Goal: Task Accomplishment & Management: Manage account settings

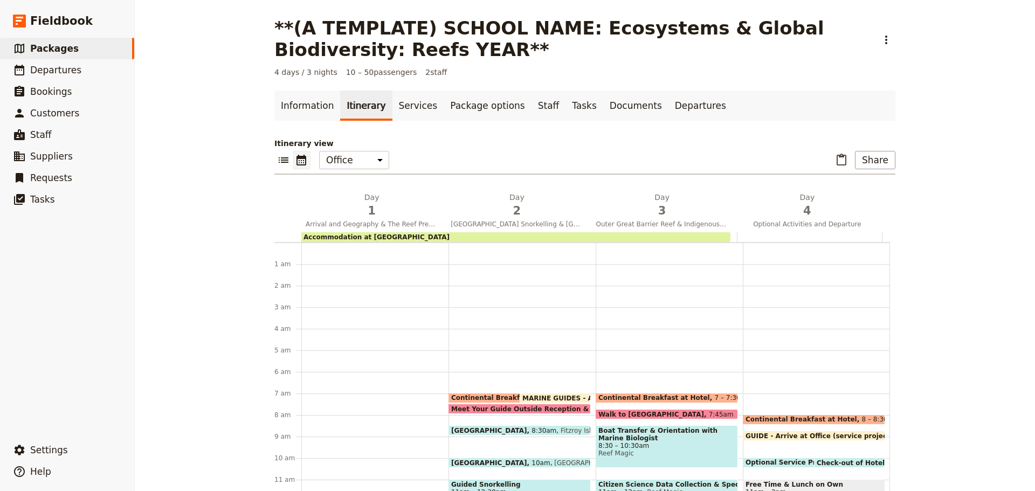
scroll to position [140, 0]
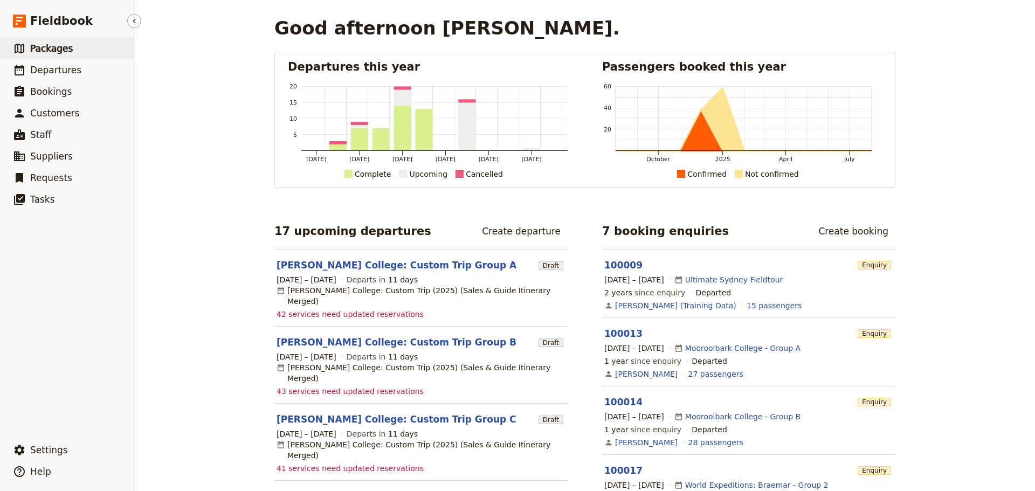
click at [56, 45] on span "Packages" at bounding box center [51, 48] width 43 height 11
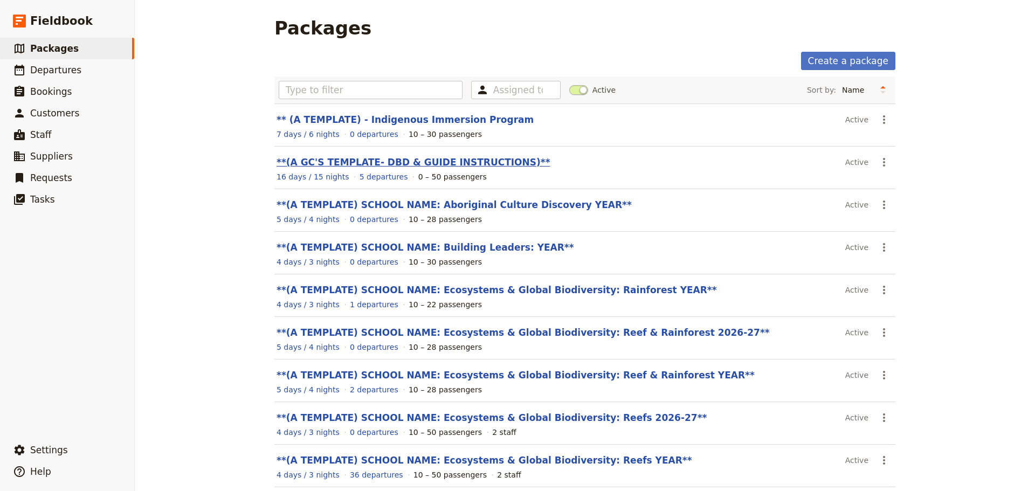
click at [404, 158] on link "**(A GC'S TEMPLATE- DBD & GUIDE INSTRUCTIONS)**" at bounding box center [413, 162] width 274 height 11
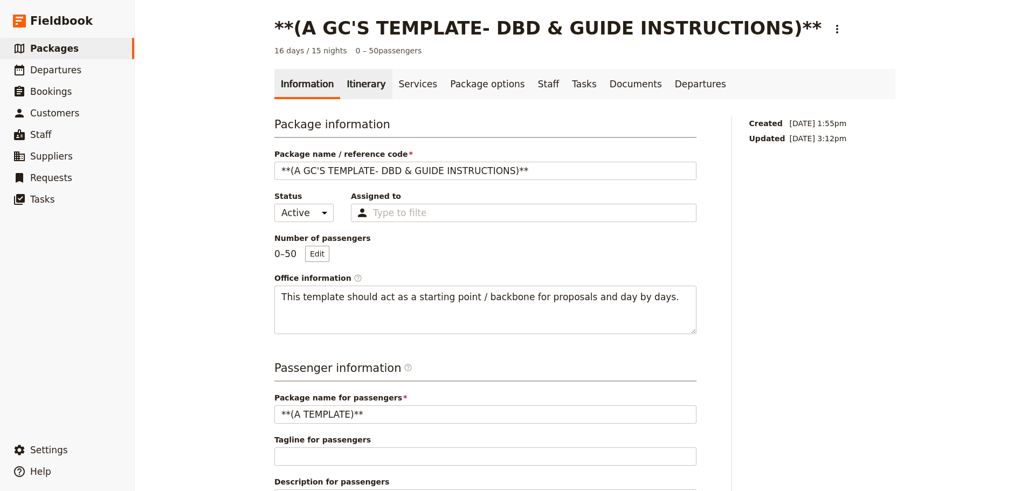
click at [357, 81] on link "Itinerary" at bounding box center [366, 84] width 52 height 30
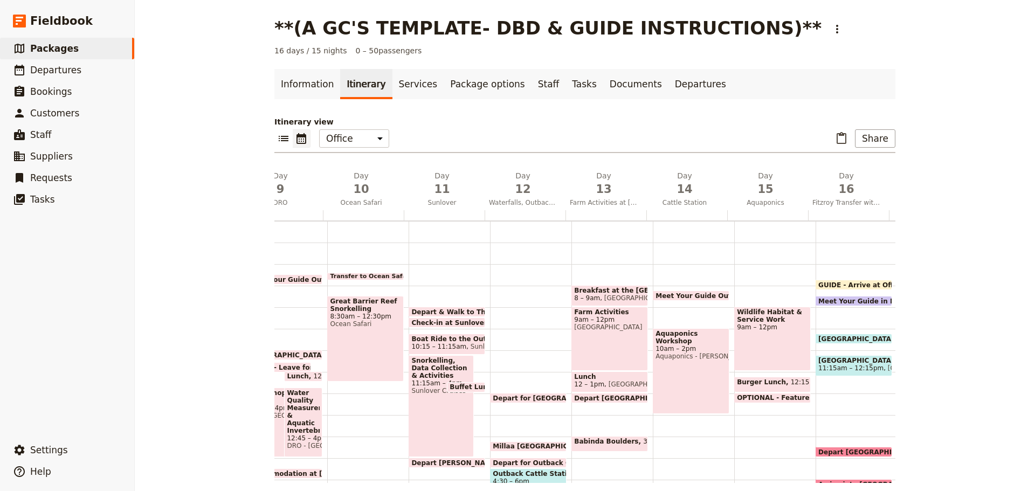
scroll to position [0, 704]
click at [844, 280] on div "GUIDE - Arrive at Office 7:45am" at bounding box center [855, 285] width 77 height 10
select select "16"
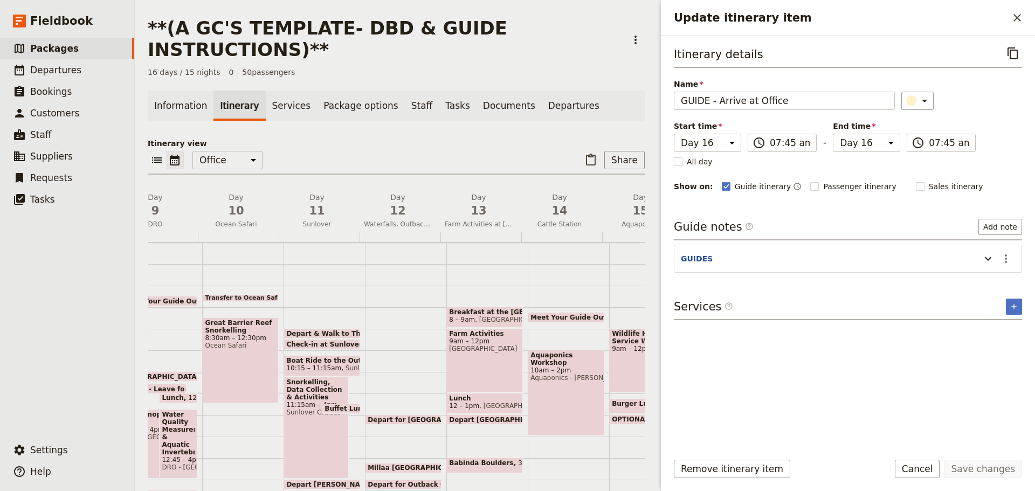
click at [924, 475] on button "Cancel" at bounding box center [917, 469] width 45 height 18
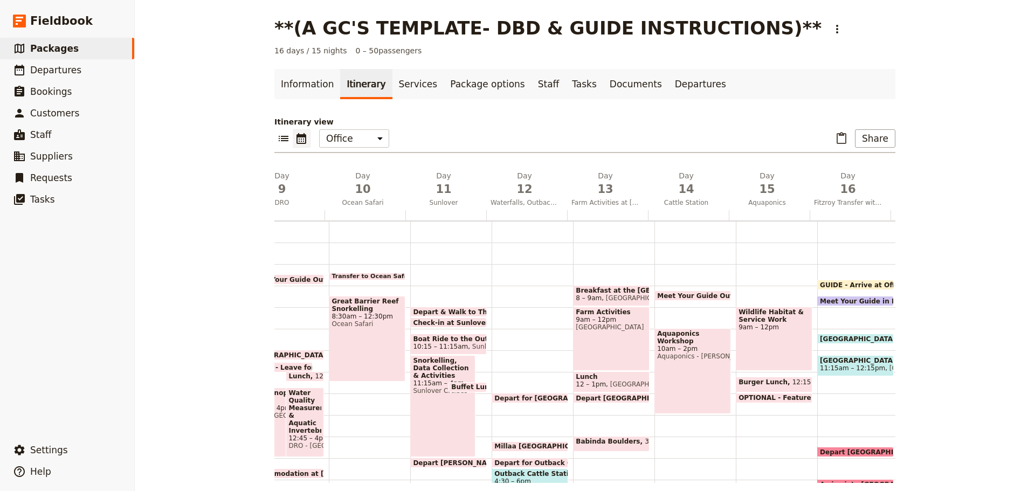
click at [854, 303] on span at bounding box center [855, 303] width 75 height 4
select select "16"
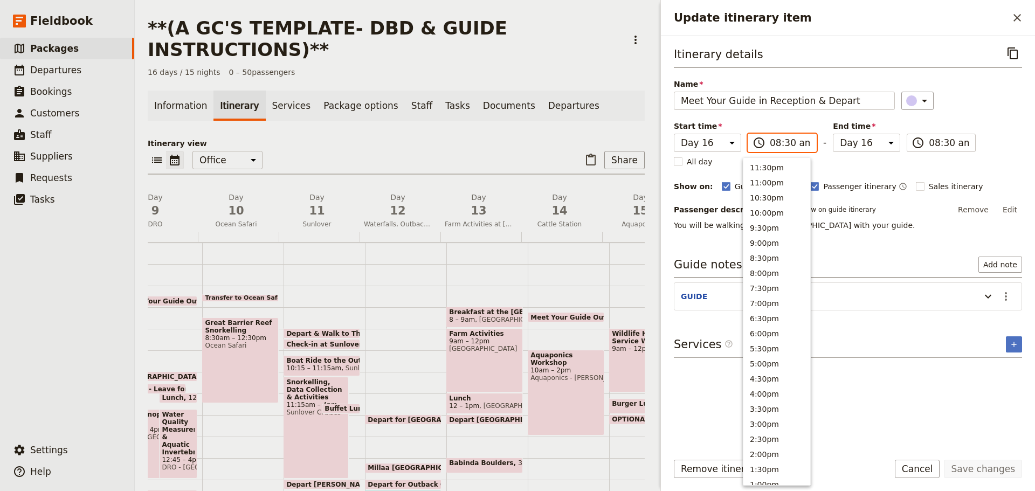
click at [777, 140] on input "08:30 am" at bounding box center [790, 142] width 40 height 13
click at [772, 208] on button "9:00am" at bounding box center [776, 210] width 67 height 15
type input "09:00 am"
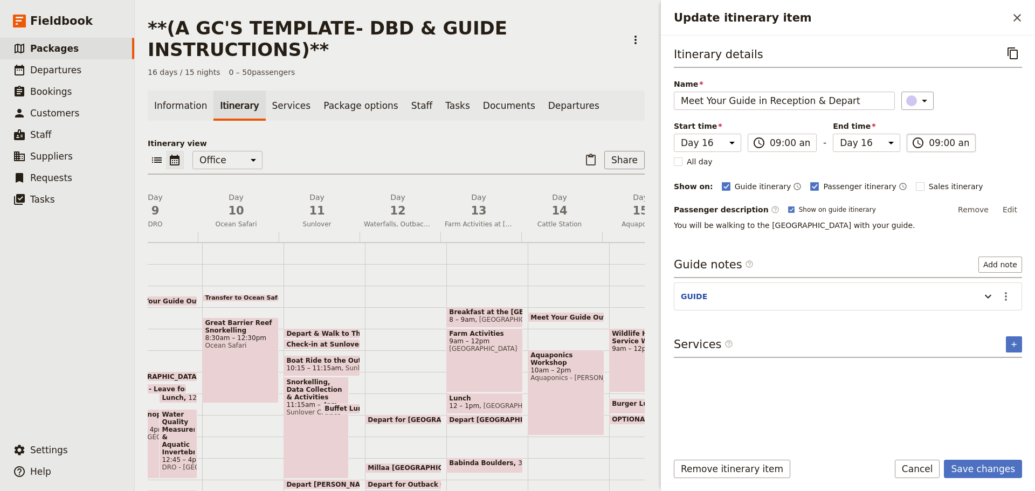
click at [940, 144] on input "09:00 am" at bounding box center [949, 142] width 40 height 13
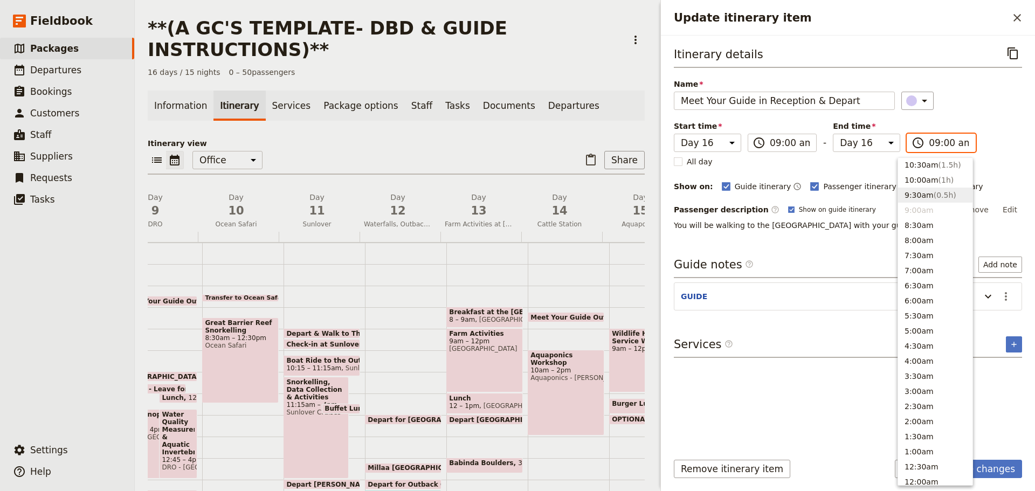
click at [924, 194] on button "9:30am ( 0.5h )" at bounding box center [935, 195] width 74 height 15
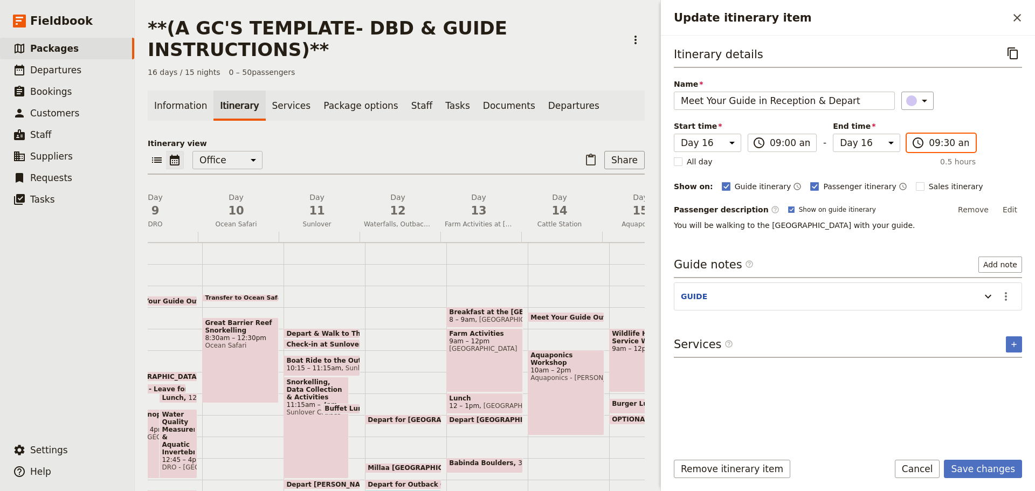
click at [943, 143] on input "09:30 am" at bounding box center [949, 142] width 40 height 13
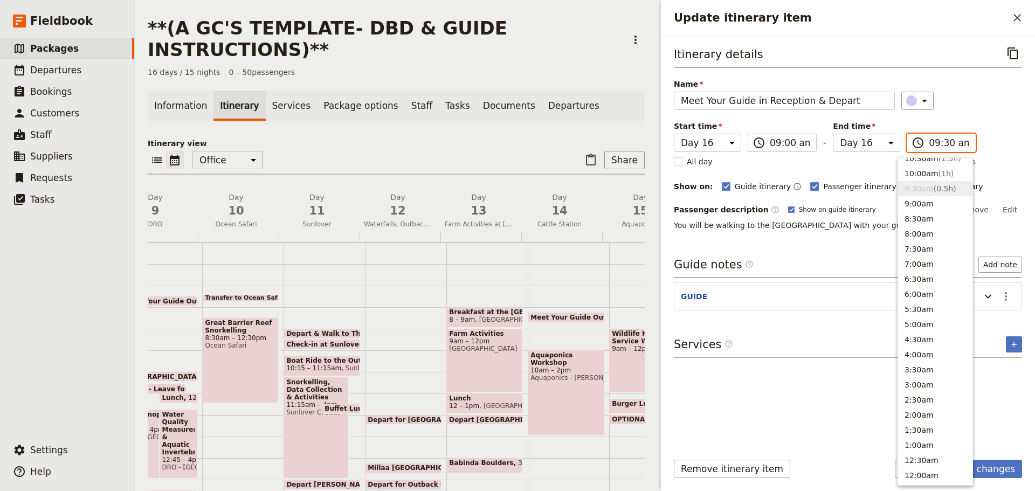
click at [936, 143] on input "09:30 am" at bounding box center [949, 142] width 40 height 13
click at [918, 210] on button "9:00am" at bounding box center [935, 210] width 74 height 15
type input "09:00 am"
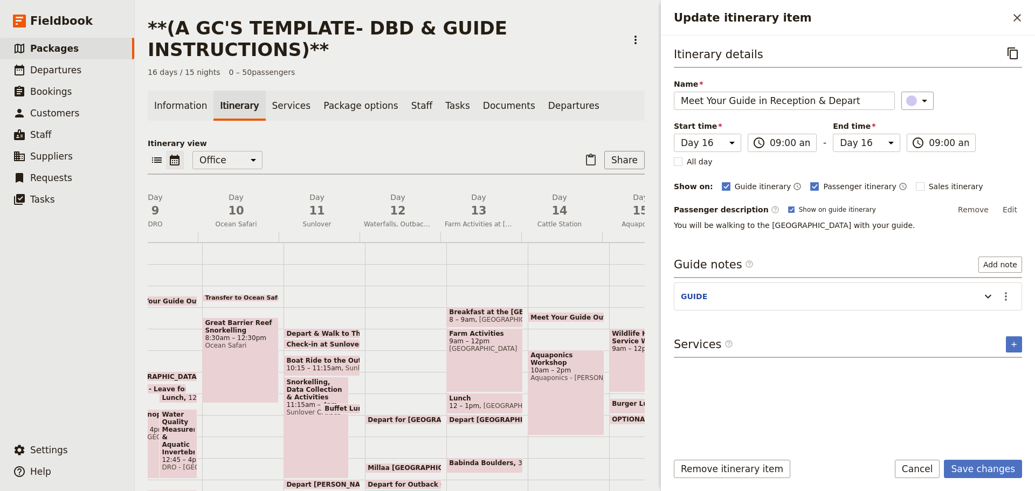
click at [902, 254] on div "Itinerary details ​ Name Meet Your Guide in Reception & Depart ​ Start time Day…" at bounding box center [848, 243] width 348 height 398
click at [988, 475] on button "Save changes" at bounding box center [983, 469] width 78 height 18
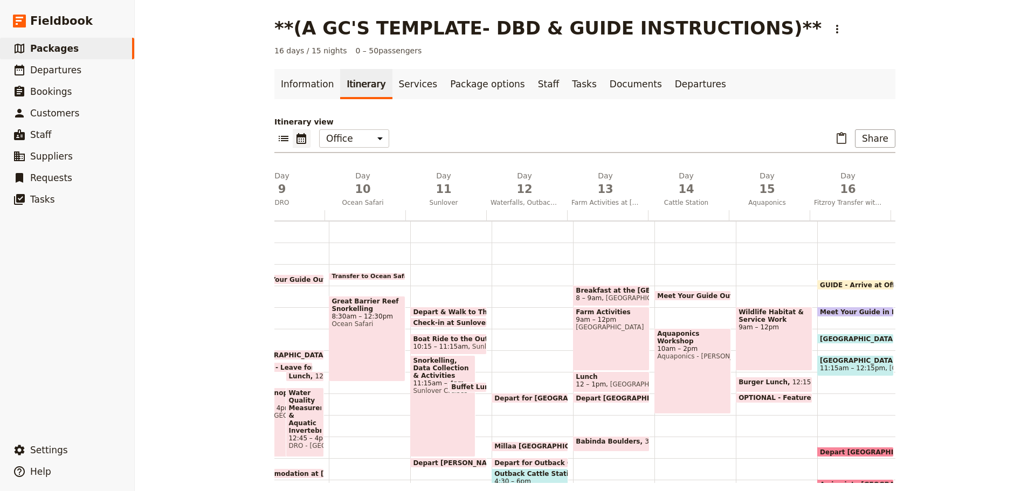
click at [835, 284] on span "GUIDE - Arrive at Office" at bounding box center [865, 284] width 90 height 7
select select "16"
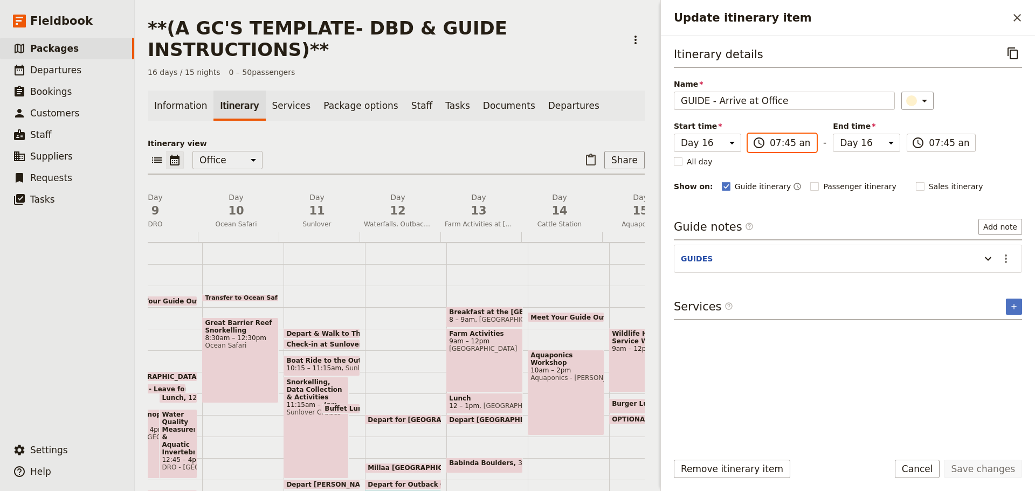
click at [783, 144] on input "07:45 am" at bounding box center [790, 142] width 40 height 13
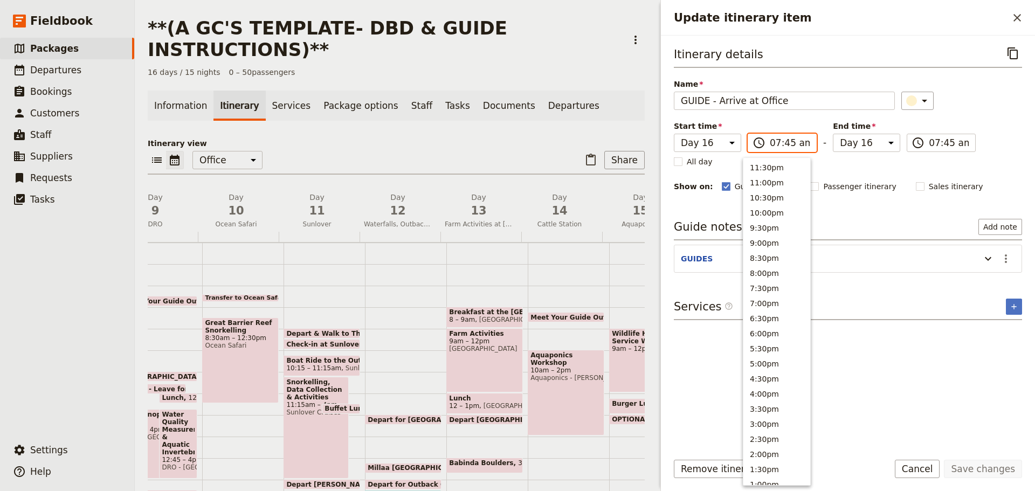
scroll to position [401, 0]
click at [767, 213] on button "8:30am" at bounding box center [776, 218] width 67 height 15
type input "08:30 am"
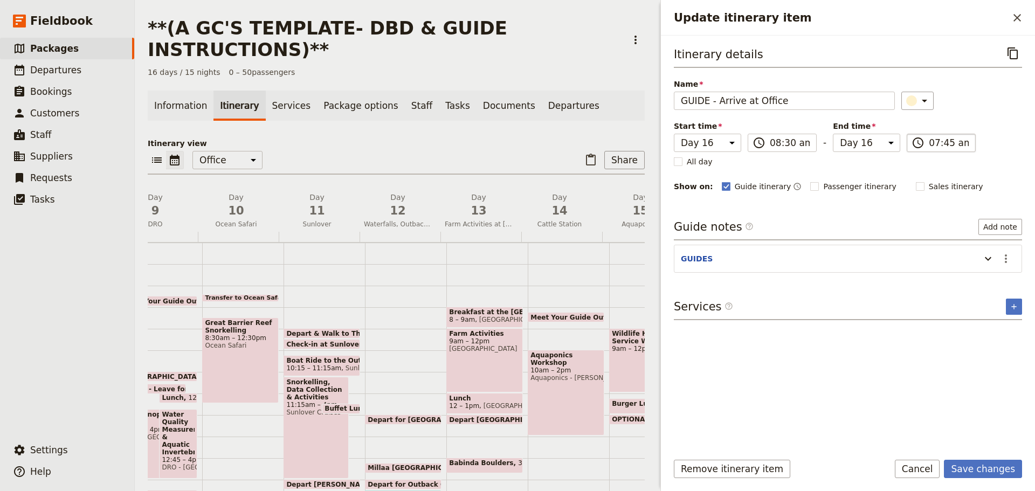
type input "08:30 am"
click at [942, 145] on input "08:30 am" at bounding box center [949, 142] width 40 height 13
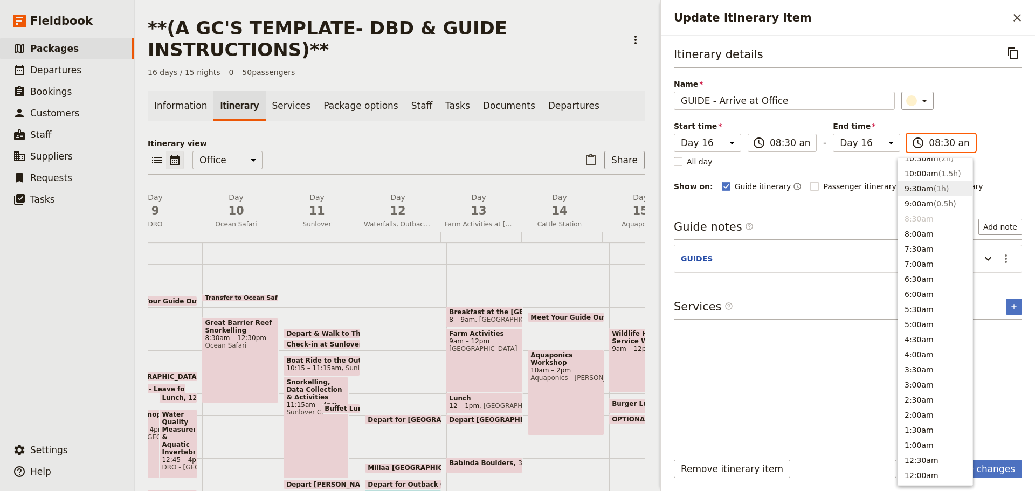
scroll to position [395, 0]
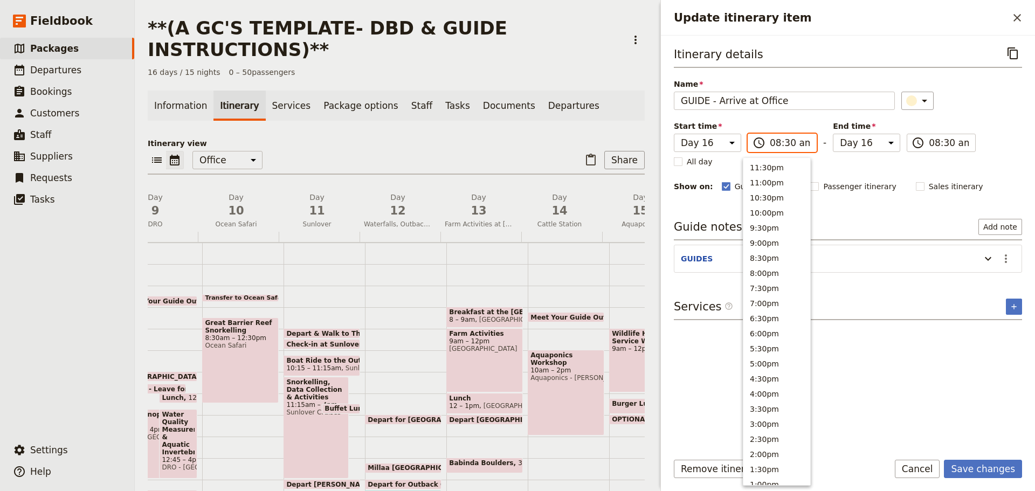
click at [788, 142] on input "08:30 am" at bounding box center [790, 142] width 40 height 13
click at [769, 236] on button "8:00am" at bounding box center [776, 240] width 67 height 15
type input "08:00 am"
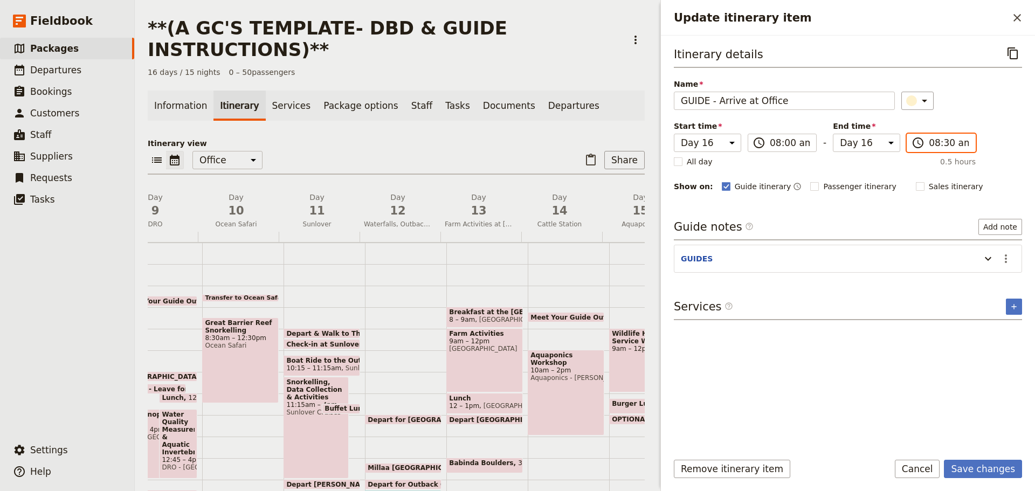
click at [936, 141] on input "08:30 am" at bounding box center [949, 142] width 40 height 13
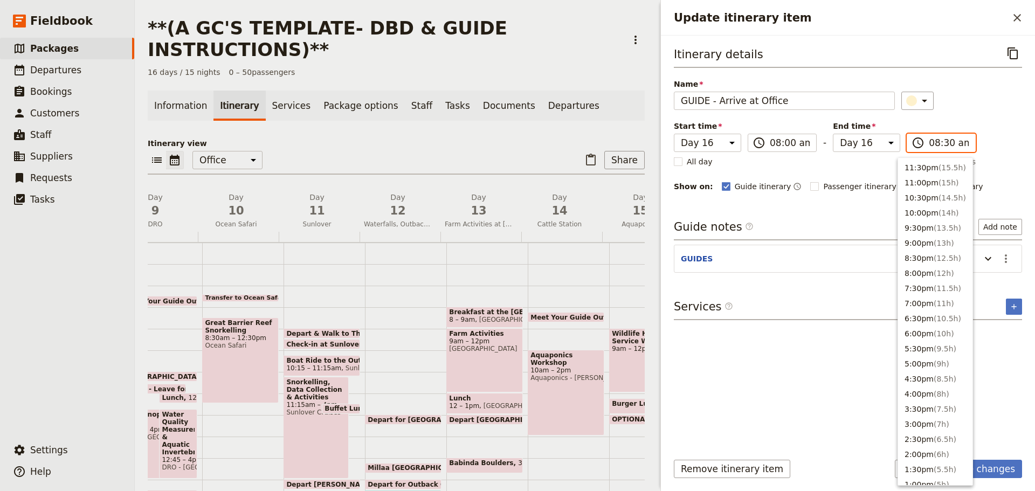
scroll to position [394, 0]
click at [916, 236] on button "8:00am" at bounding box center [935, 240] width 74 height 15
type input "08:00 am"
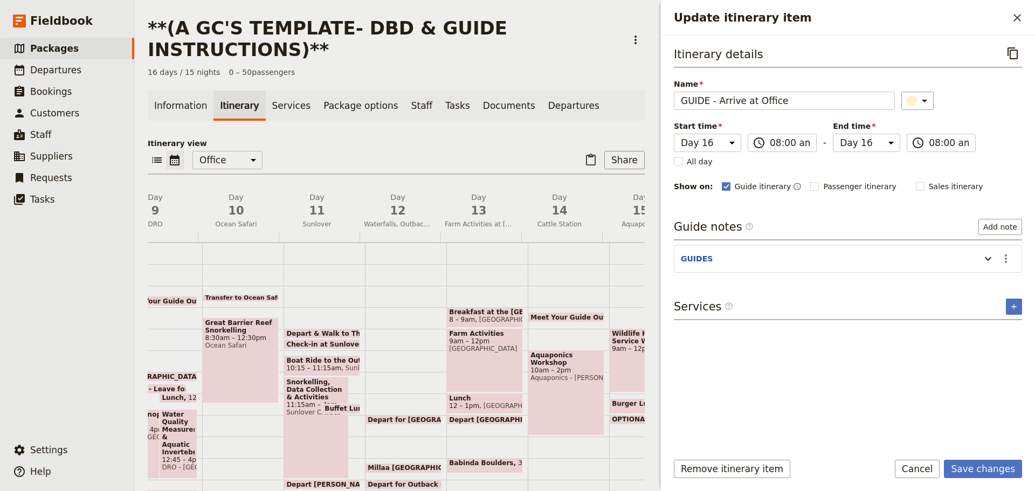
drag, startPoint x: 1007, startPoint y: 250, endPoint x: 1004, endPoint y: 267, distance: 17.5
click at [1006, 253] on button "​" at bounding box center [1005, 259] width 18 height 18
click at [992, 283] on span "Edit note" at bounding box center [975, 281] width 34 height 11
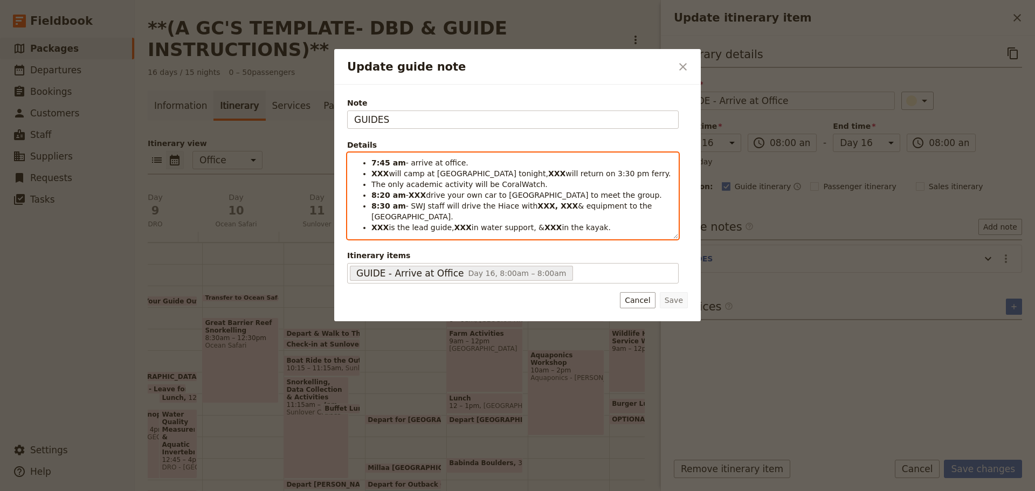
click at [508, 212] on li "8:30 am - SWJ staff will drive the Hiace with XXX, XXX & equipment to the Reef …" at bounding box center [521, 211] width 300 height 22
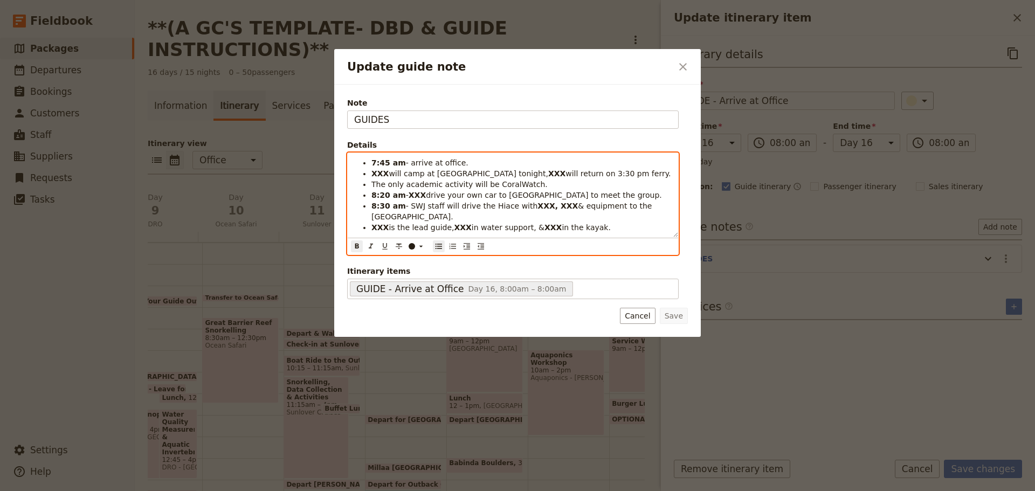
click at [372, 166] on strong "7:45 am" at bounding box center [388, 162] width 34 height 9
click at [380, 193] on strong "8:20 am" at bounding box center [388, 195] width 34 height 9
click at [369, 193] on ul "8:15 am - arrive at office. XXX will camp at Fitzroy tonight, XXX will return o…" at bounding box center [512, 194] width 317 height 75
click at [375, 203] on strong "8:30 am" at bounding box center [388, 206] width 34 height 9
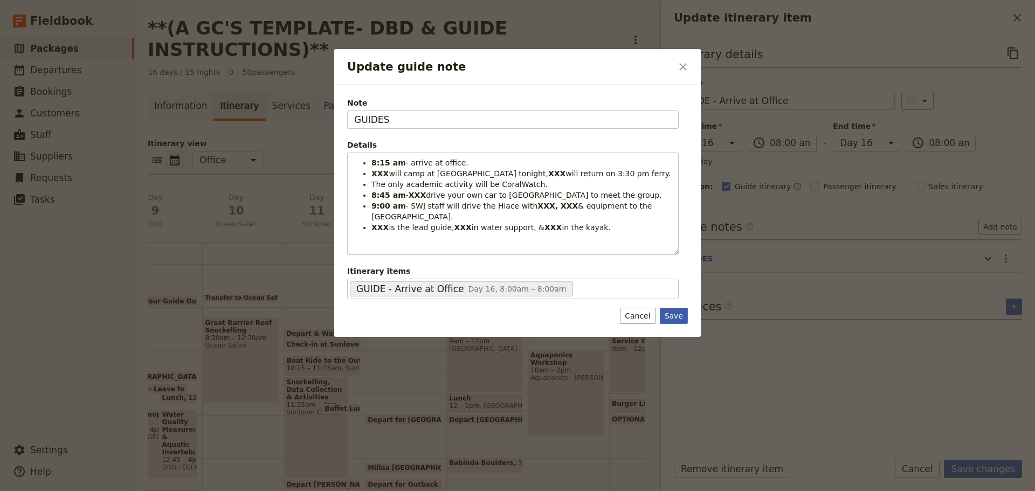
click at [673, 314] on button "Save" at bounding box center [674, 316] width 28 height 16
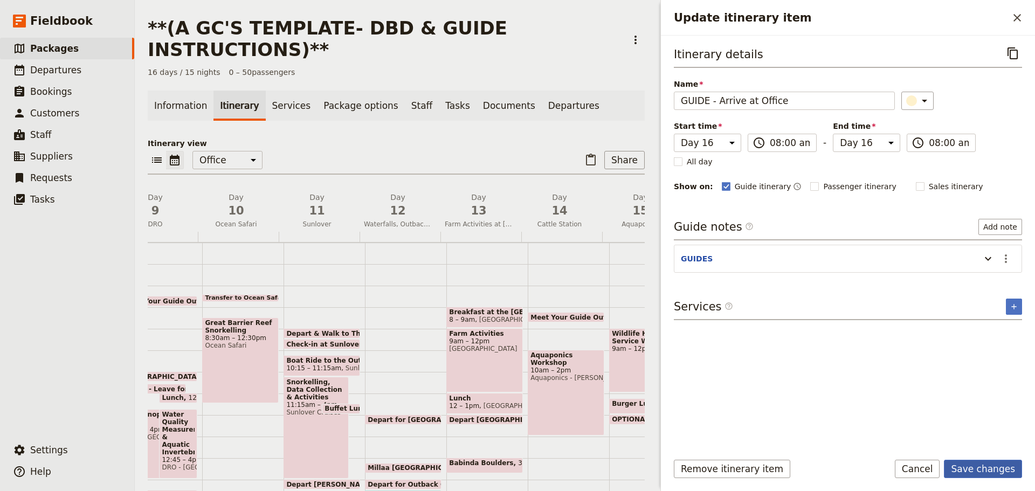
click at [993, 467] on button "Save changes" at bounding box center [983, 469] width 78 height 18
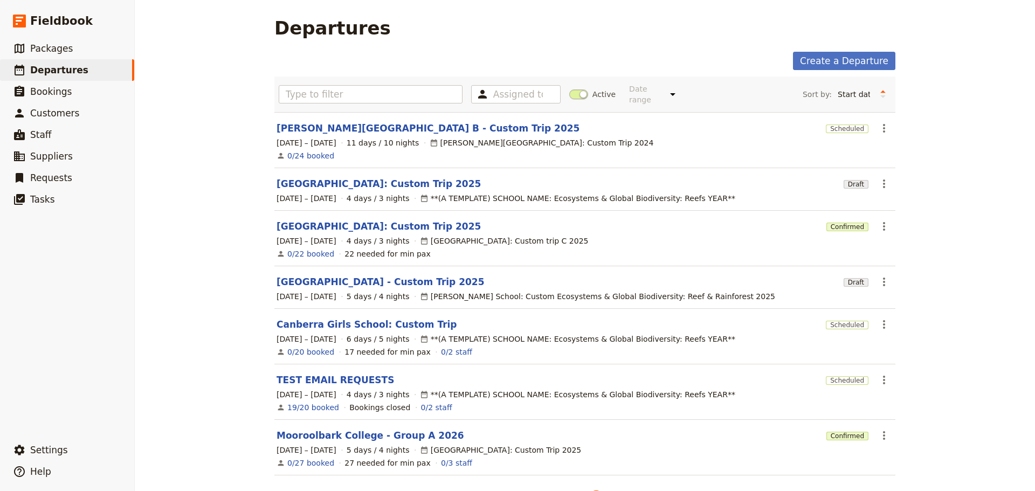
scroll to position [29, 0]
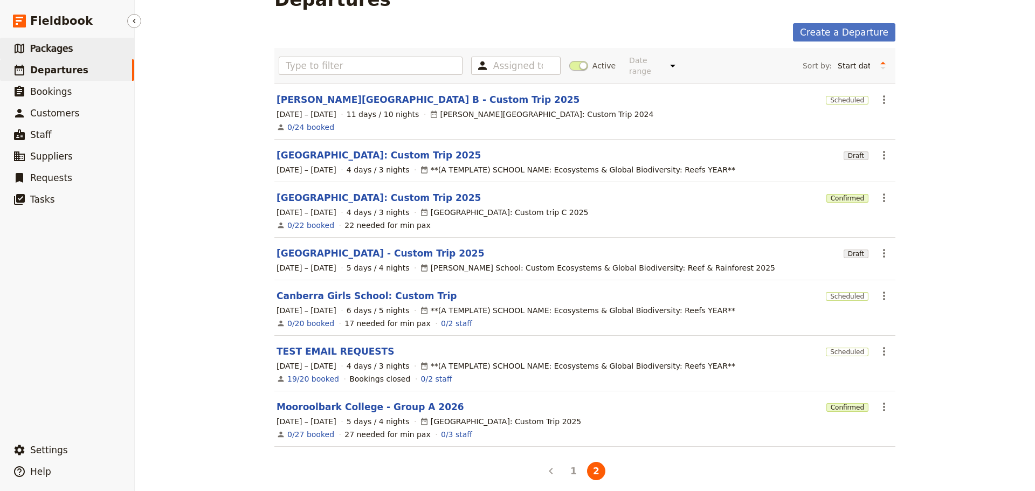
click at [84, 49] on link "​ Packages" at bounding box center [67, 49] width 134 height 22
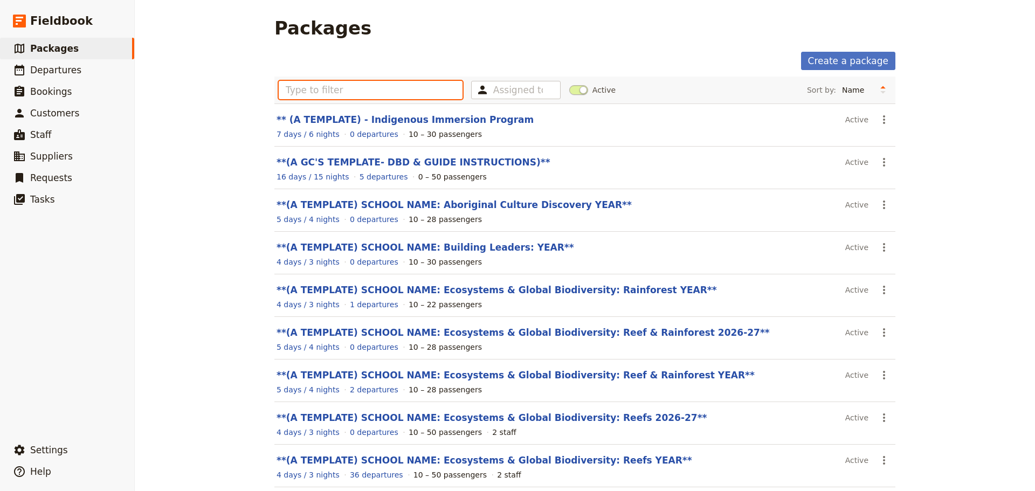
click at [333, 92] on input "text" at bounding box center [371, 90] width 184 height 18
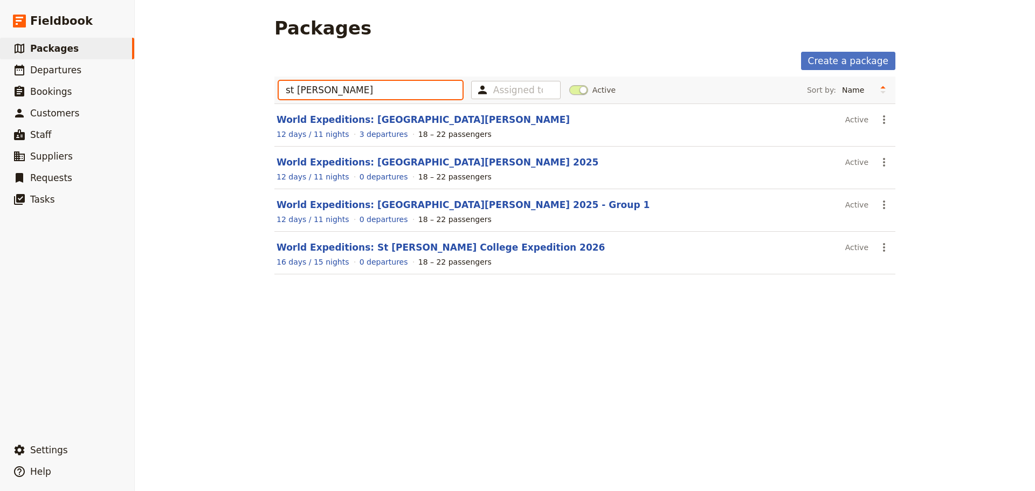
type input "st leo"
click at [419, 201] on link "World Expeditions: St Leonard's College 2025 - Group 1" at bounding box center [462, 204] width 373 height 11
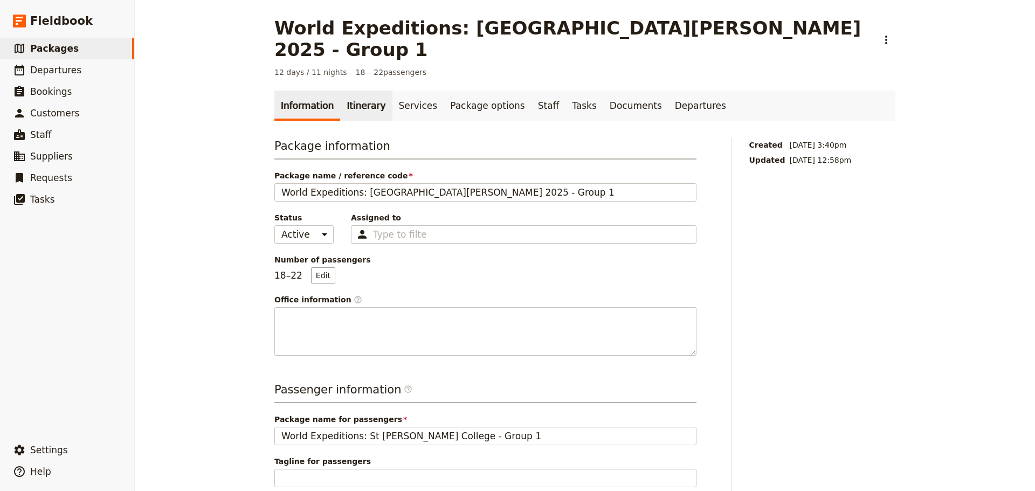
click at [351, 91] on link "Itinerary" at bounding box center [366, 106] width 52 height 30
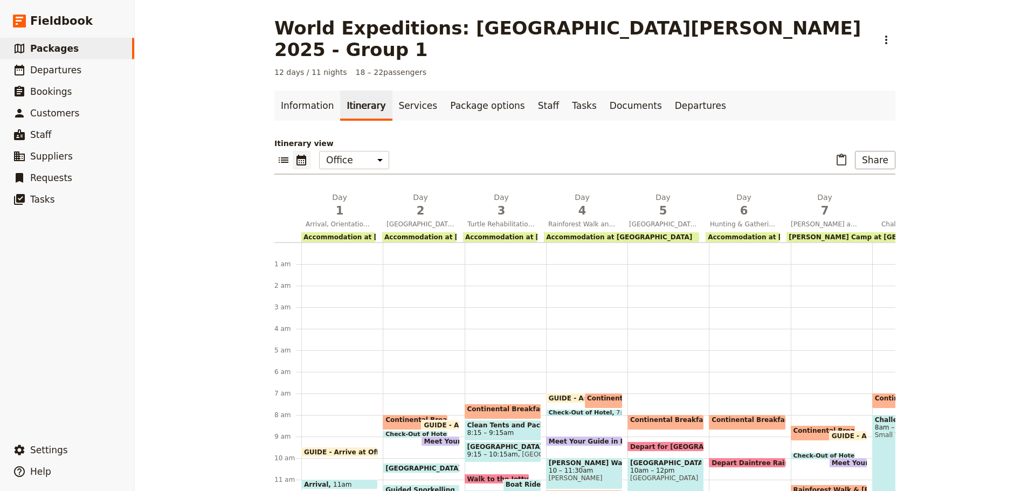
scroll to position [119, 0]
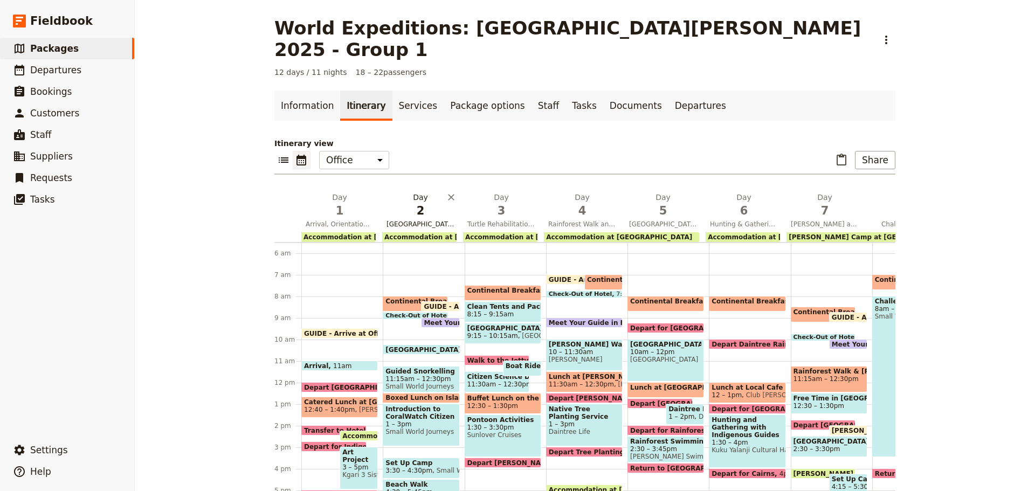
click at [433, 220] on span "Fitzroy Island and the Great Barrier Reef" at bounding box center [420, 224] width 77 height 9
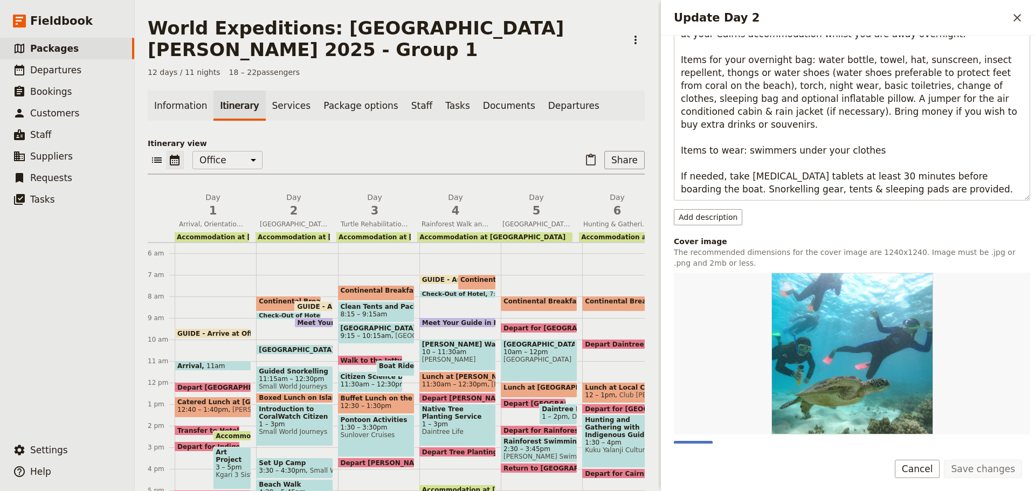
scroll to position [323, 0]
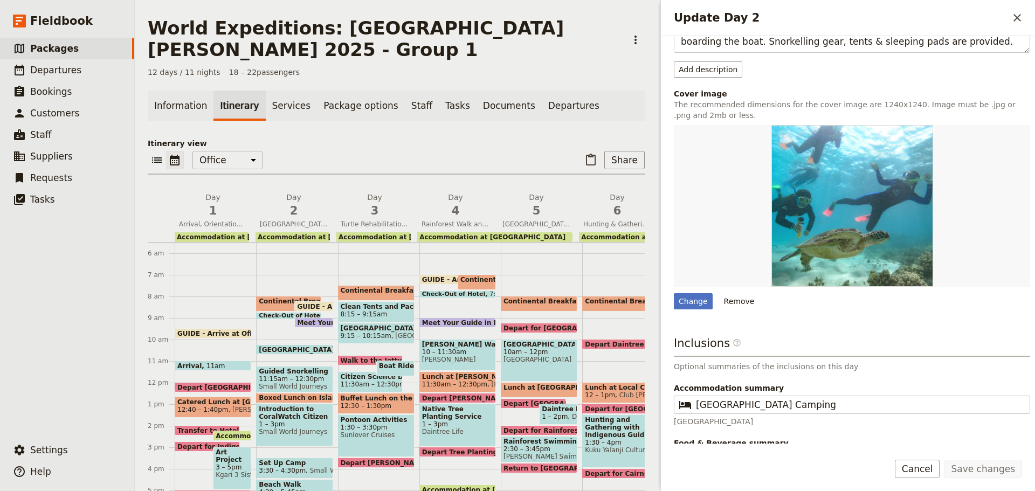
click at [322, 307] on span at bounding box center [313, 309] width 37 height 4
select select "2"
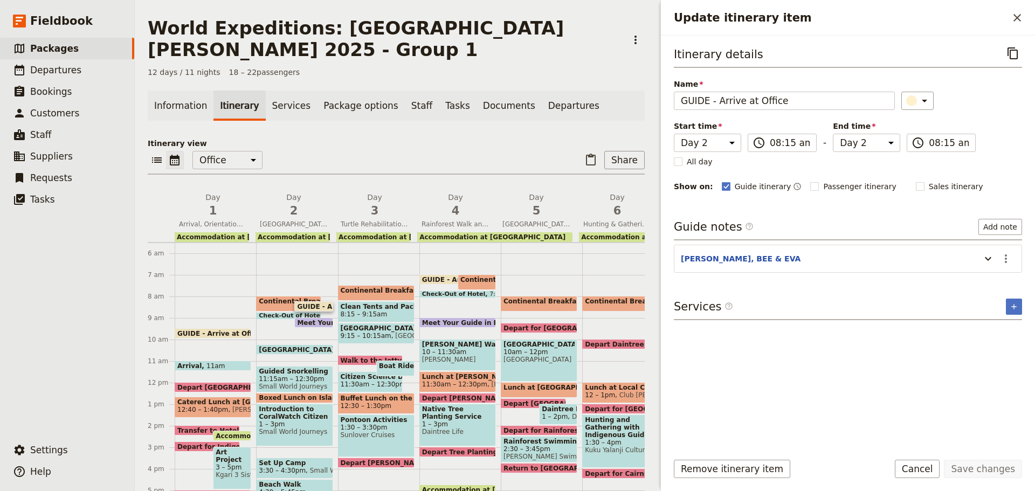
drag, startPoint x: 1001, startPoint y: 258, endPoint x: 1000, endPoint y: 271, distance: 12.4
click at [1001, 259] on icon "Actions" at bounding box center [1005, 258] width 13 height 13
click at [998, 275] on button "Edit note" at bounding box center [982, 281] width 63 height 15
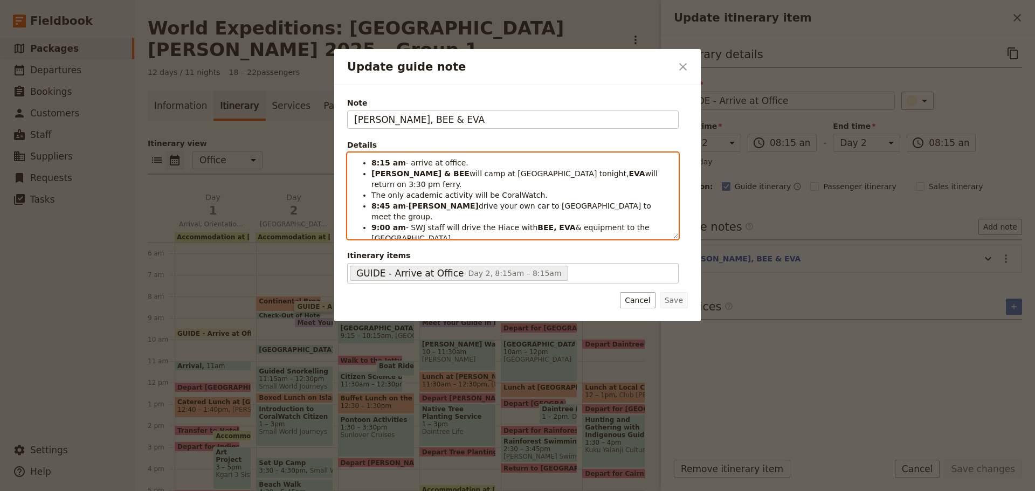
click at [432, 202] on span "drive your own car to Coral Tree Inn to meet the group." at bounding box center [512, 211] width 282 height 19
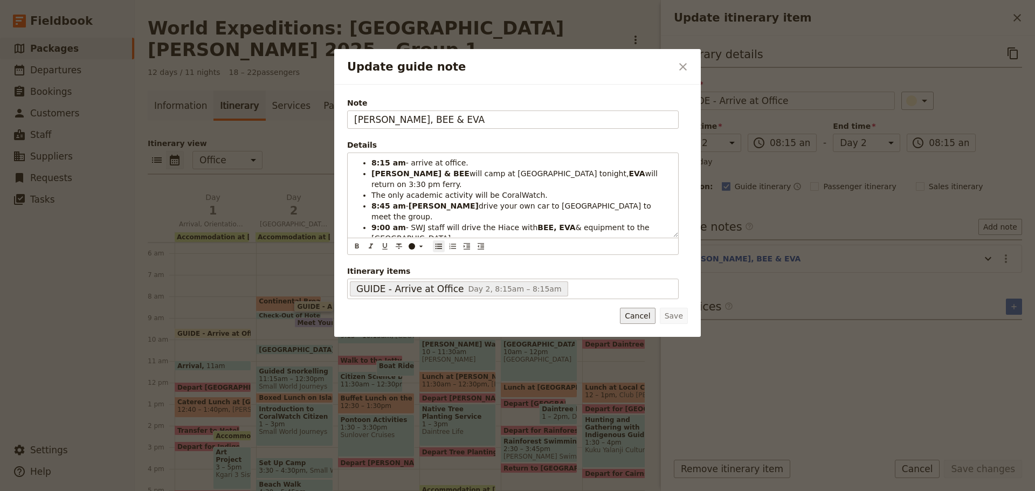
click at [642, 310] on button "Cancel" at bounding box center [637, 316] width 35 height 16
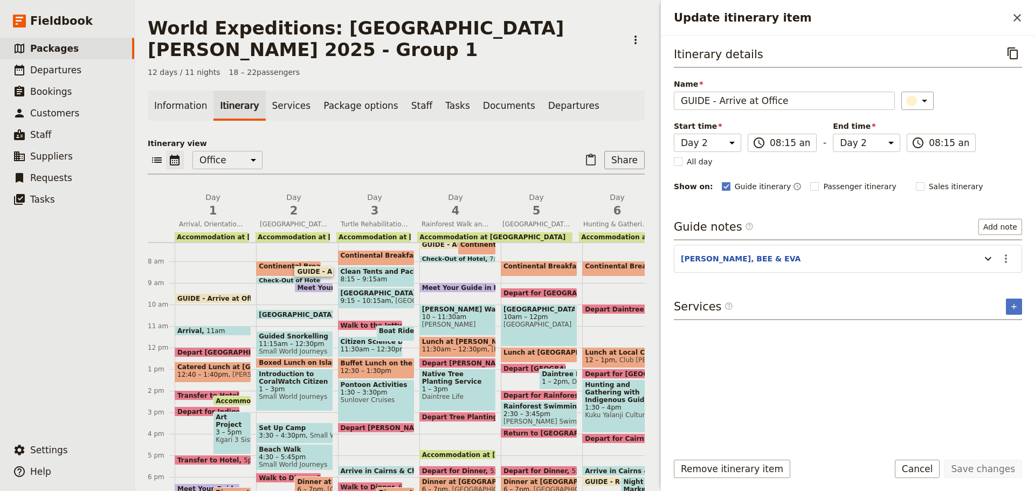
scroll to position [172, 0]
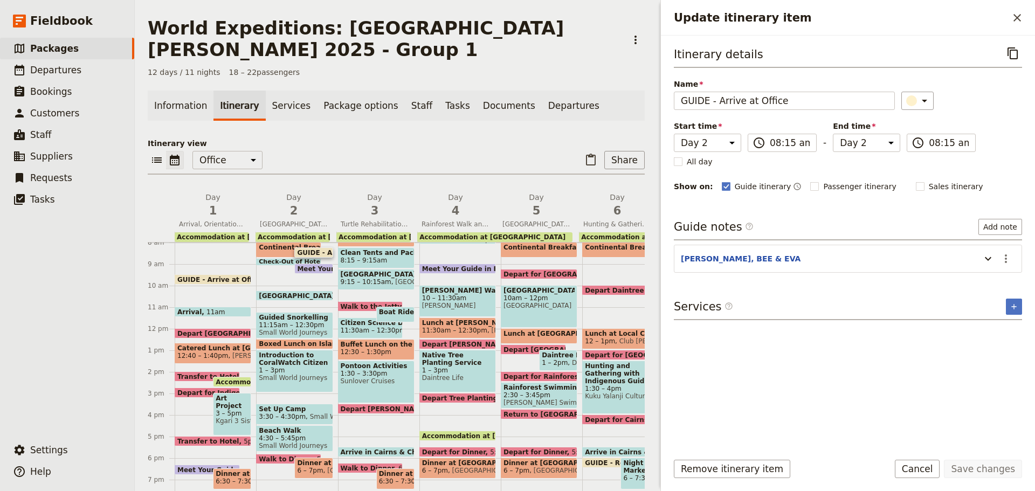
click at [471, 432] on span "Accommodation at Daintree Rainforest Observatory (DRO)" at bounding box center [509, 435] width 175 height 7
select select "4"
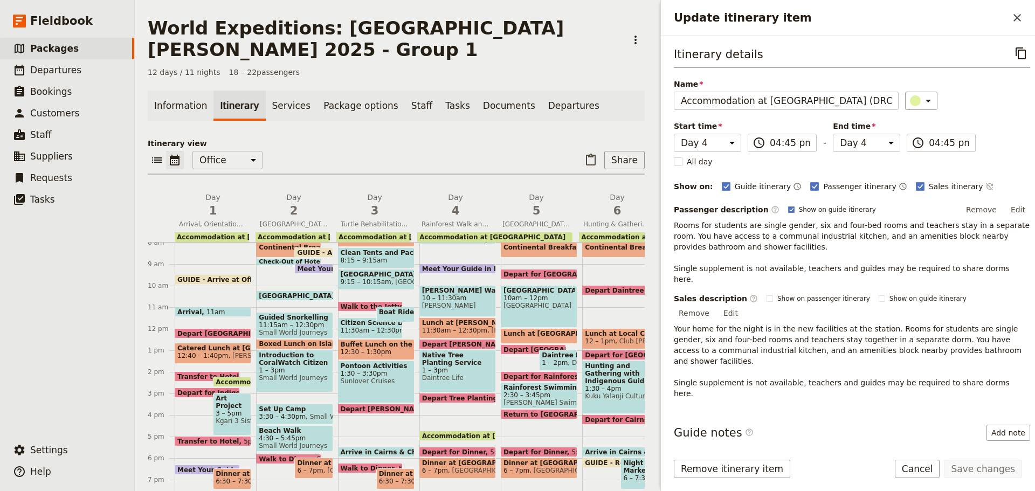
drag, startPoint x: 179, startPoint y: 332, endPoint x: 141, endPoint y: 261, distance: 80.6
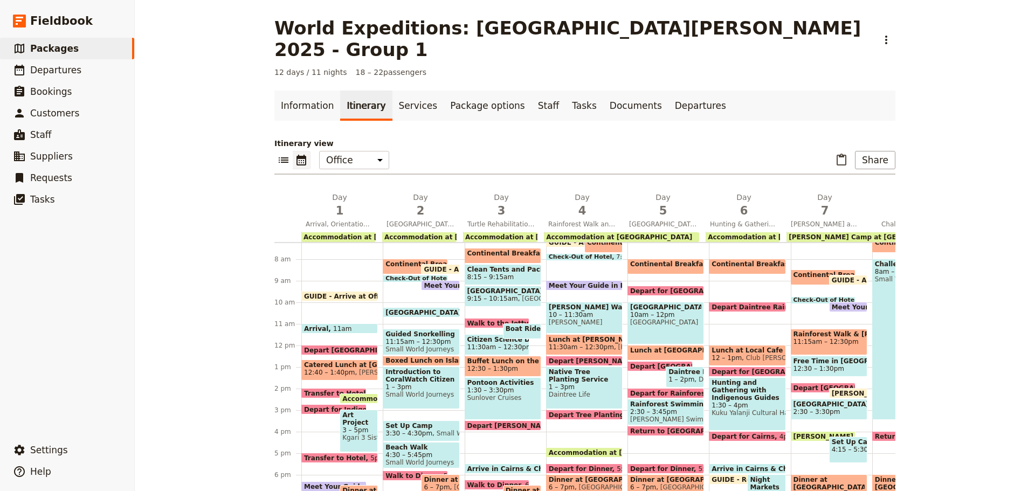
scroll to position [264, 0]
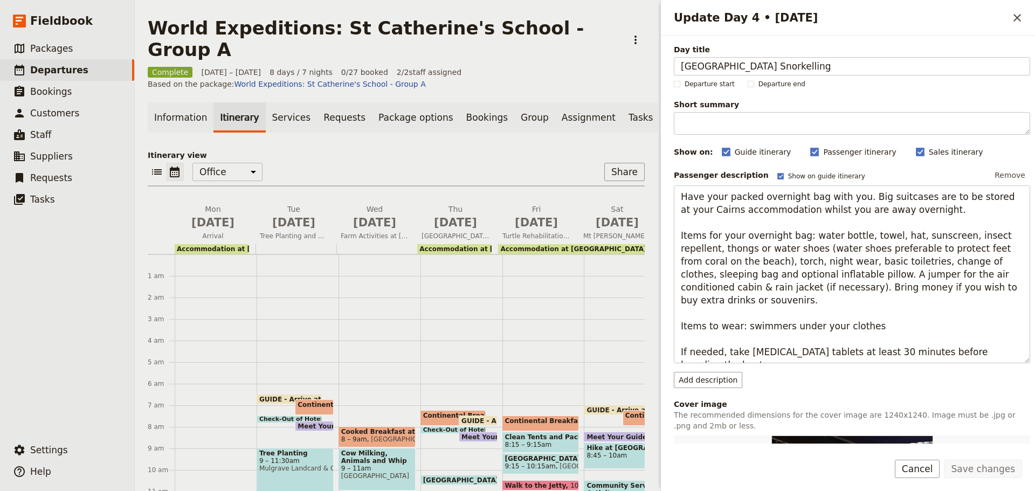
scroll to position [124, 0]
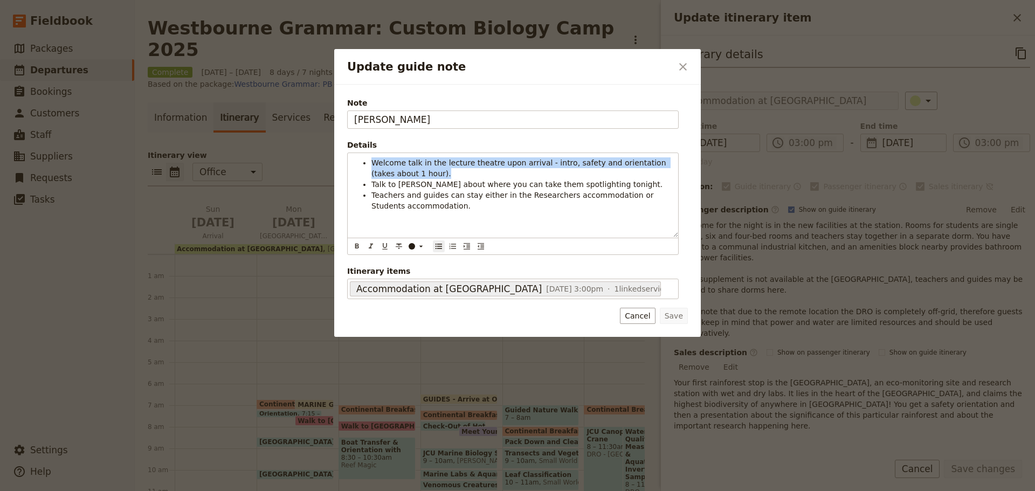
scroll to position [108, 0]
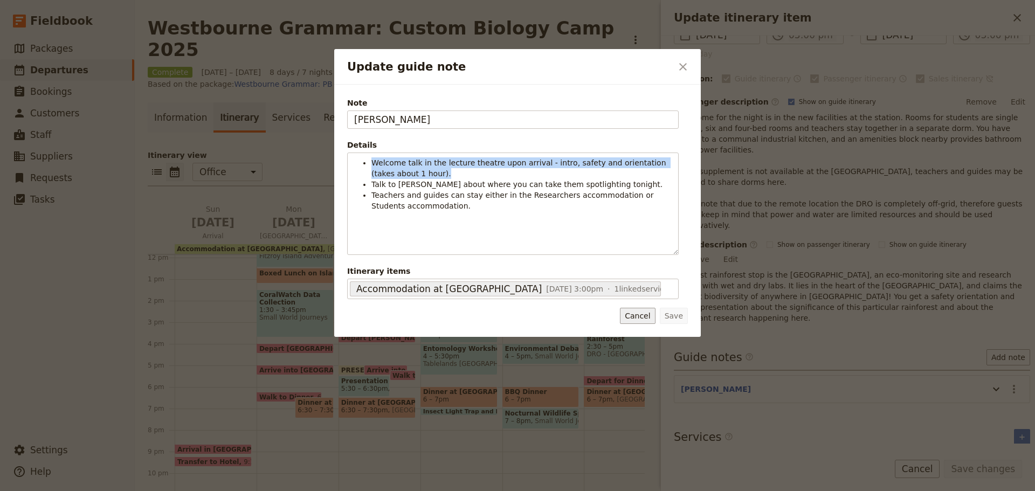
click at [646, 312] on button "Cancel" at bounding box center [637, 316] width 35 height 16
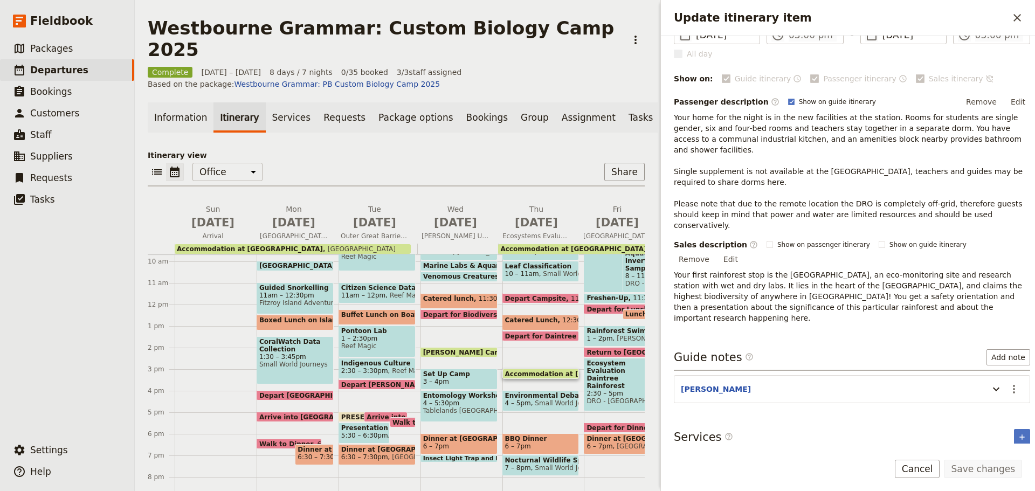
scroll to position [210, 0]
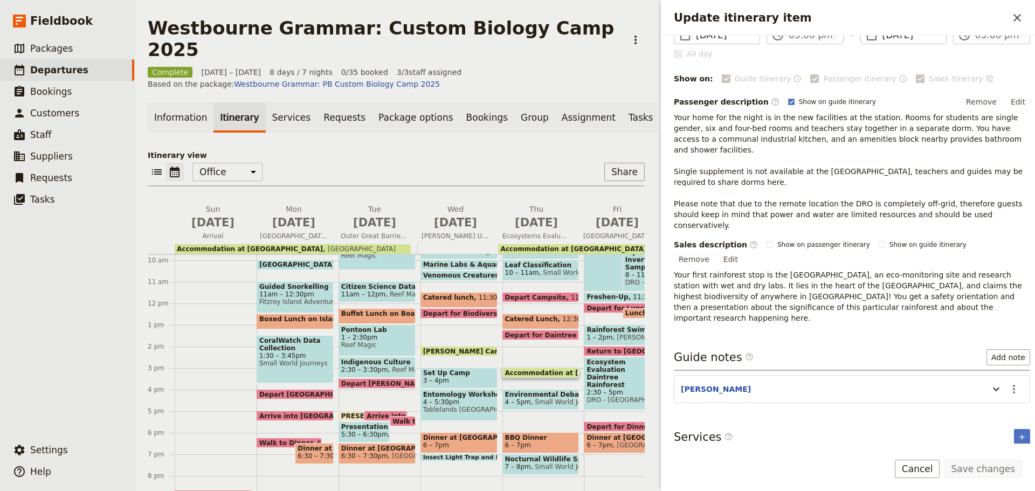
click at [551, 369] on span "Accommodation at Daintree Rainforest Observatory" at bounding box center [580, 372] width 151 height 7
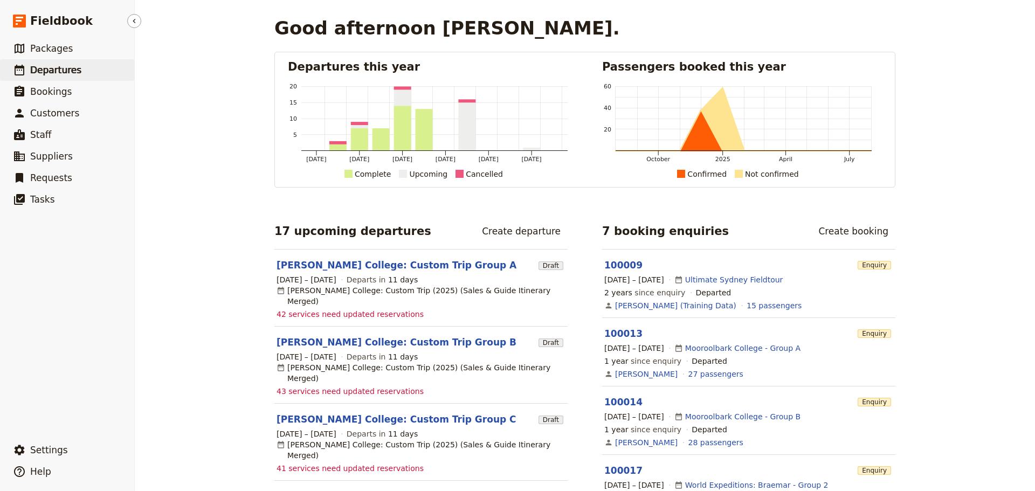
click at [49, 66] on span "Departures" at bounding box center [55, 70] width 51 height 11
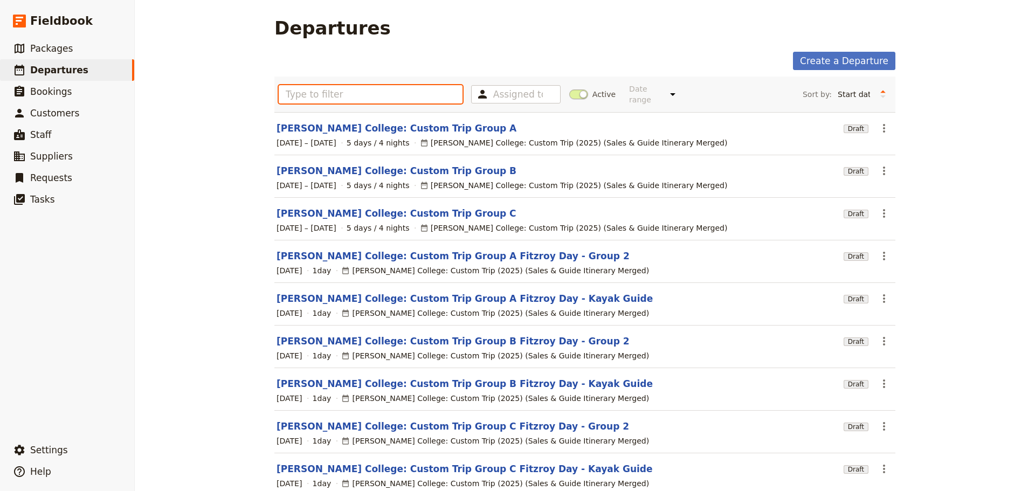
click at [340, 87] on input "text" at bounding box center [371, 94] width 184 height 18
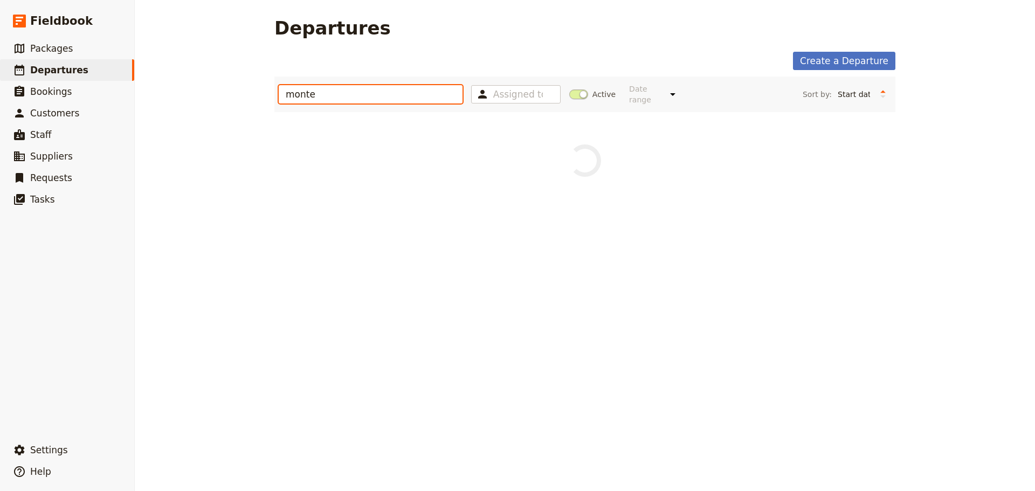
type input "monte"
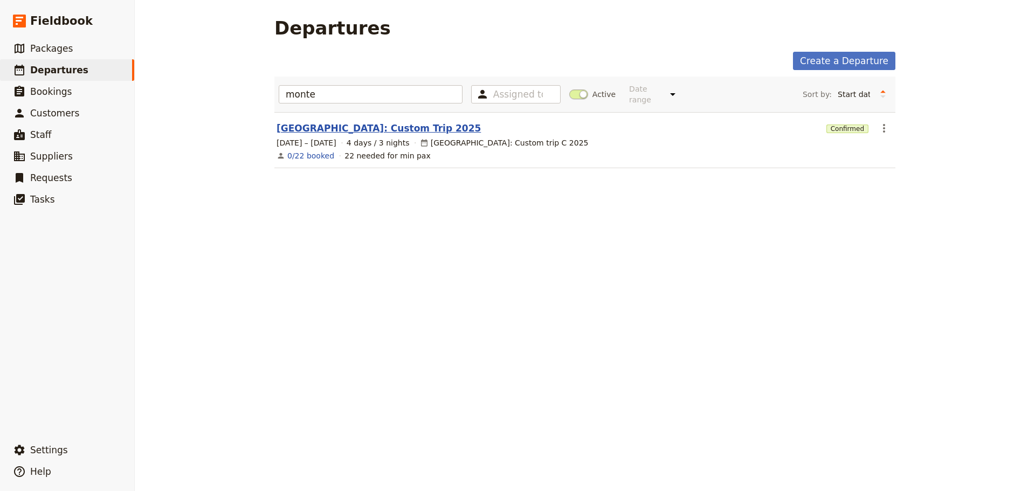
click at [355, 122] on link "[GEOGRAPHIC_DATA]: Custom Trip 2025" at bounding box center [378, 128] width 204 height 13
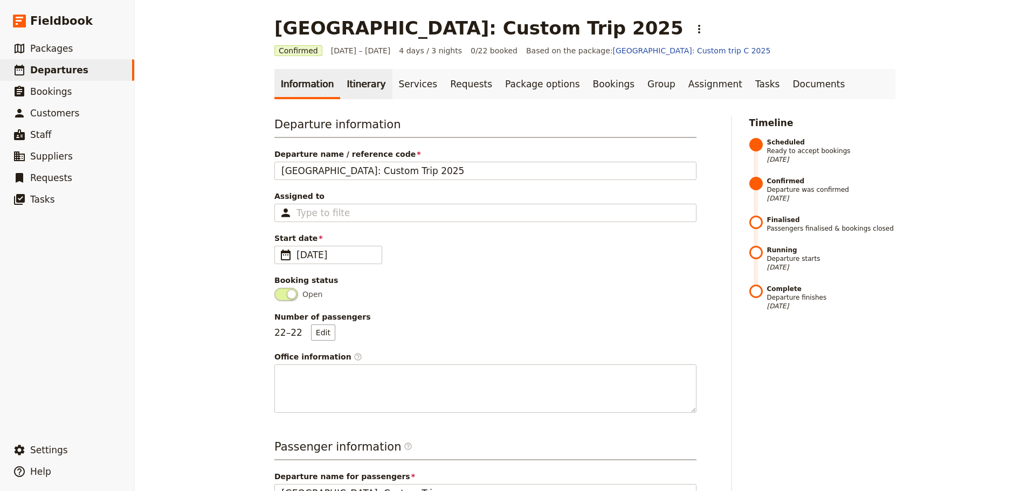
click at [340, 84] on link "Itinerary" at bounding box center [366, 84] width 52 height 30
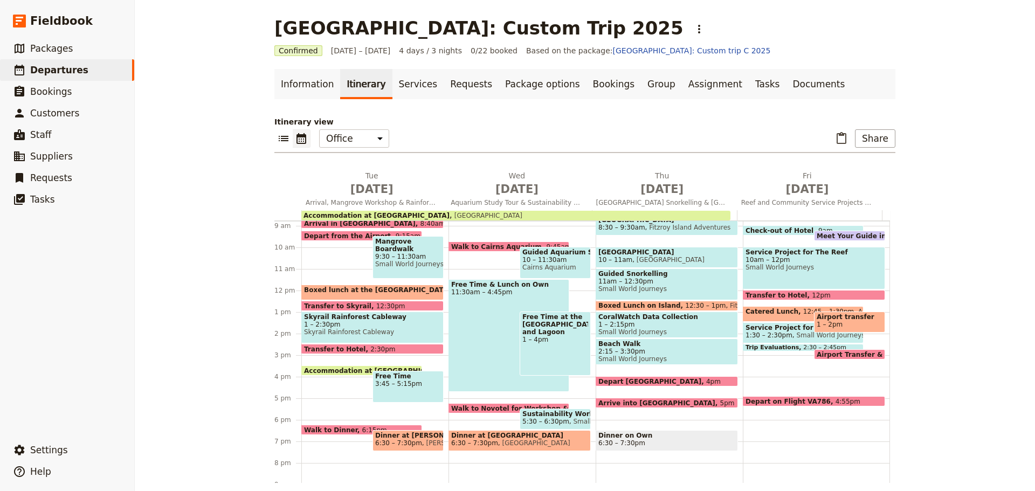
scroll to position [255, 0]
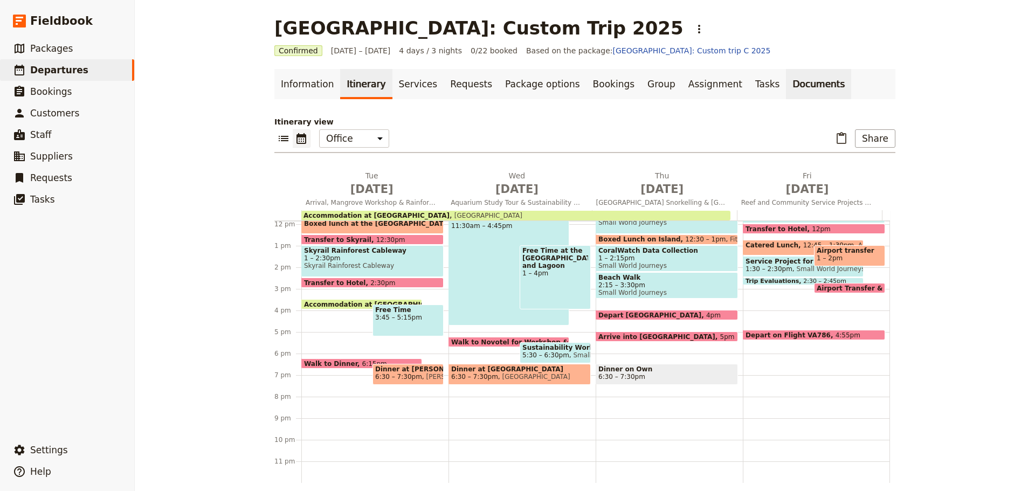
click at [786, 80] on link "Documents" at bounding box center [818, 84] width 65 height 30
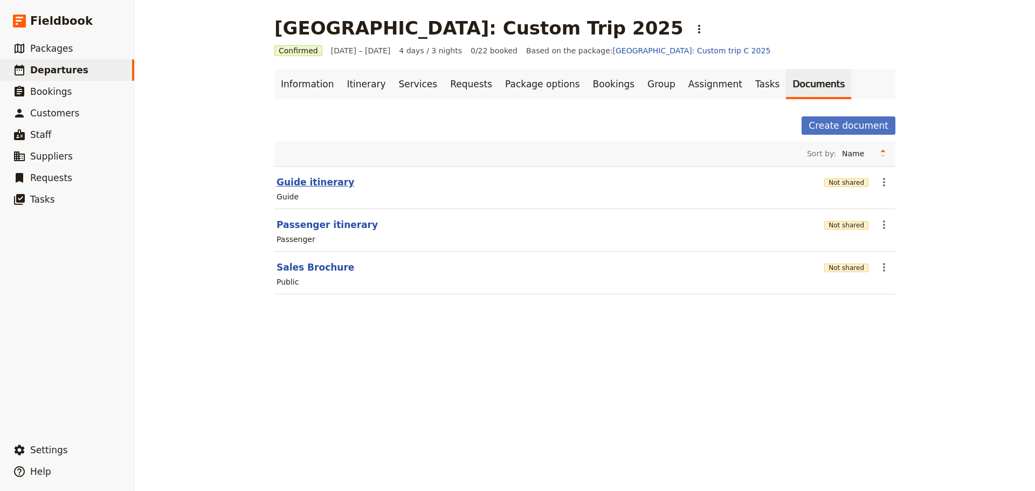
click at [321, 183] on button "Guide itinerary" at bounding box center [315, 182] width 78 height 13
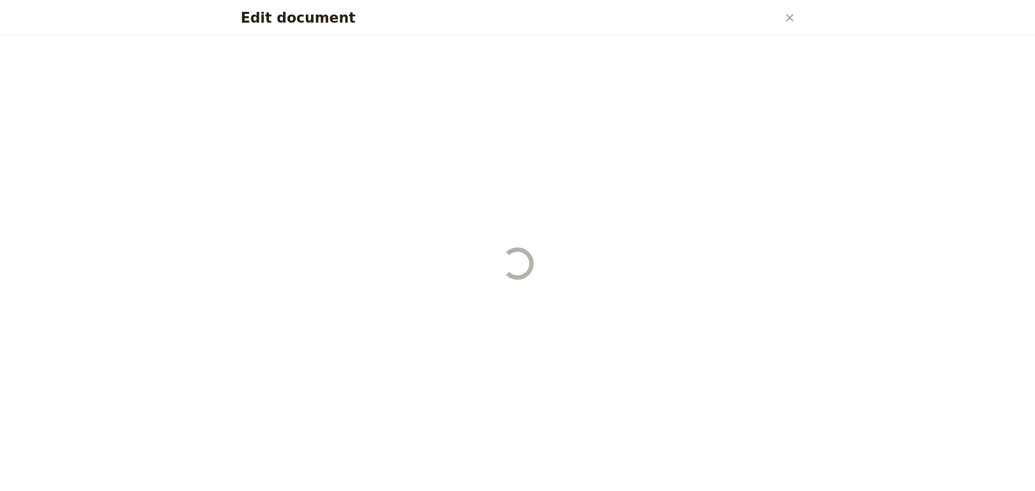
select select "STAFF"
select select "RUN_SHEET"
select select "DEFAULT"
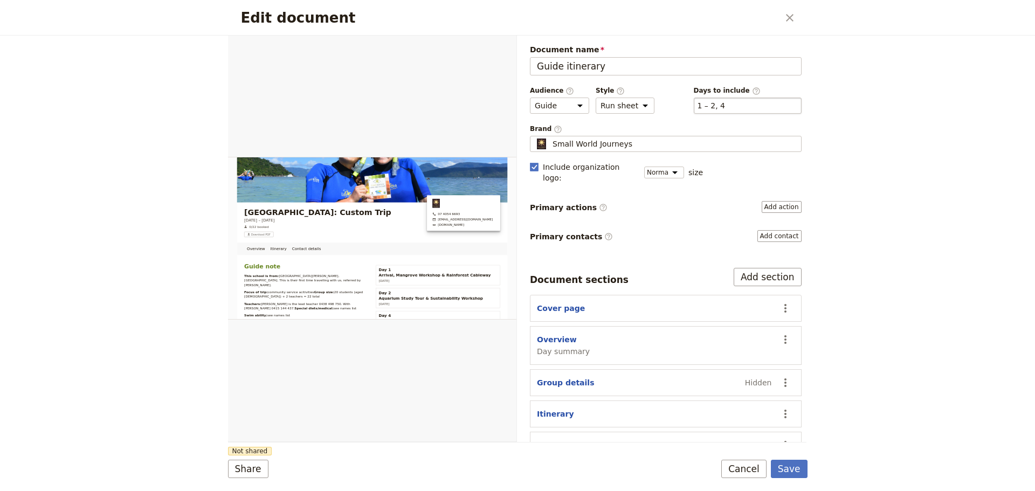
click at [762, 103] on div "​ 1 – 2, 4 1, 2, 4" at bounding box center [748, 106] width 108 height 16
click at [725, 103] on button "​ 1 – 2, 4" at bounding box center [711, 105] width 28 height 11
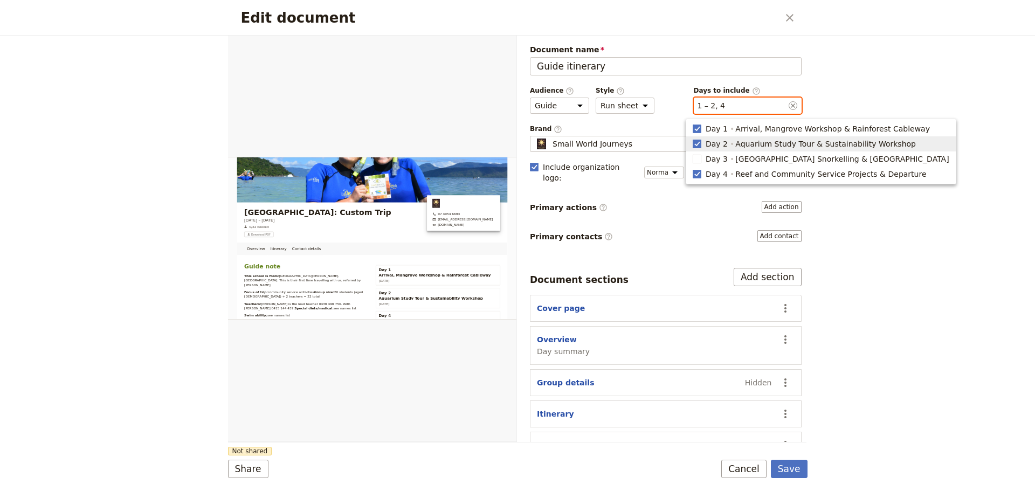
click at [699, 143] on polygon "button" at bounding box center [696, 143] width 5 height 6
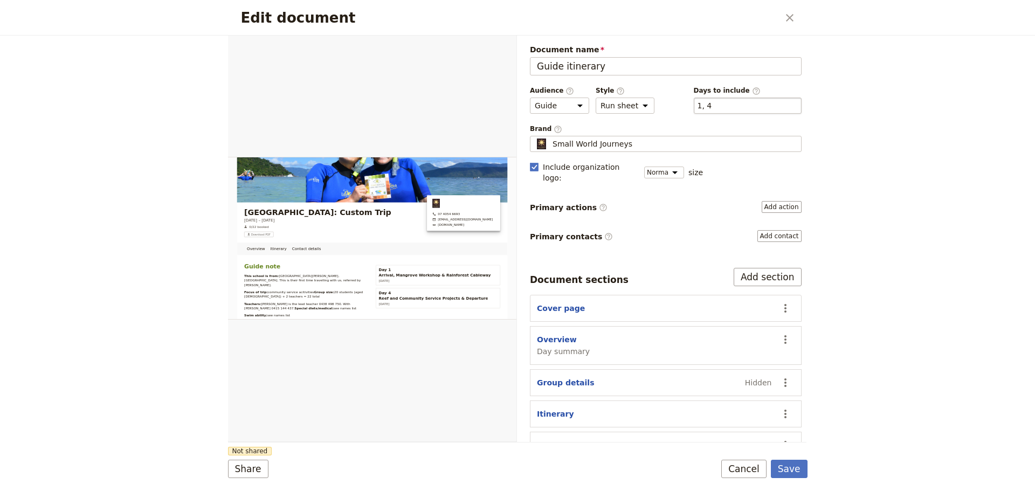
click at [710, 104] on div "​ 1, 4 1, 4" at bounding box center [748, 106] width 108 height 16
click at [710, 104] on button "​ 1, 4" at bounding box center [704, 105] width 15 height 11
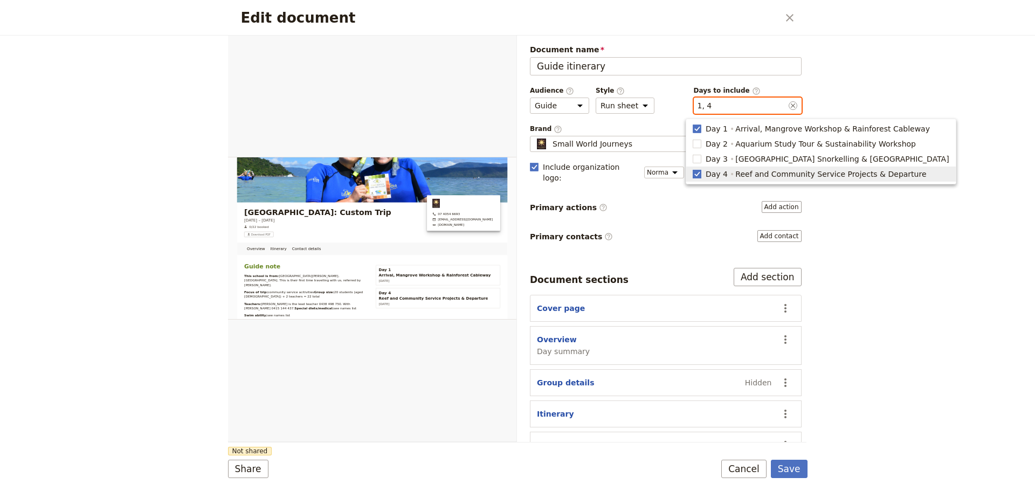
click at [697, 174] on polygon "button" at bounding box center [696, 173] width 5 height 6
type input "1"
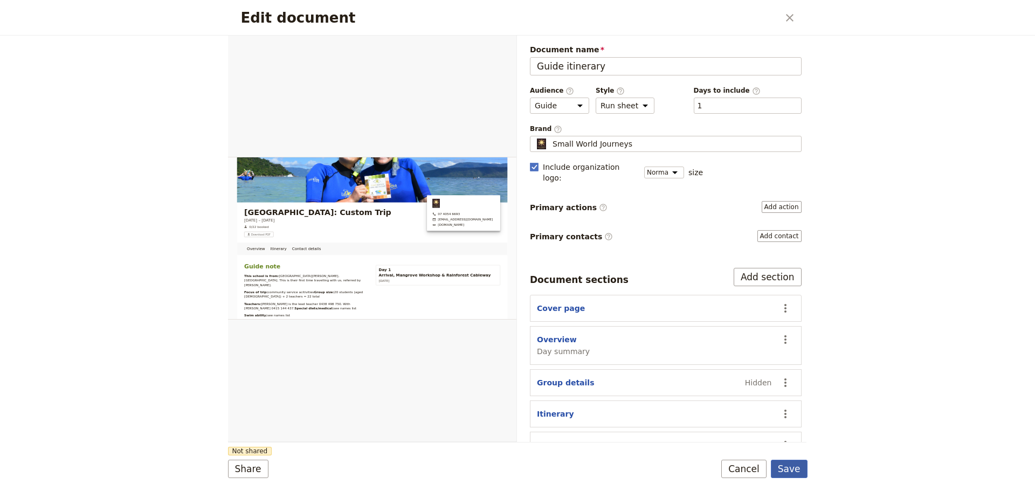
click at [787, 474] on button "Save" at bounding box center [789, 469] width 37 height 18
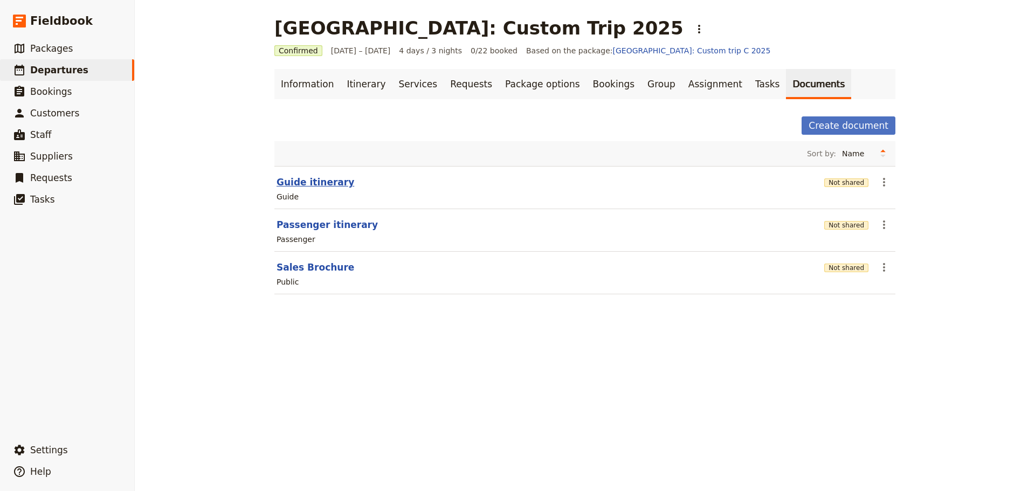
click at [283, 188] on button "Guide itinerary" at bounding box center [315, 182] width 78 height 13
select select "STAFF"
select select "RUN_SHEET"
select select "DEFAULT"
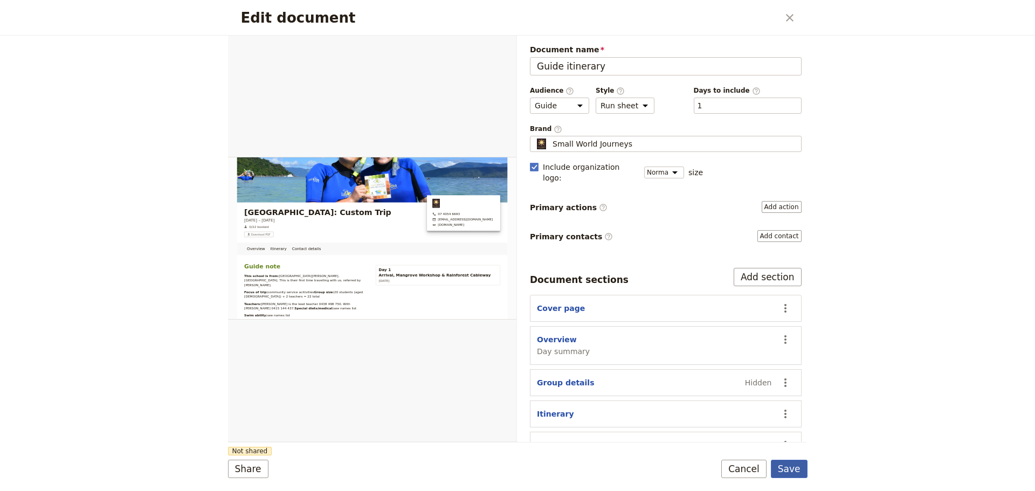
click at [799, 465] on button "Save" at bounding box center [789, 469] width 37 height 18
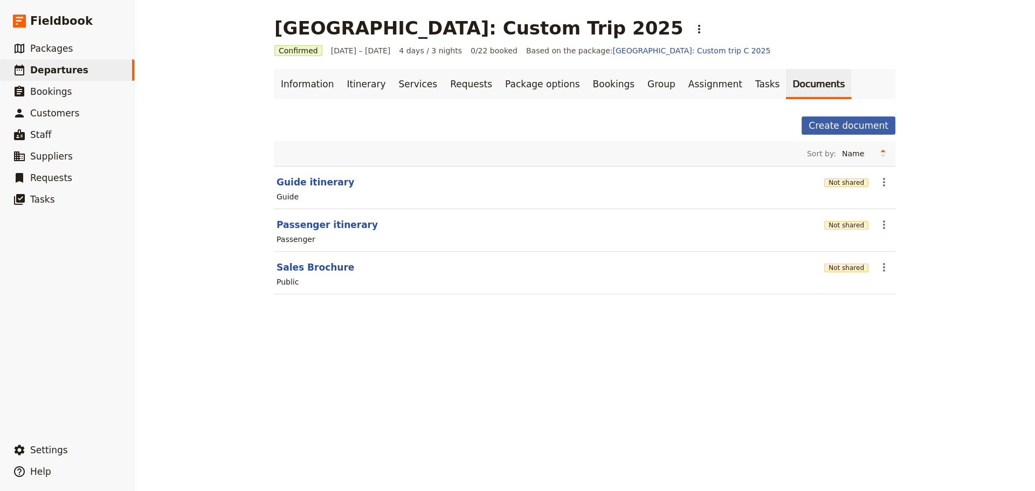
click at [868, 122] on button "Create document" at bounding box center [848, 125] width 94 height 18
select select "RUN_SHEET"
select select "DEFAULT"
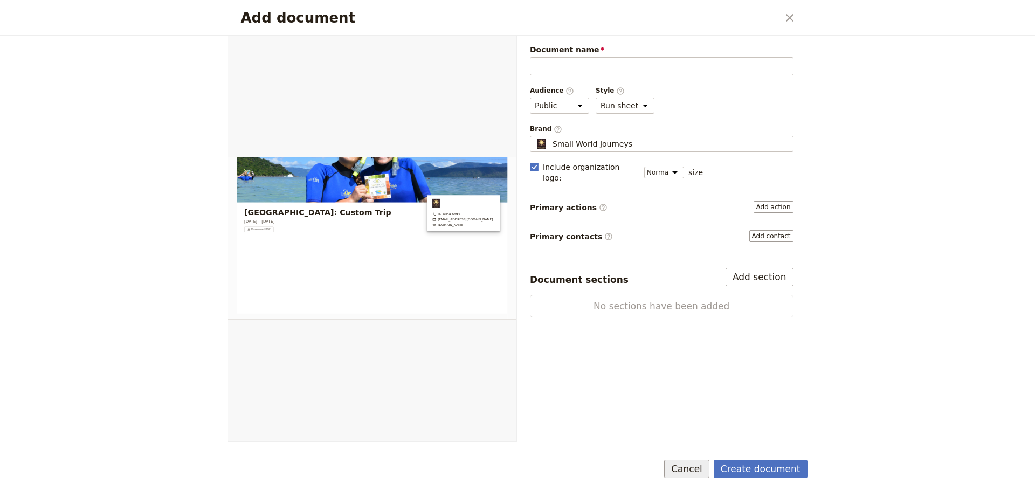
click at [683, 472] on button "Cancel" at bounding box center [686, 469] width 45 height 18
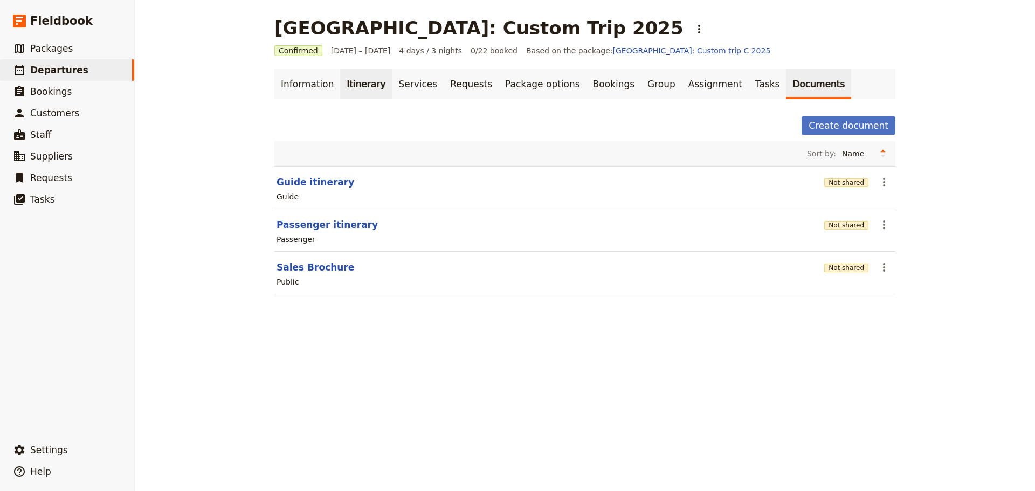
drag, startPoint x: 337, startPoint y: 84, endPoint x: 350, endPoint y: 88, distance: 13.8
click at [340, 84] on link "Itinerary" at bounding box center [366, 84] width 52 height 30
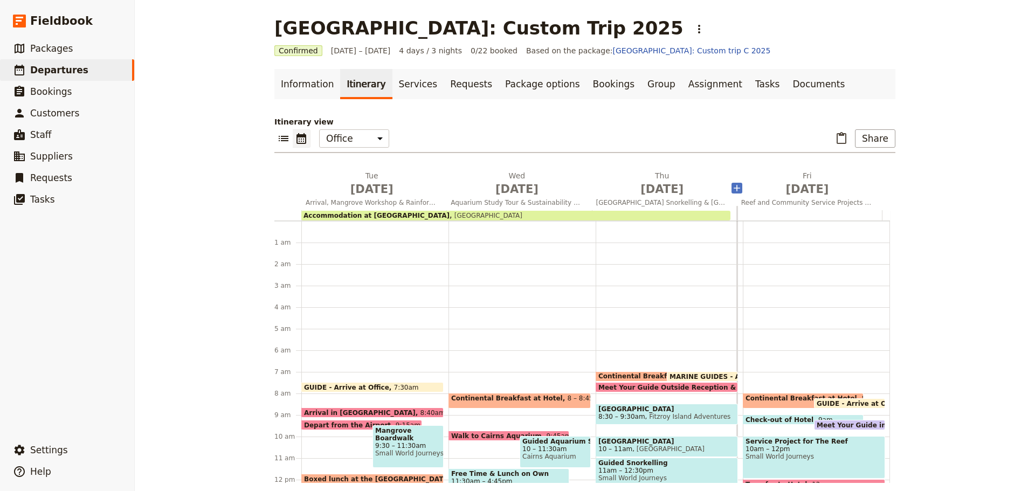
scroll to position [140, 0]
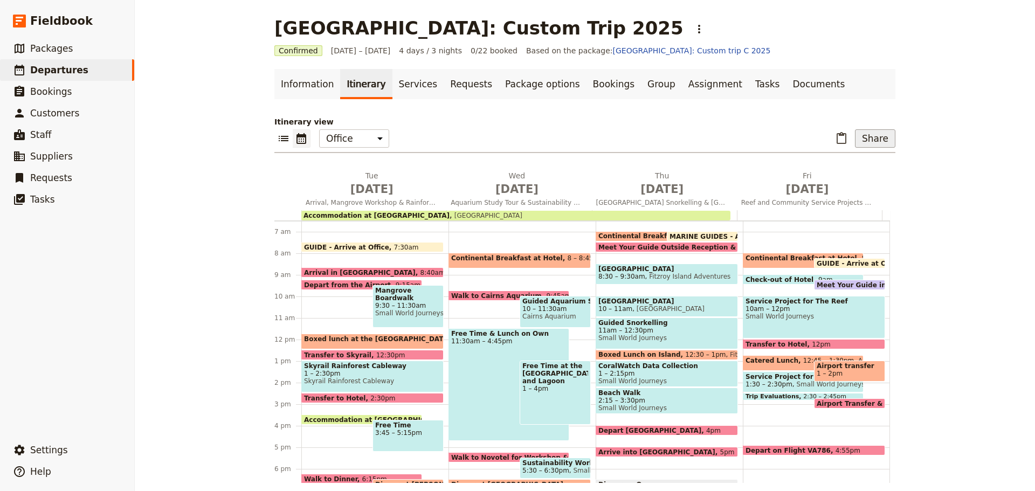
click at [867, 142] on button "Share" at bounding box center [875, 138] width 40 height 18
click at [842, 162] on span "Guide itinerary" at bounding box center [839, 162] width 57 height 11
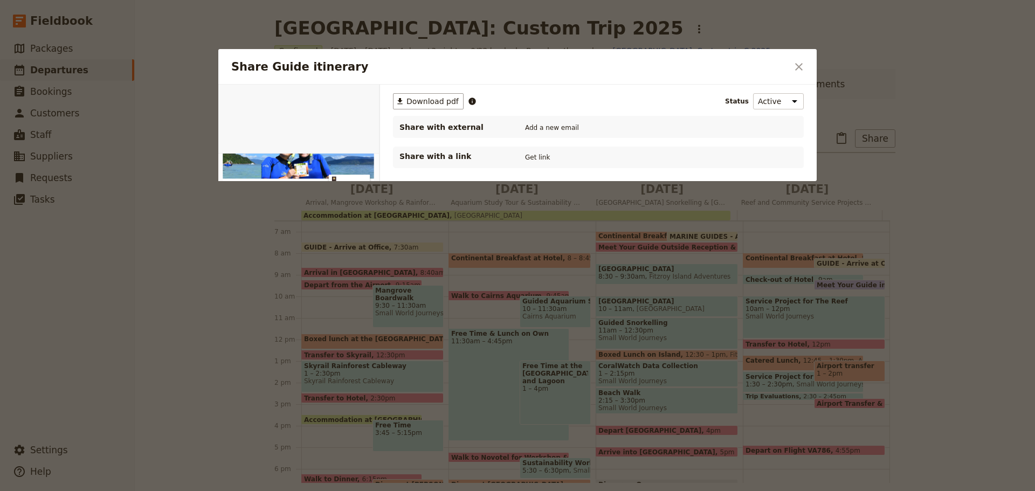
scroll to position [0, 0]
click at [407, 103] on span "Download pdf" at bounding box center [432, 101] width 52 height 11
click at [793, 68] on icon "Close dialog" at bounding box center [798, 66] width 13 height 13
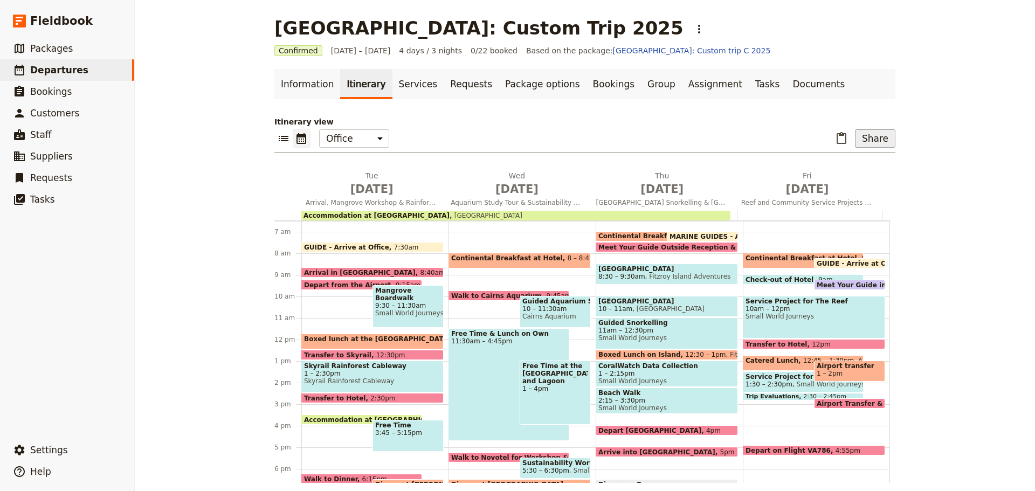
click at [872, 142] on button "Share" at bounding box center [875, 138] width 40 height 18
click at [850, 161] on span "Guide itinerary" at bounding box center [839, 162] width 57 height 11
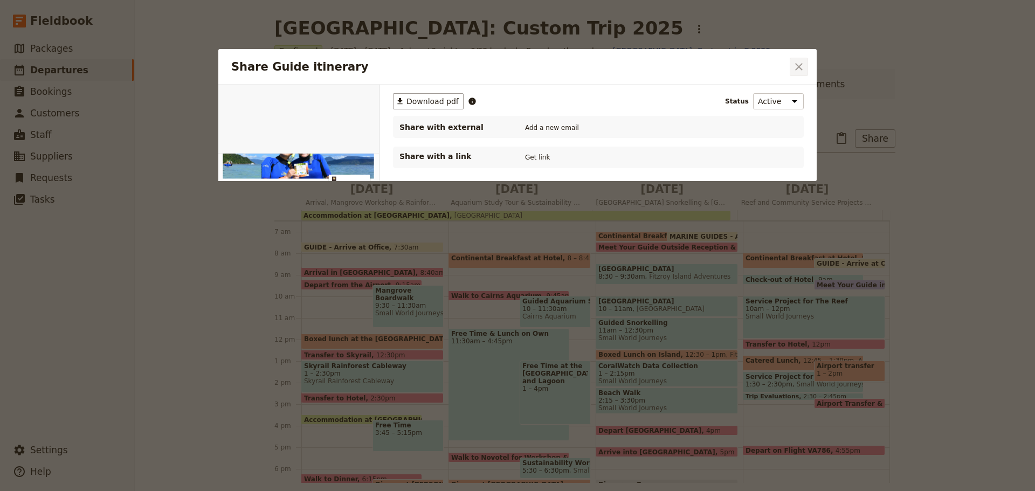
click at [801, 65] on icon "Close dialog" at bounding box center [799, 67] width 8 height 8
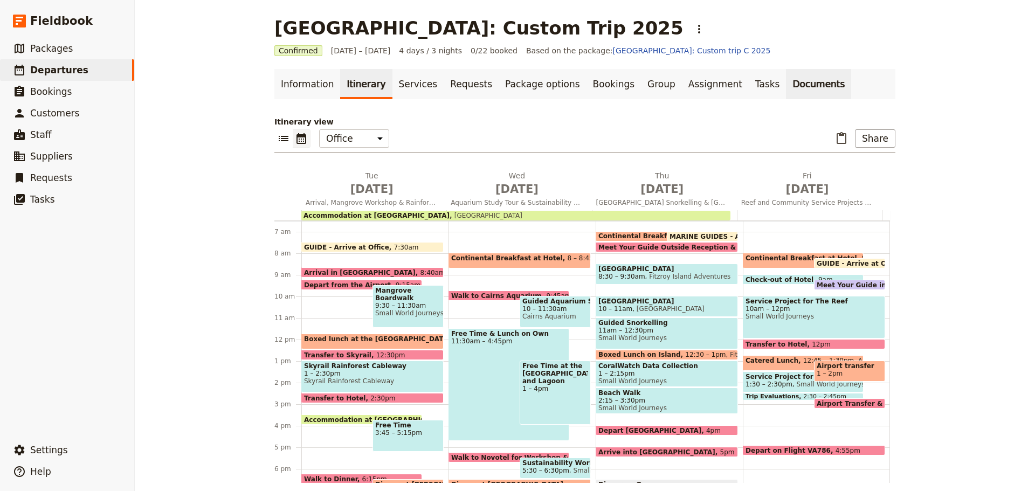
click at [786, 78] on link "Documents" at bounding box center [818, 84] width 65 height 30
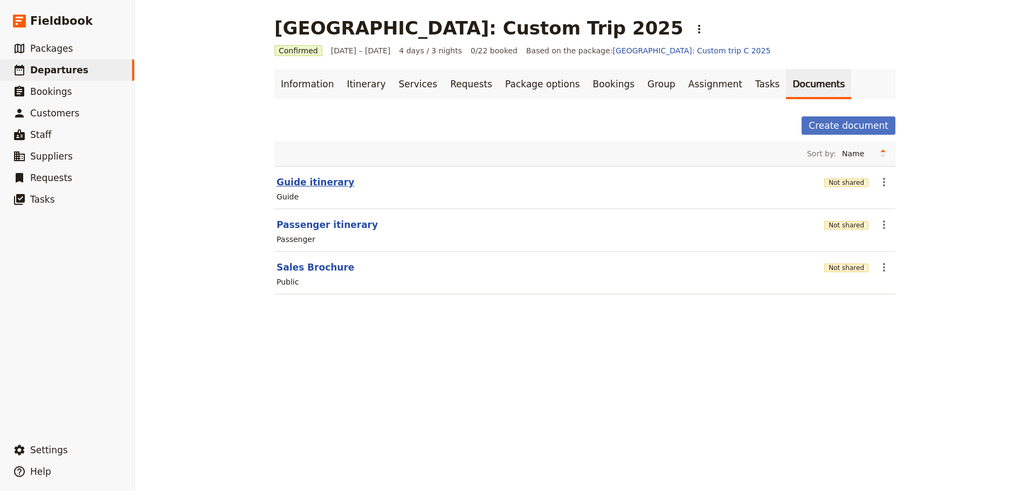
click at [302, 181] on button "Guide itinerary" at bounding box center [315, 182] width 78 height 13
select select "STAFF"
select select "RUN_SHEET"
select select "DEFAULT"
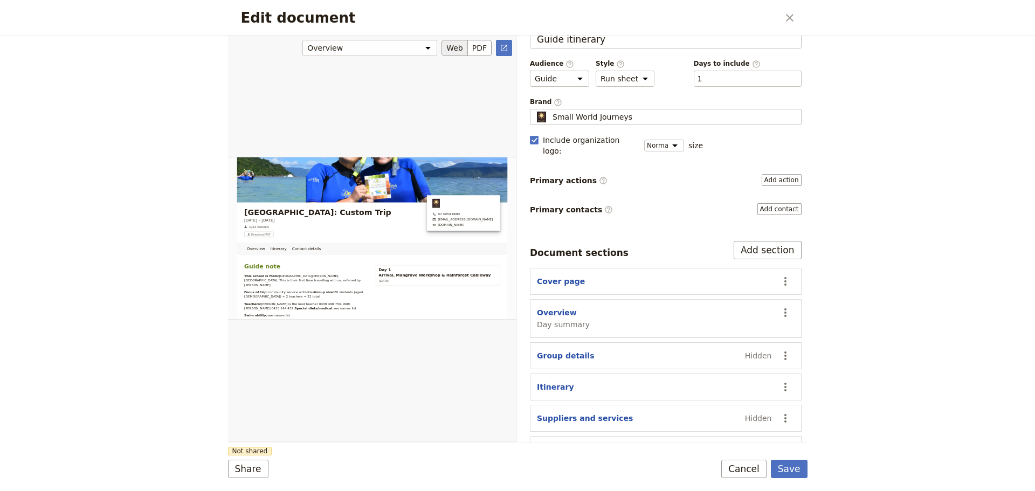
scroll to position [41, 0]
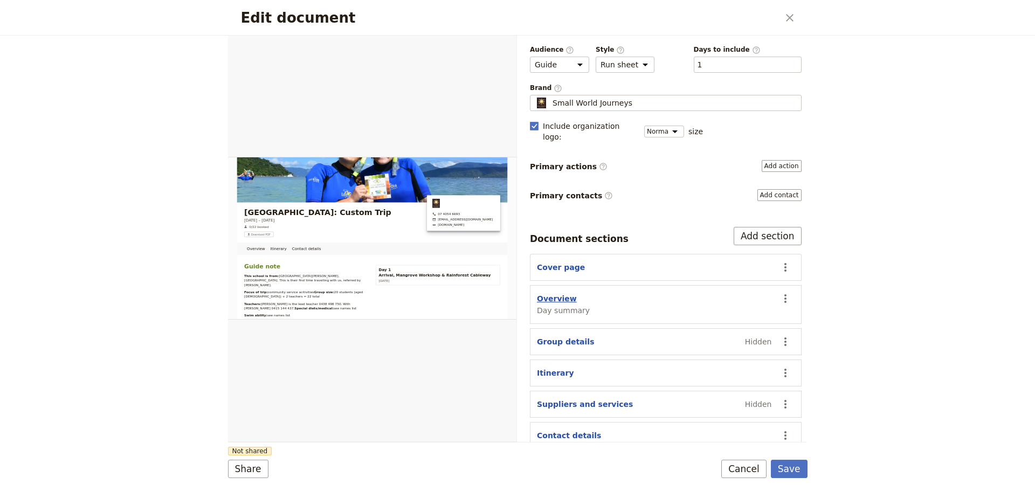
click at [552, 293] on button "Overview" at bounding box center [557, 298] width 40 height 11
select select "DAY_SUMMARY"
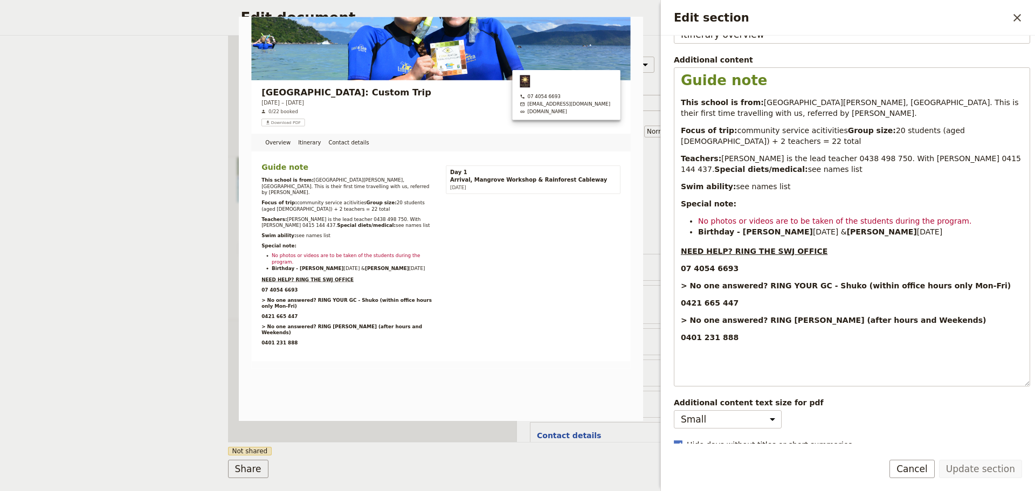
scroll to position [170, 0]
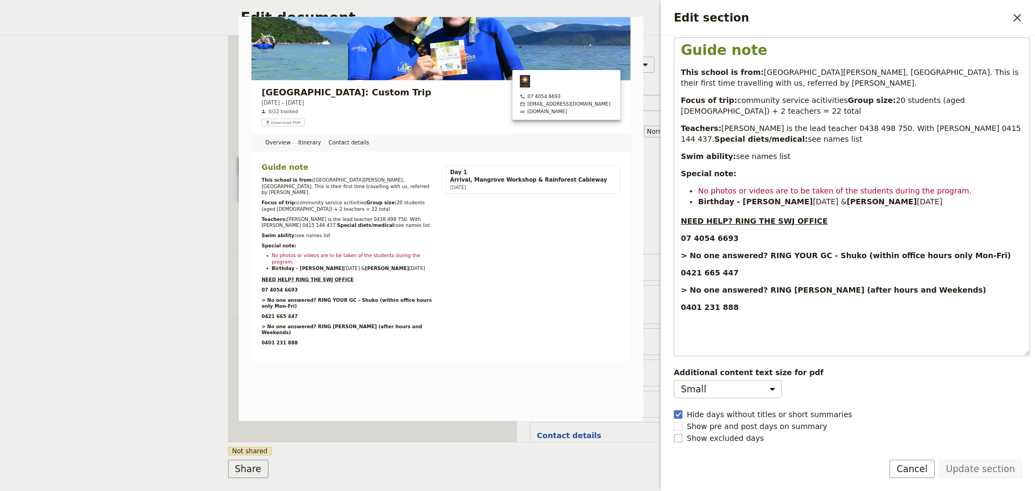
click at [680, 437] on rect "Edit section" at bounding box center [678, 438] width 8 height 8
click at [674, 433] on input "Show excluded days" at bounding box center [673, 432] width 1 height 1
checkbox input "true"
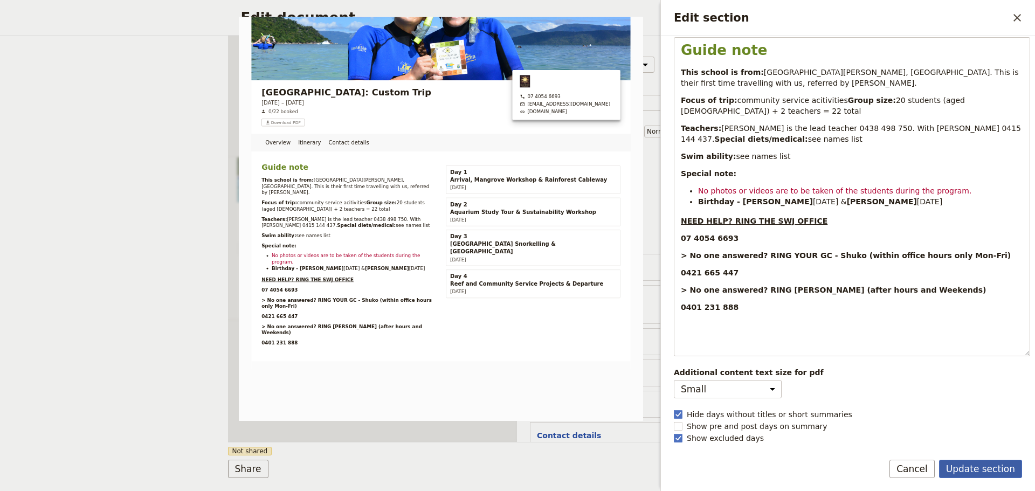
click at [977, 462] on button "Update section" at bounding box center [980, 469] width 83 height 18
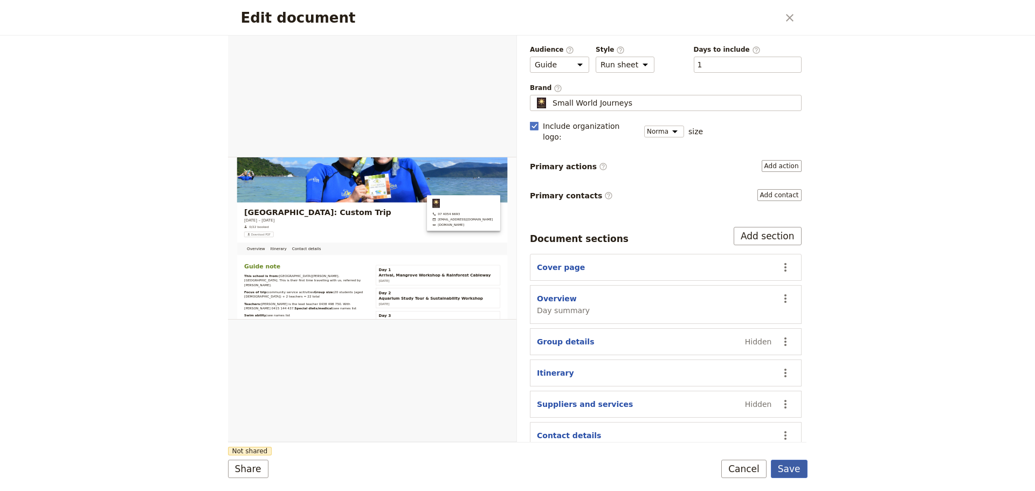
click at [785, 465] on button "Save" at bounding box center [789, 469] width 37 height 18
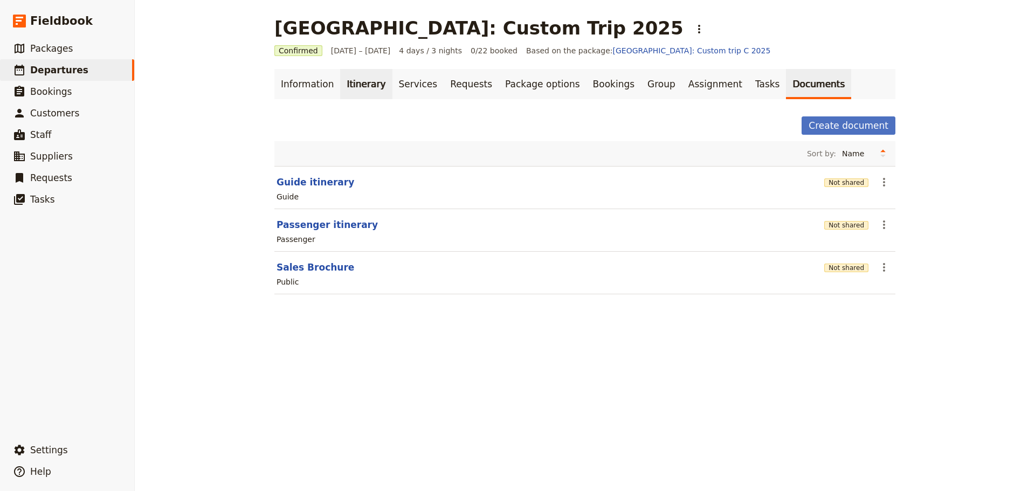
click at [351, 84] on link "Itinerary" at bounding box center [366, 84] width 52 height 30
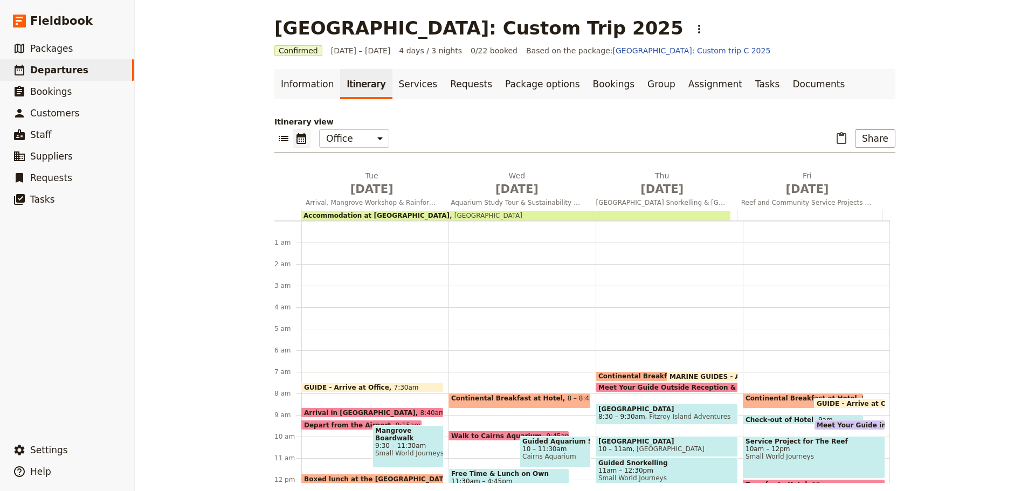
scroll to position [140, 0]
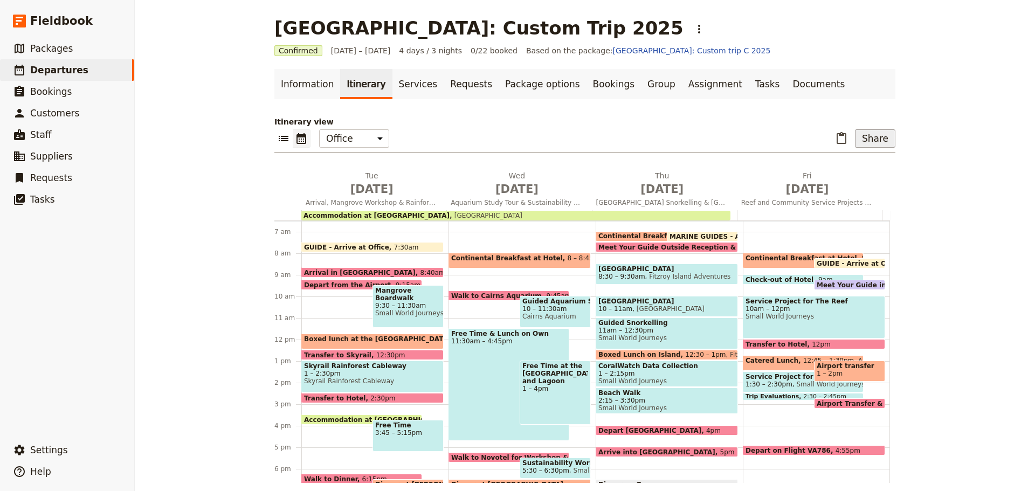
click at [867, 142] on button "Share" at bounding box center [875, 138] width 40 height 18
click at [848, 162] on span "Guide itinerary" at bounding box center [839, 162] width 57 height 11
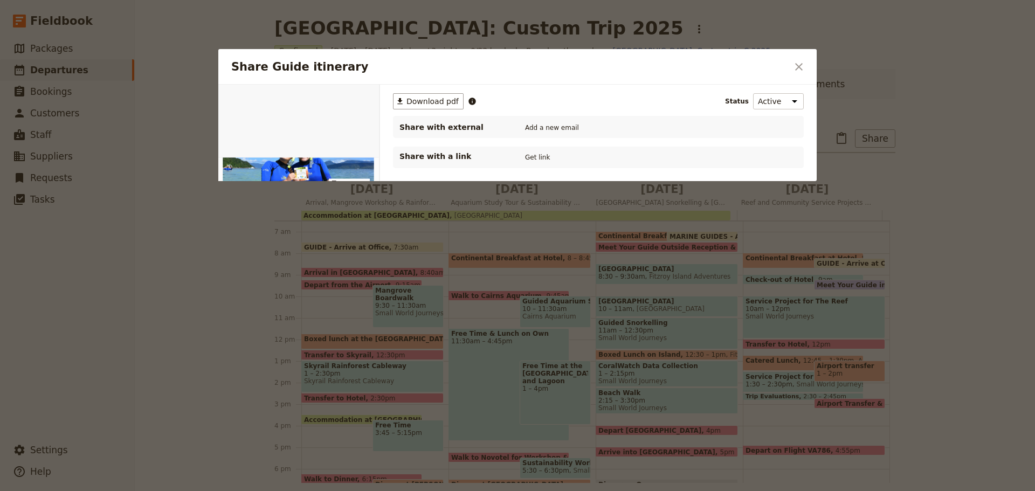
scroll to position [0, 0]
click at [429, 102] on span "Download pdf" at bounding box center [432, 101] width 52 height 11
click at [794, 68] on icon "Close dialog" at bounding box center [798, 66] width 13 height 13
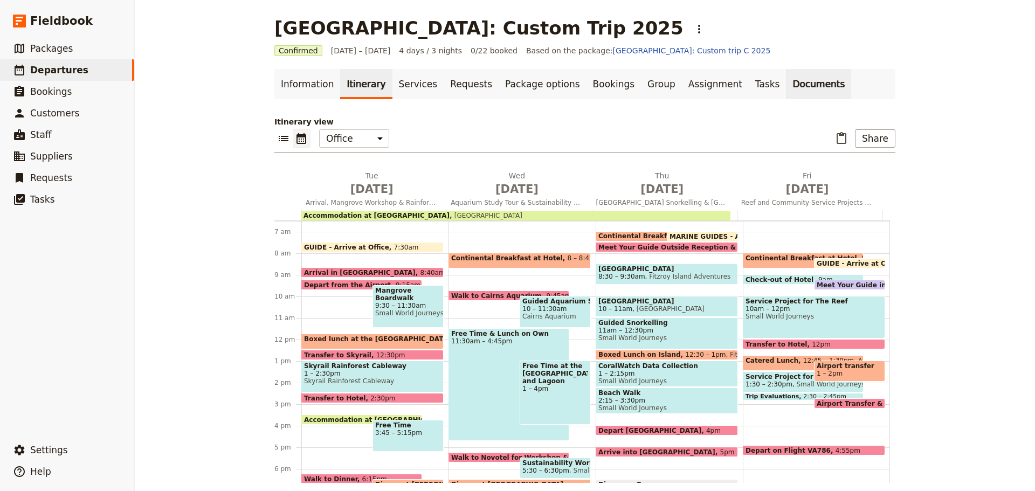
click at [786, 85] on link "Documents" at bounding box center [818, 84] width 65 height 30
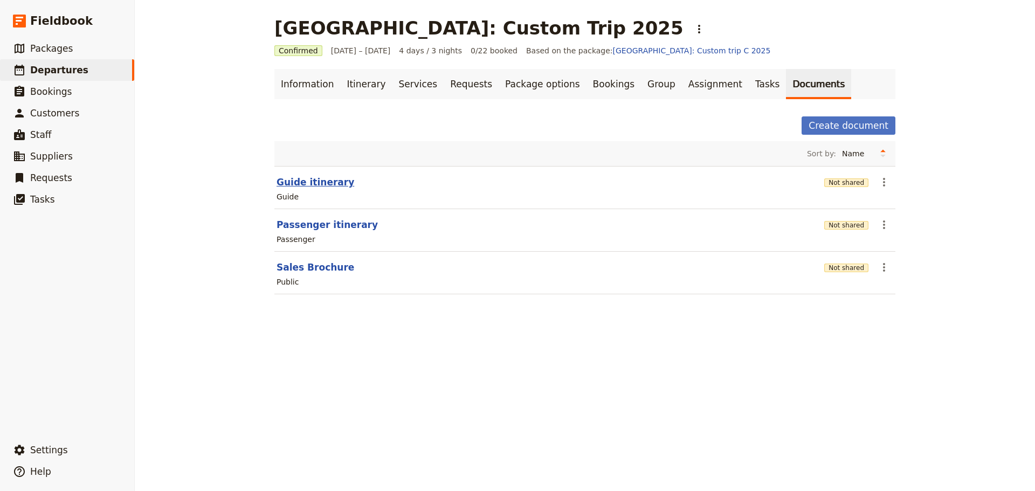
click at [306, 180] on button "Guide itinerary" at bounding box center [315, 182] width 78 height 13
select select "STAFF"
select select "RUN_SHEET"
select select "DEFAULT"
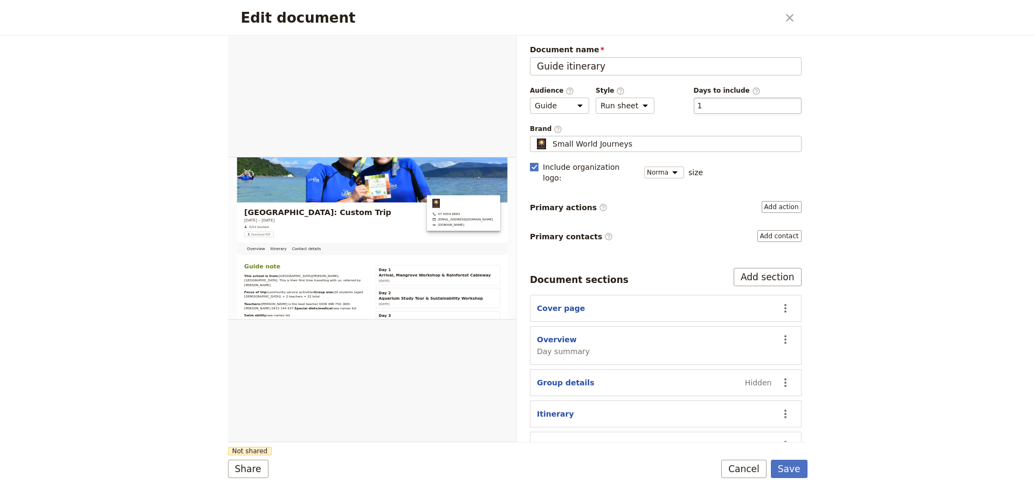
click at [730, 109] on div "​ 1 1" at bounding box center [748, 106] width 108 height 16
click at [702, 109] on button "​ 1" at bounding box center [699, 105] width 5 height 11
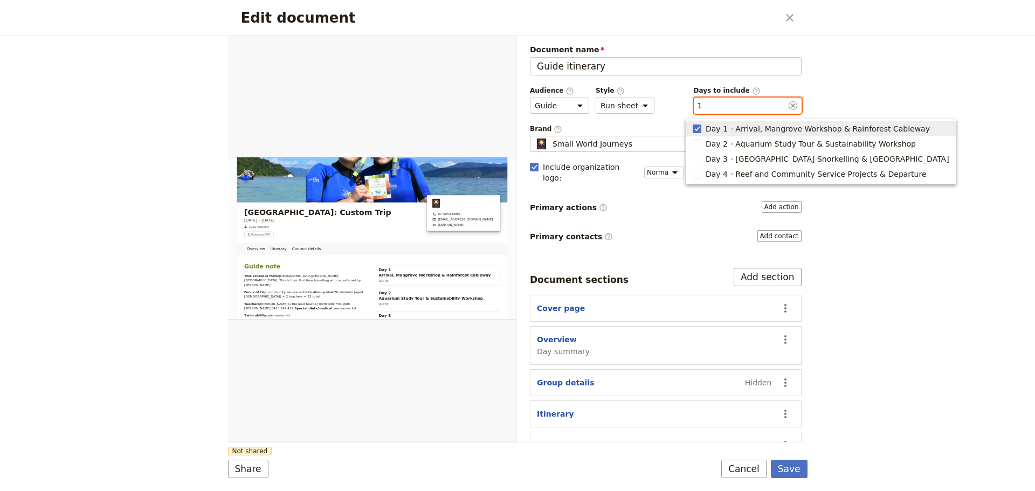
click at [697, 128] on rect "button" at bounding box center [697, 128] width 8 height 8
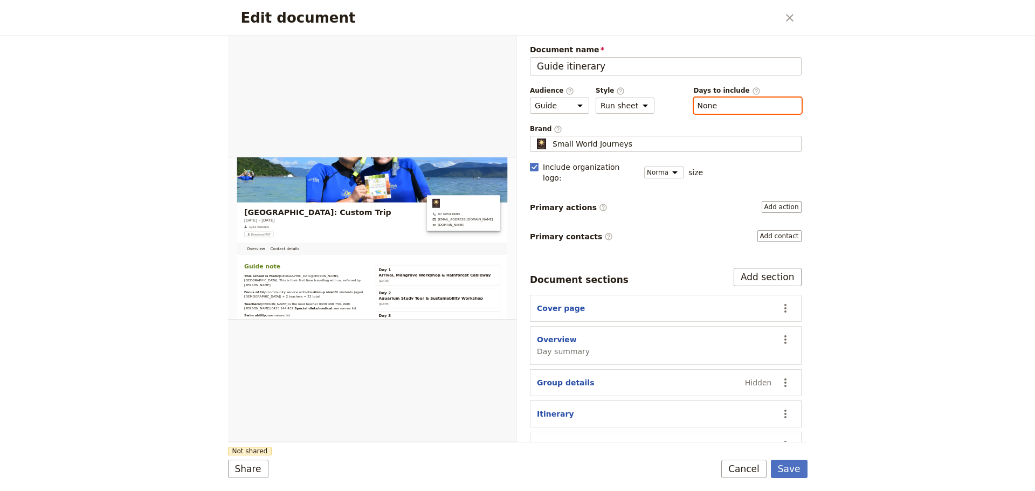
click at [698, 110] on button "​ None" at bounding box center [707, 105] width 20 height 11
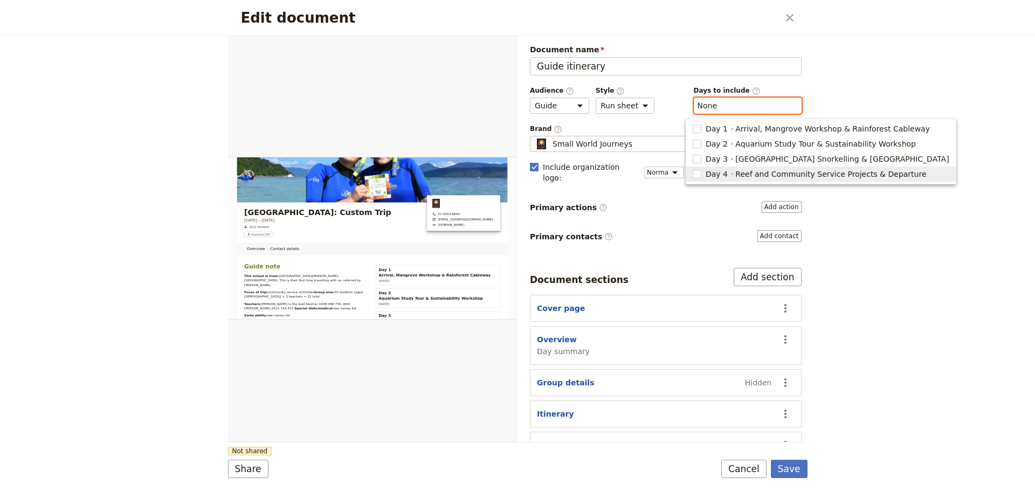
click at [695, 176] on rect "button" at bounding box center [697, 174] width 8 height 8
type input "4"
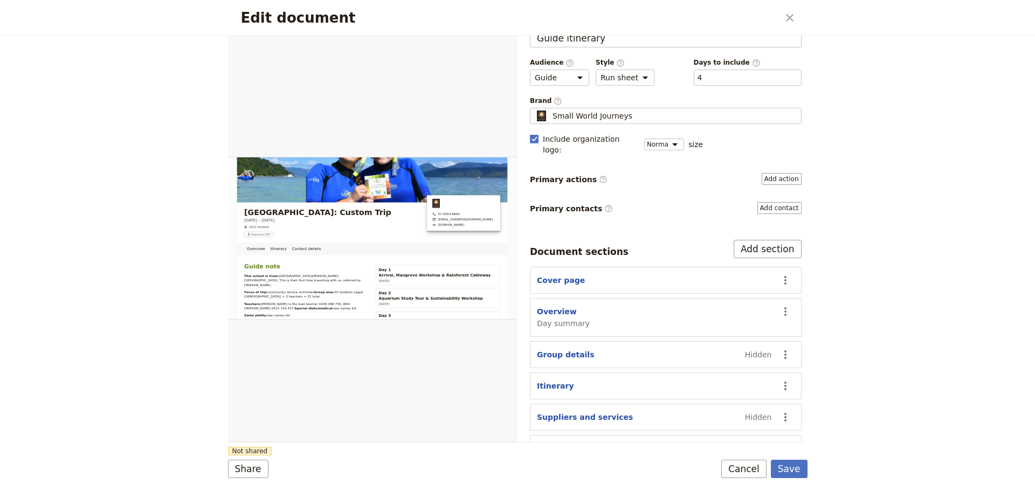
scroll to position [41, 0]
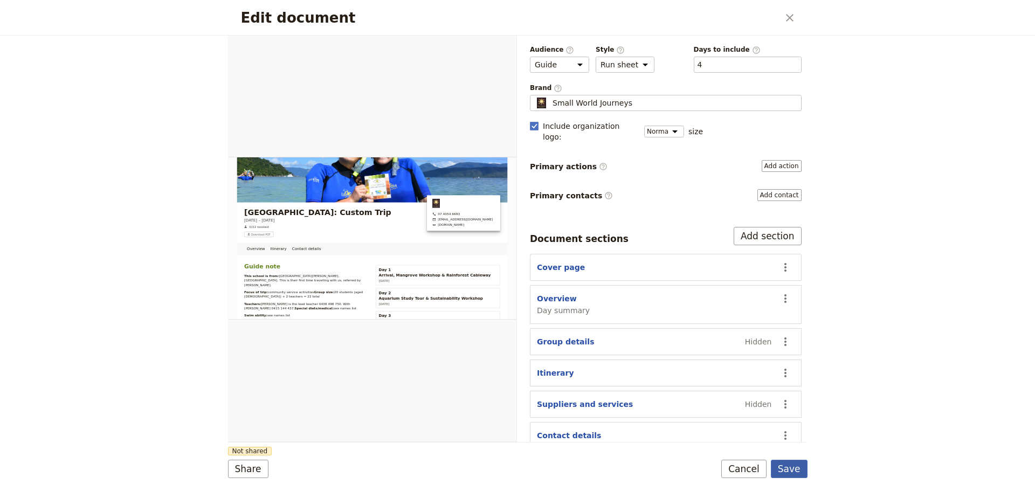
click at [797, 472] on button "Save" at bounding box center [789, 469] width 37 height 18
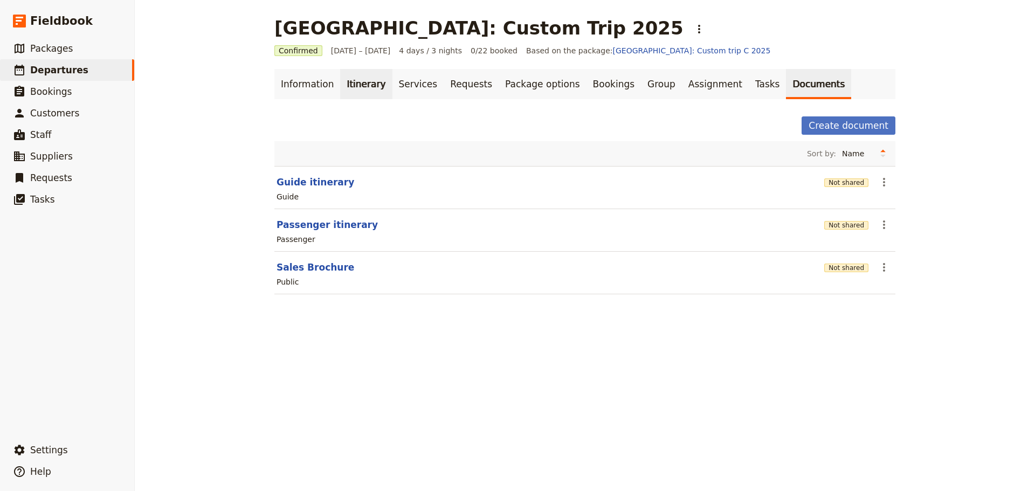
click at [351, 85] on link "Itinerary" at bounding box center [366, 84] width 52 height 30
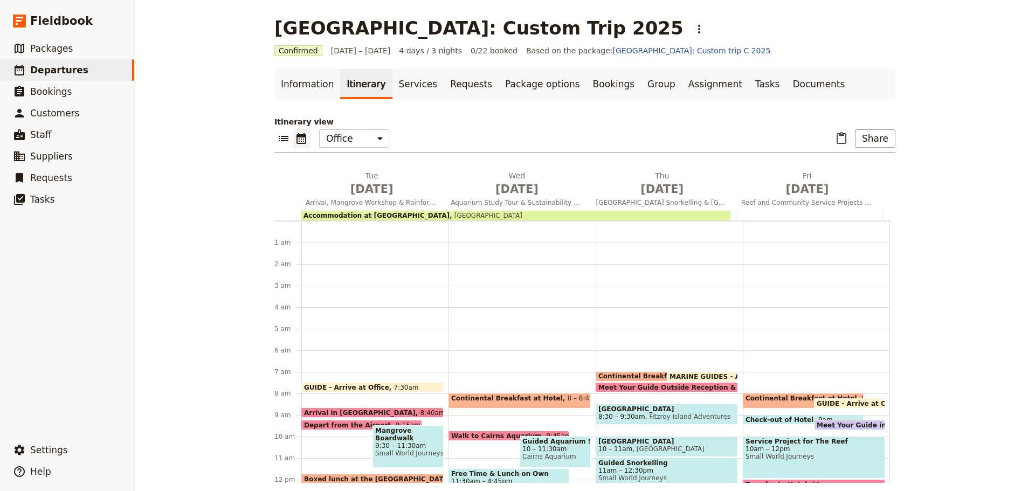
scroll to position [140, 0]
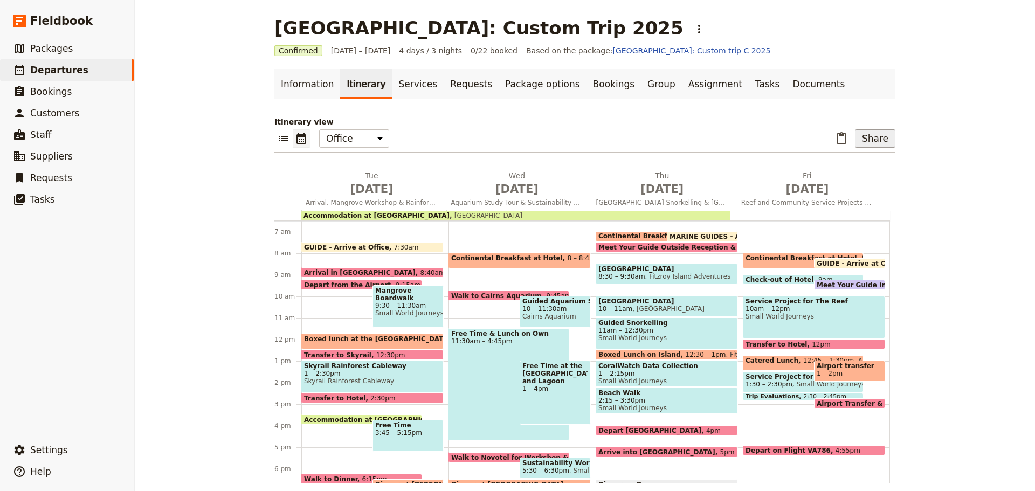
click at [879, 134] on button "Share" at bounding box center [875, 138] width 40 height 18
click at [850, 157] on span "Guide itinerary" at bounding box center [839, 162] width 57 height 11
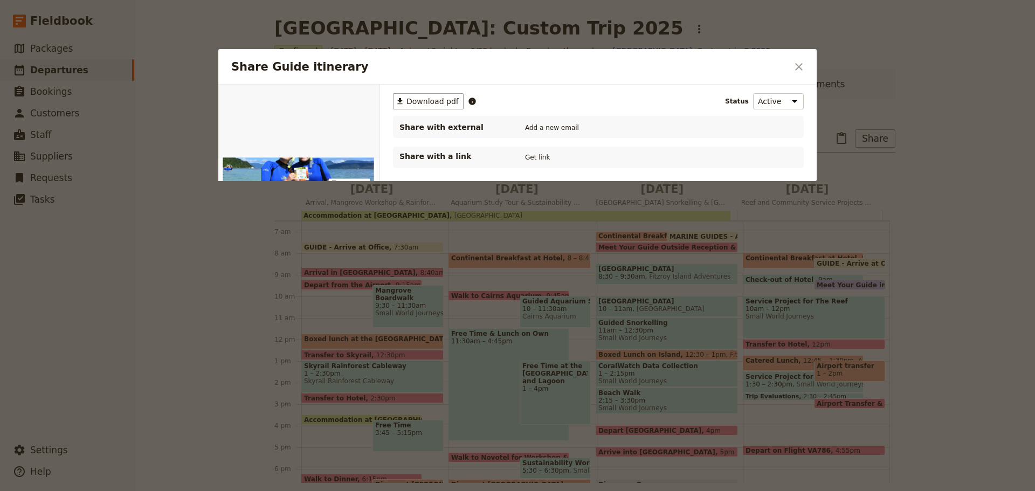
scroll to position [0, 0]
drag, startPoint x: 453, startPoint y: 99, endPoint x: 440, endPoint y: 98, distance: 12.4
click at [450, 99] on span "Download pdf" at bounding box center [432, 101] width 52 height 11
click at [805, 61] on icon "Close dialog" at bounding box center [798, 66] width 13 height 13
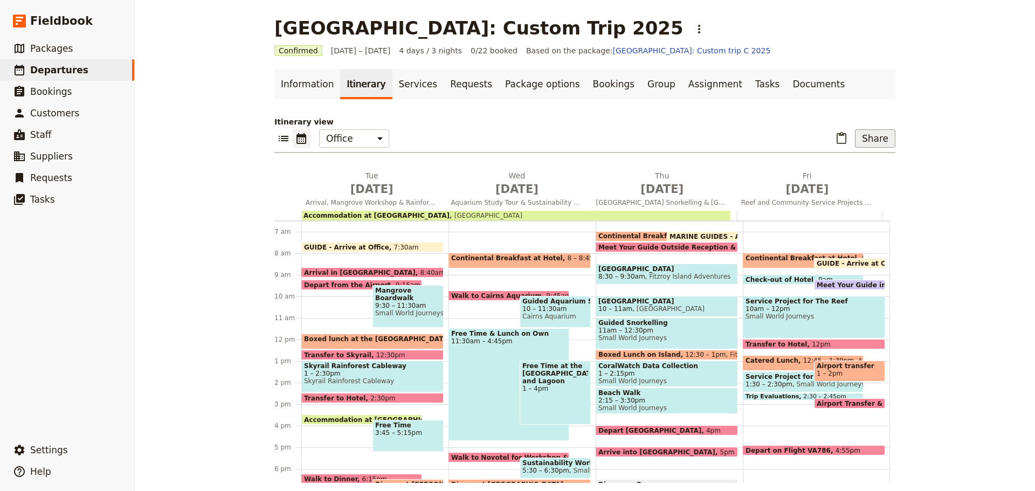
click at [868, 140] on button "Share" at bounding box center [875, 138] width 40 height 18
click at [856, 153] on ul "Guide itinerary Passenger itinerary Sales Brochure" at bounding box center [847, 177] width 87 height 51
click at [855, 155] on button "Guide itinerary" at bounding box center [848, 162] width 86 height 15
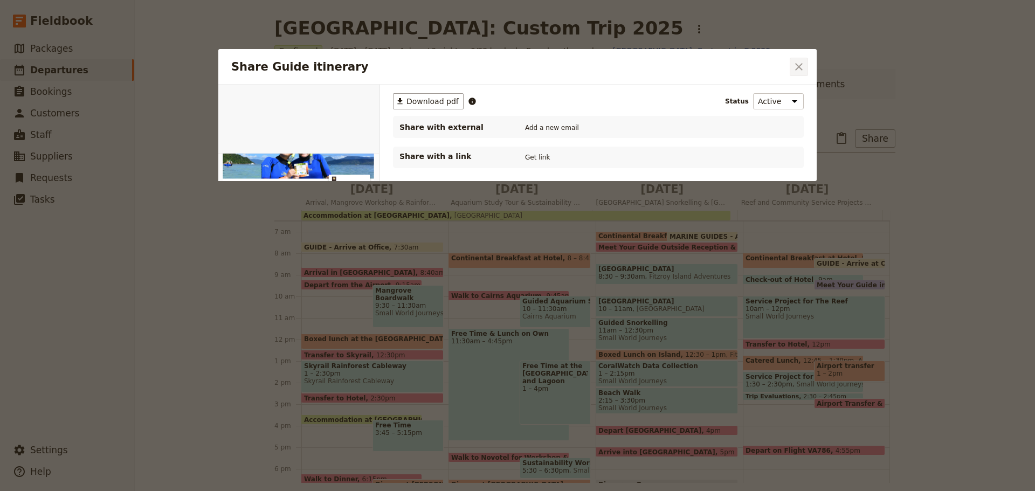
click at [795, 69] on icon "Close dialog" at bounding box center [798, 66] width 13 height 13
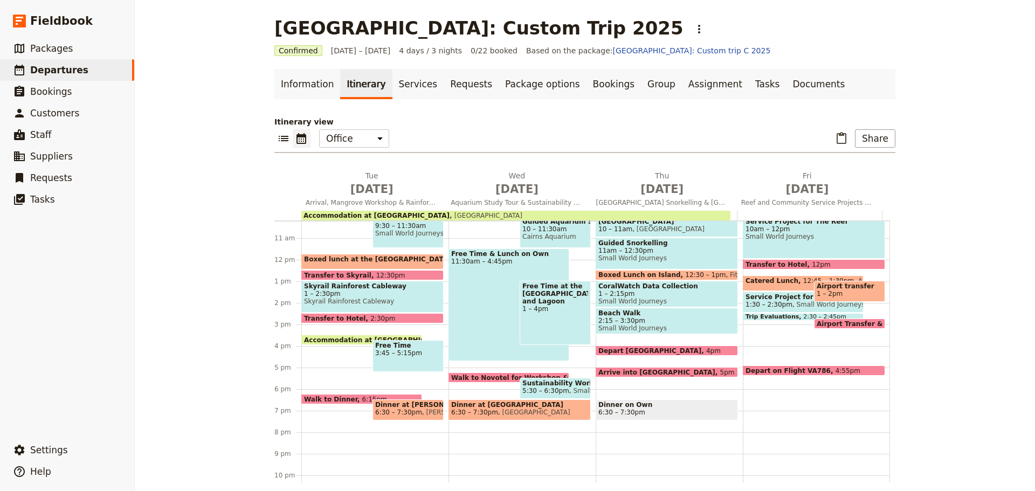
scroll to position [202, 0]
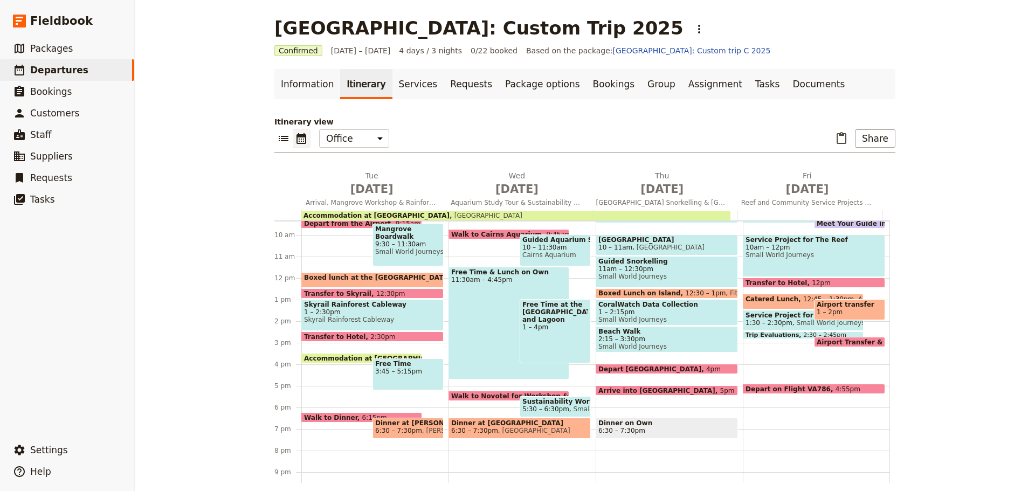
click at [455, 278] on span "11:45am – 12:30pm" at bounding box center [487, 280] width 65 height 12
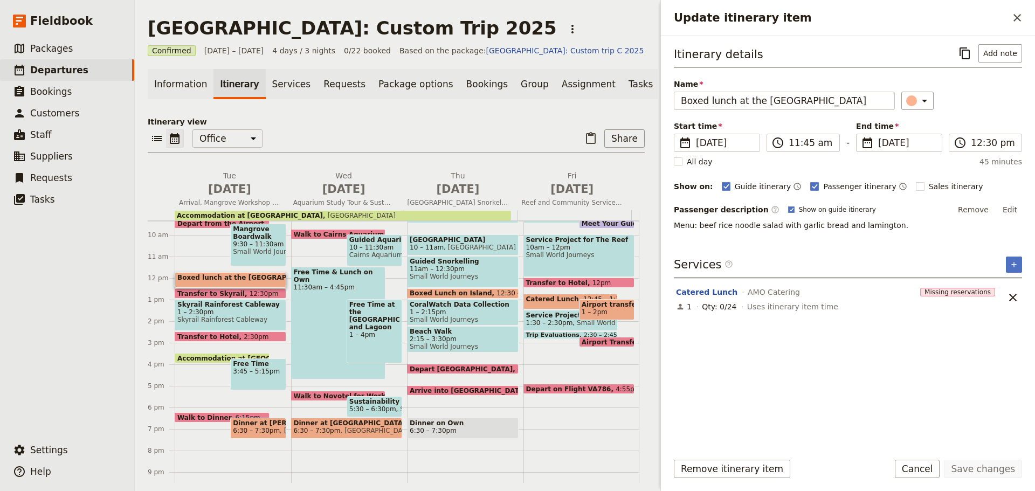
click at [254, 253] on span "Small World Journeys" at bounding box center [258, 252] width 50 height 8
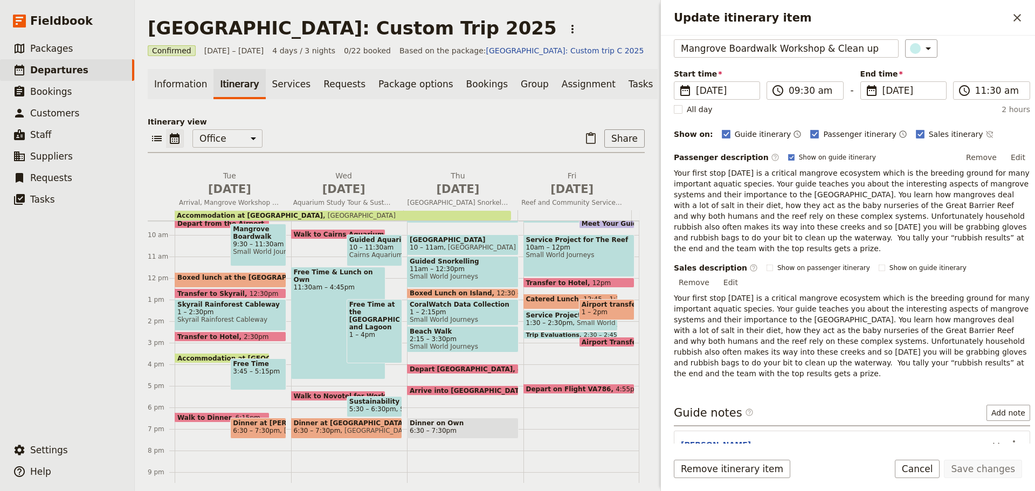
scroll to position [158, 0]
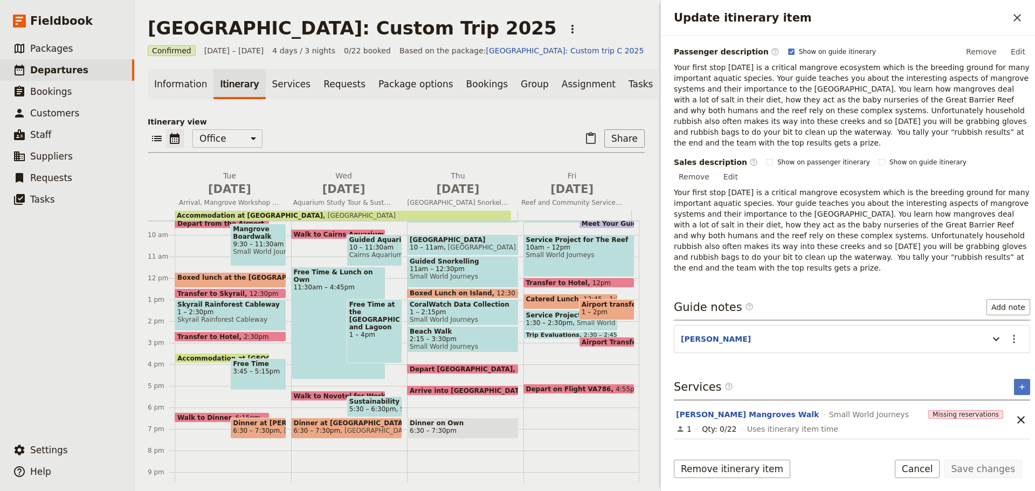
drag, startPoint x: 1008, startPoint y: 306, endPoint x: 1007, endPoint y: 317, distance: 11.9
click at [1007, 333] on icon "Actions" at bounding box center [1013, 339] width 13 height 13
click at [1003, 324] on span "Edit note" at bounding box center [983, 328] width 50 height 11
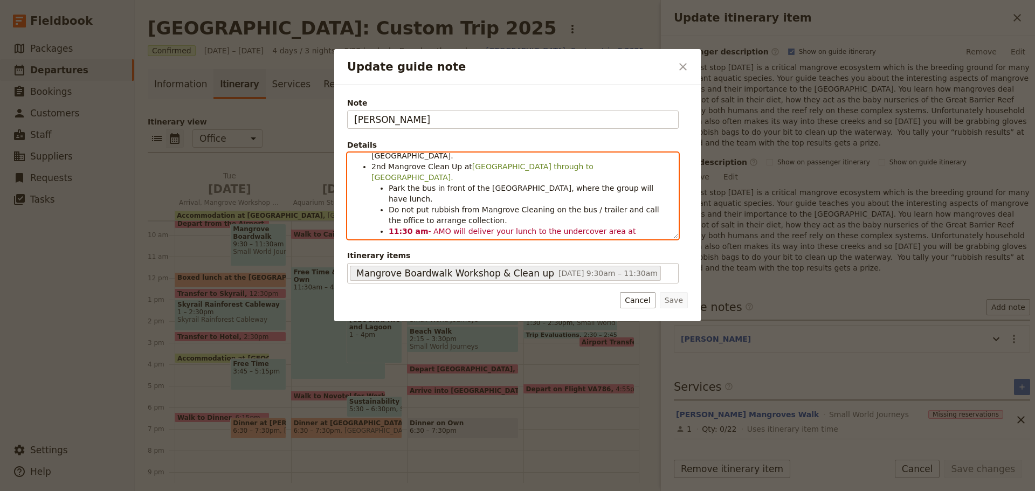
scroll to position [0, 0]
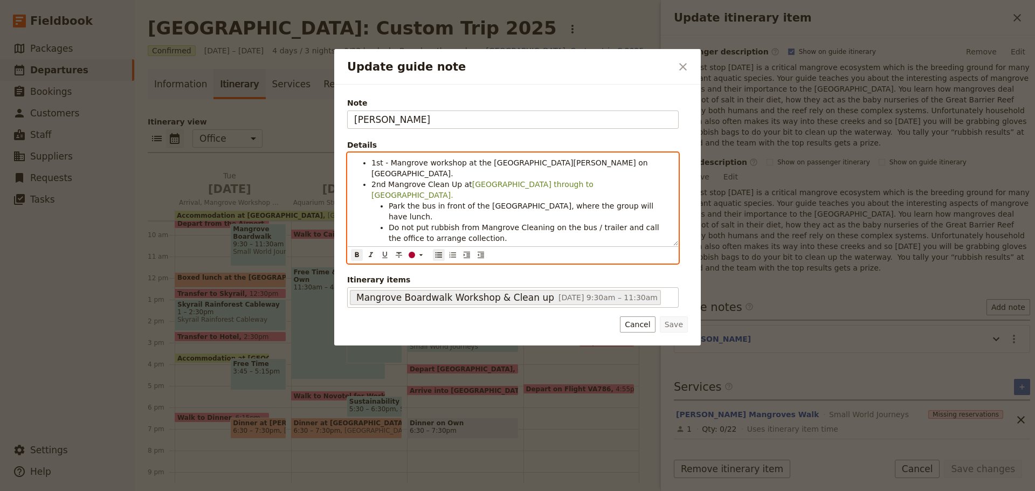
click at [410, 227] on div "1st - Mangrove workshop at the Jacks Barnes Boardwalk on Airport Drive. 2nd Man…" at bounding box center [513, 199] width 330 height 93
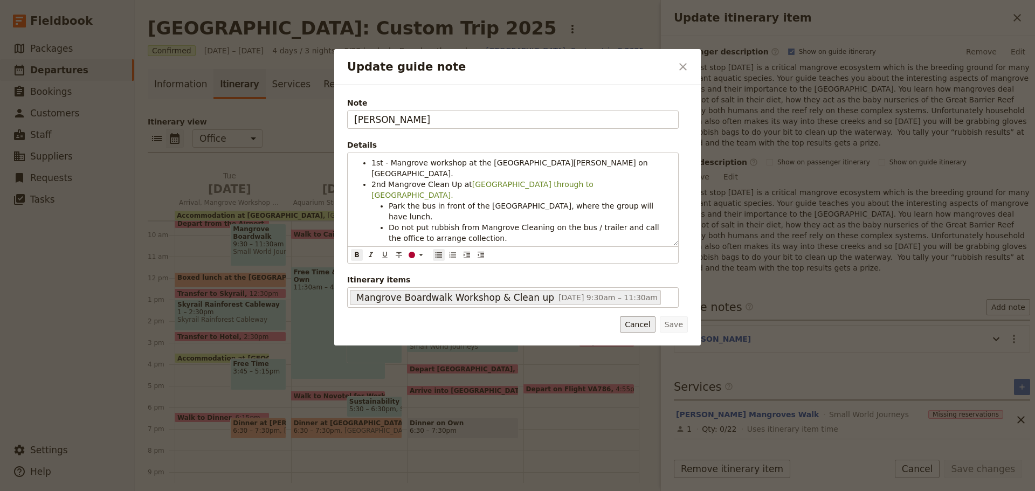
click at [632, 325] on button "Cancel" at bounding box center [637, 324] width 35 height 16
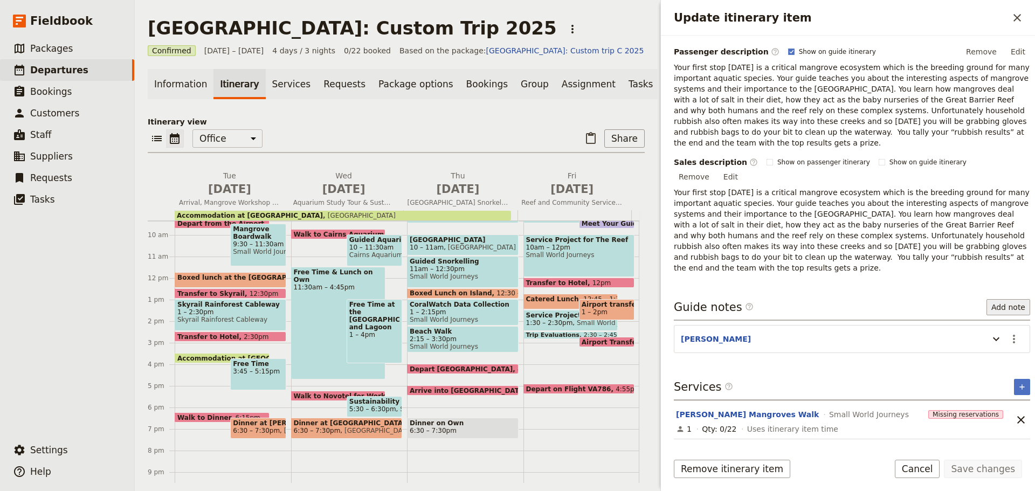
click at [987, 299] on button "Add note" at bounding box center [1008, 307] width 44 height 16
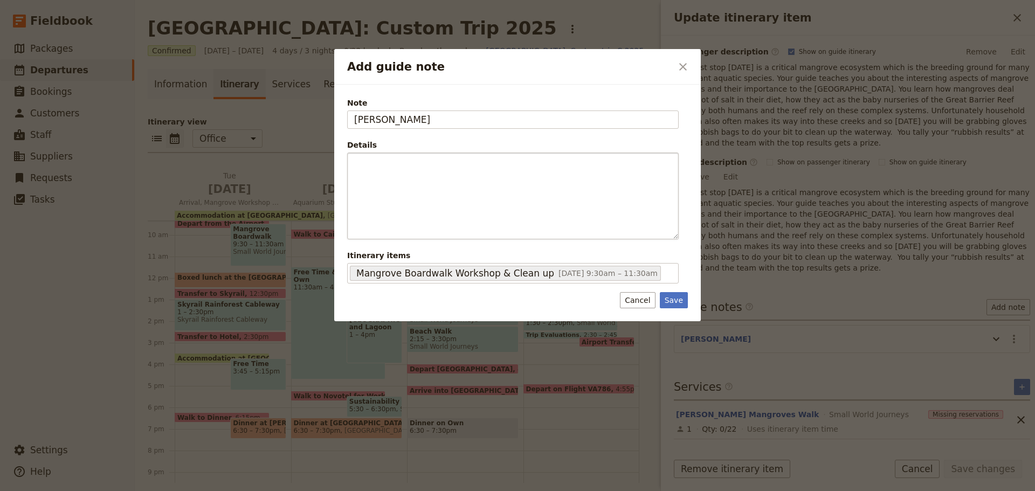
type input "ANDREW"
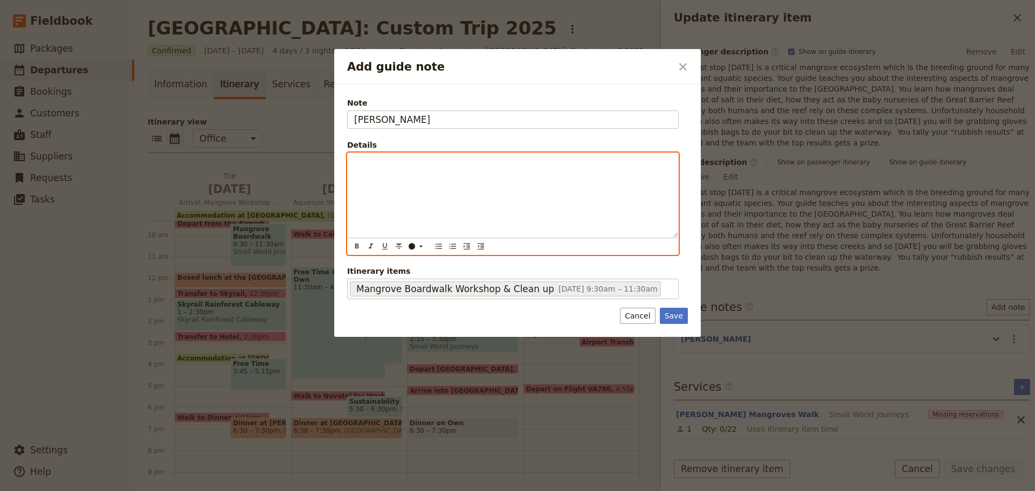
click at [366, 155] on div "Add guide note" at bounding box center [513, 195] width 330 height 84
click at [421, 246] on icon "Add guide note" at bounding box center [421, 247] width 4 height 2
click at [439, 246] on icon "Bulleted list" at bounding box center [438, 246] width 9 height 9
click at [551, 163] on span "Go to Centenary Lakes to collect equipment & rubbish then leave sort out the ru…" at bounding box center [521, 167] width 301 height 19
drag, startPoint x: 621, startPoint y: 160, endPoint x: 422, endPoint y: 172, distance: 199.8
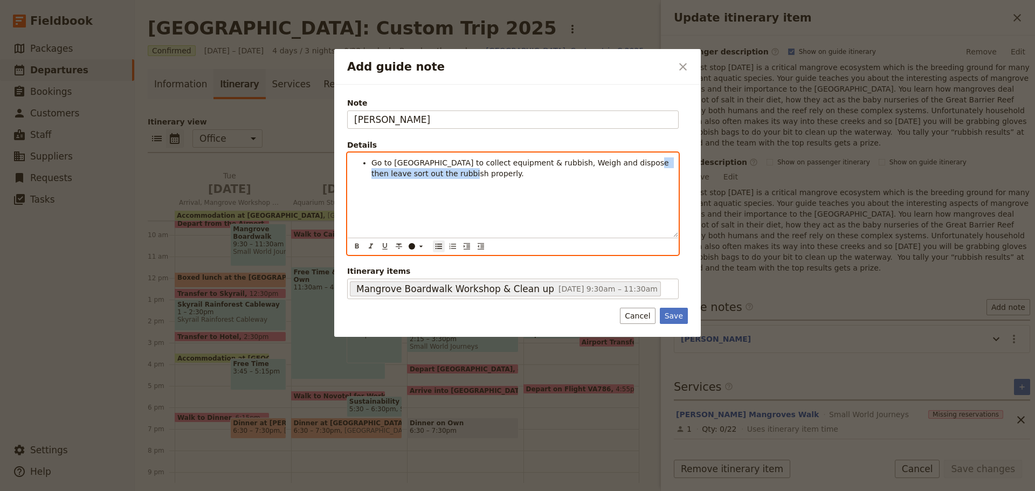
click at [422, 172] on span "Go to Centenary Lakes to collect equipment & rubbish, Weigh and dispose then le…" at bounding box center [521, 167] width 300 height 19
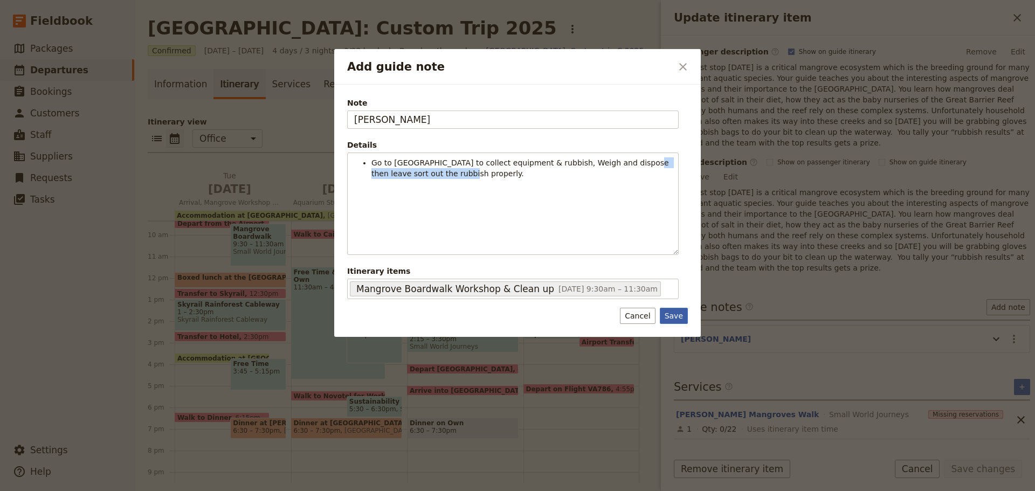
click at [675, 311] on button "Save" at bounding box center [674, 316] width 28 height 16
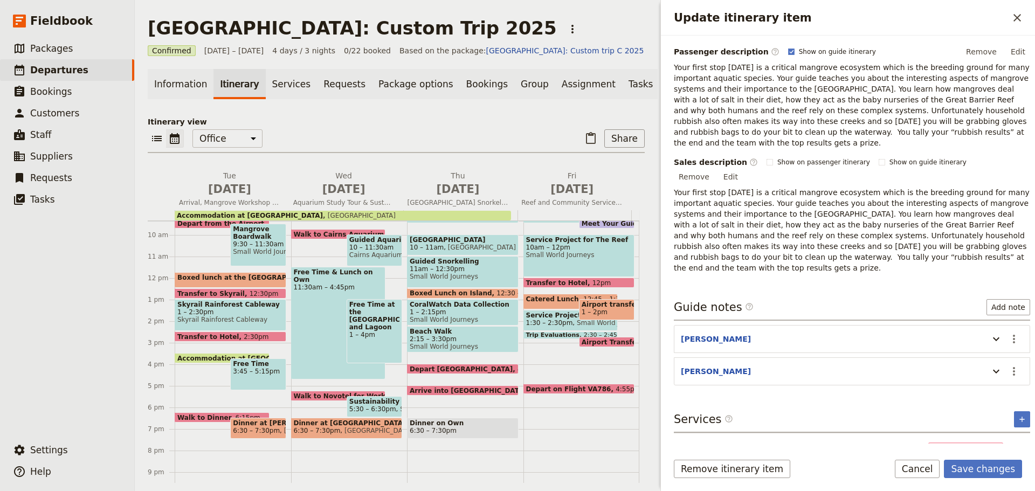
click at [211, 341] on span at bounding box center [230, 339] width 110 height 4
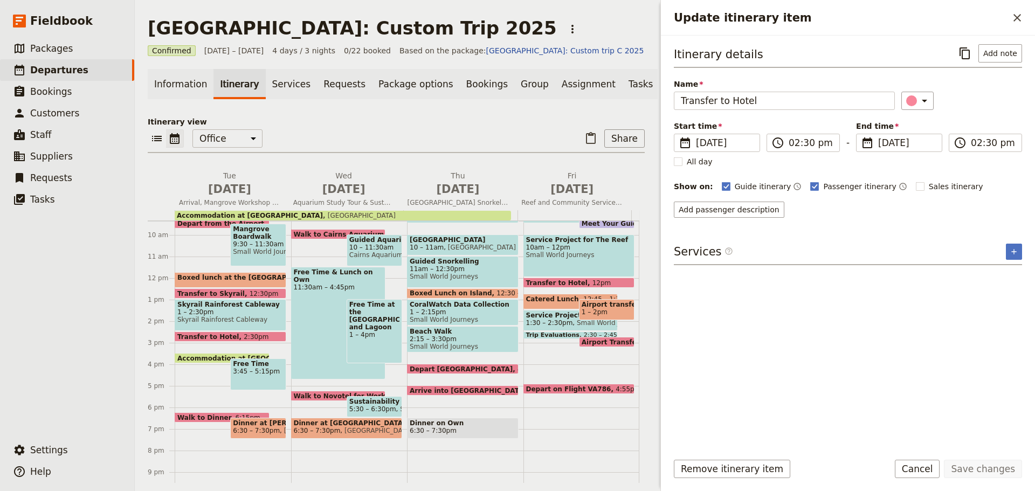
click at [239, 308] on span "Skyrail Rainforest Cableway" at bounding box center [230, 305] width 106 height 8
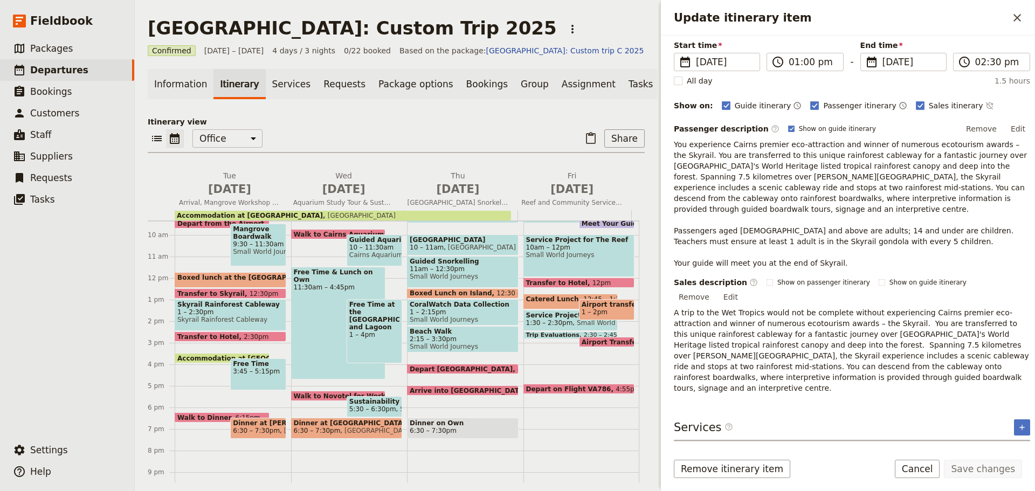
scroll to position [82, 0]
click at [200, 340] on span "Transfer to Hotel" at bounding box center [210, 336] width 66 height 7
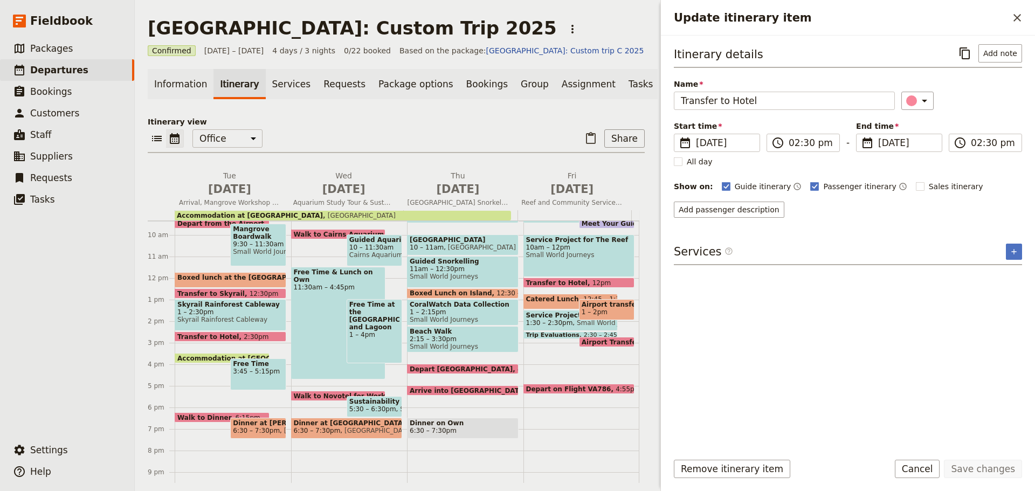
click at [923, 470] on button "Cancel" at bounding box center [917, 469] width 45 height 18
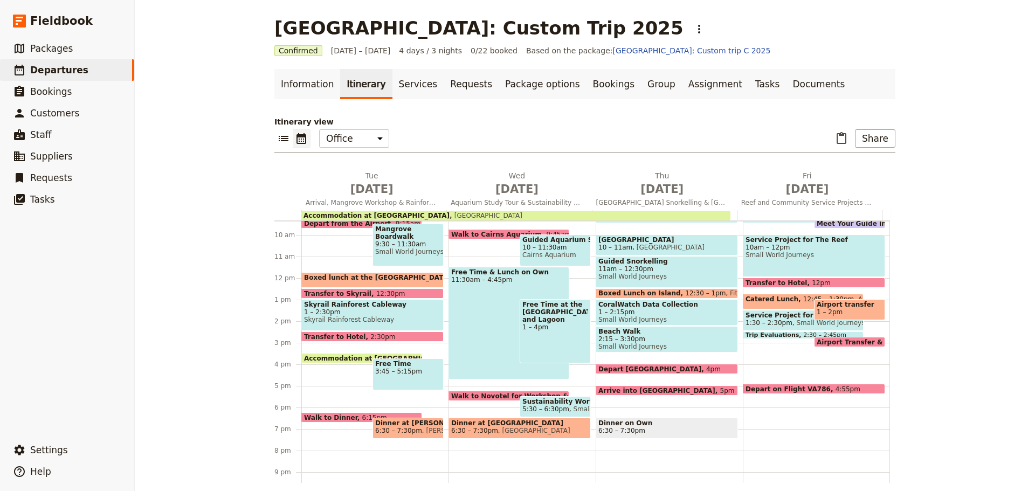
click at [418, 241] on span "9:30 – 11:30am" at bounding box center [408, 244] width 66 height 8
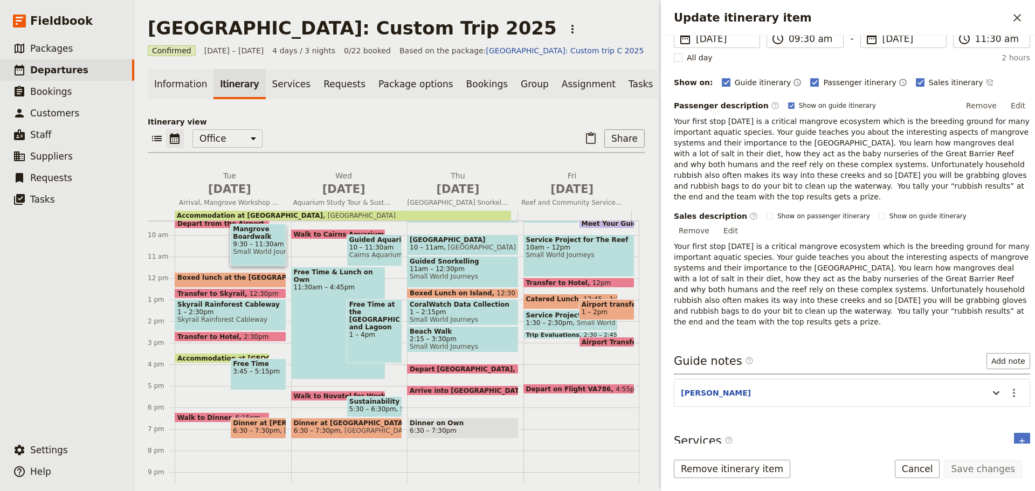
scroll to position [158, 0]
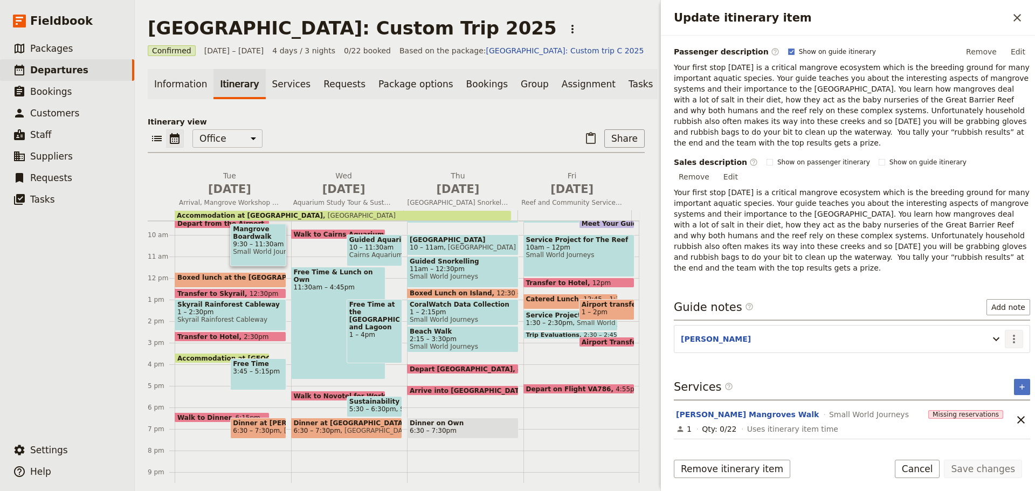
click at [1007, 333] on icon "Actions" at bounding box center [1013, 339] width 13 height 13
click at [979, 333] on span "Edit note" at bounding box center [975, 328] width 34 height 11
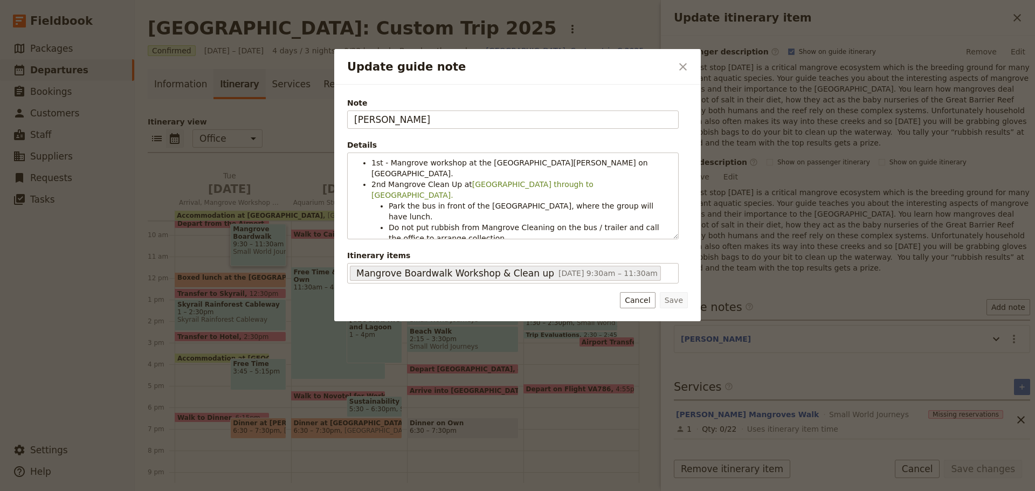
drag, startPoint x: 646, startPoint y: 301, endPoint x: 760, endPoint y: 394, distance: 147.0
click at [648, 308] on button "Cancel" at bounding box center [637, 300] width 35 height 16
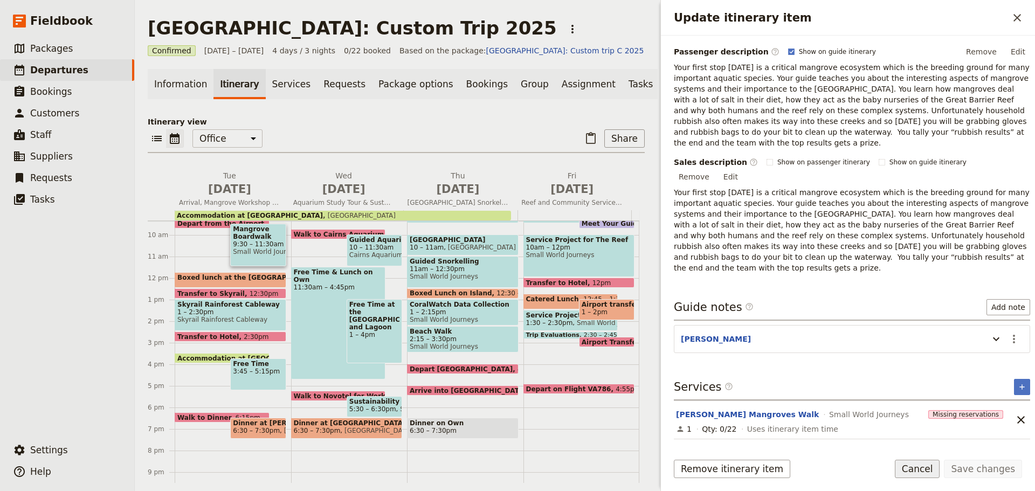
click at [931, 475] on button "Cancel" at bounding box center [917, 469] width 45 height 18
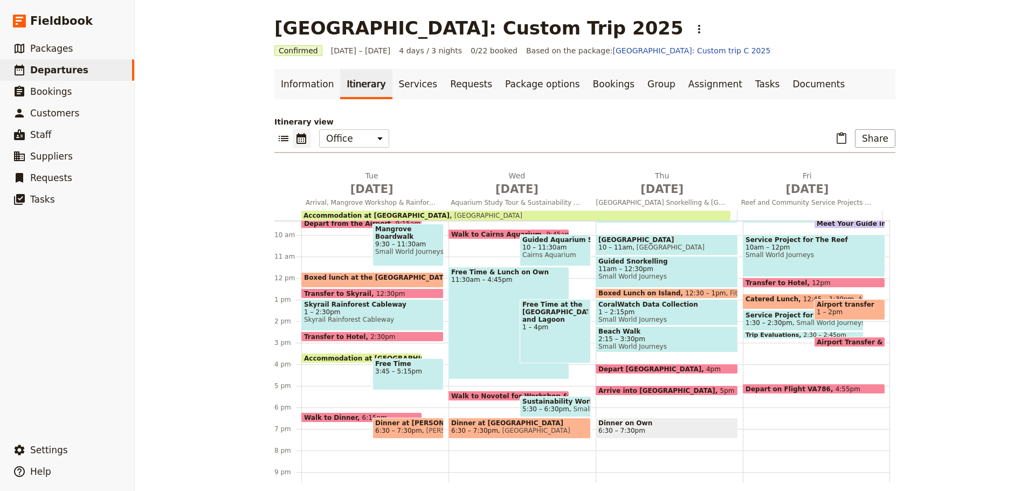
click at [359, 274] on span "Boxed lunch at the [GEOGRAPHIC_DATA]" at bounding box center [379, 278] width 151 height 8
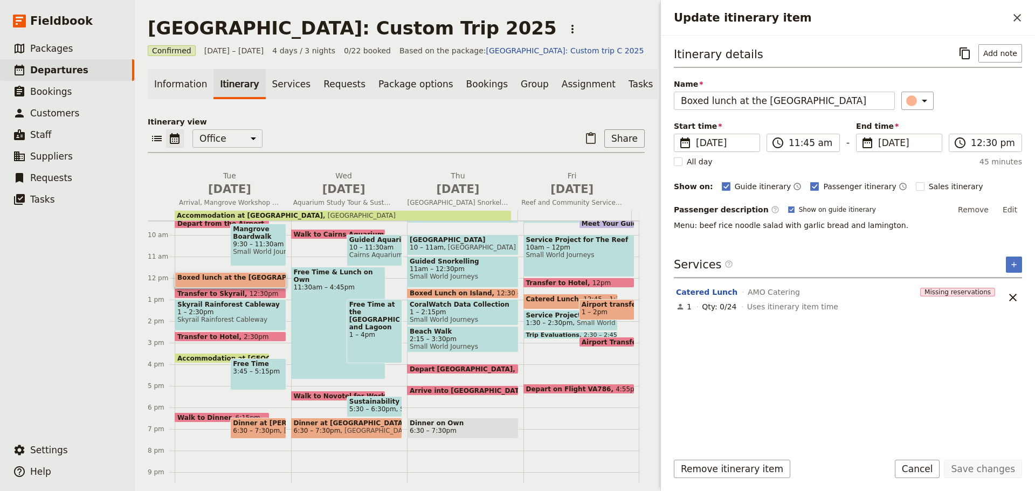
drag, startPoint x: 931, startPoint y: 470, endPoint x: 923, endPoint y: 469, distance: 8.7
click at [931, 470] on button "Cancel" at bounding box center [917, 469] width 45 height 18
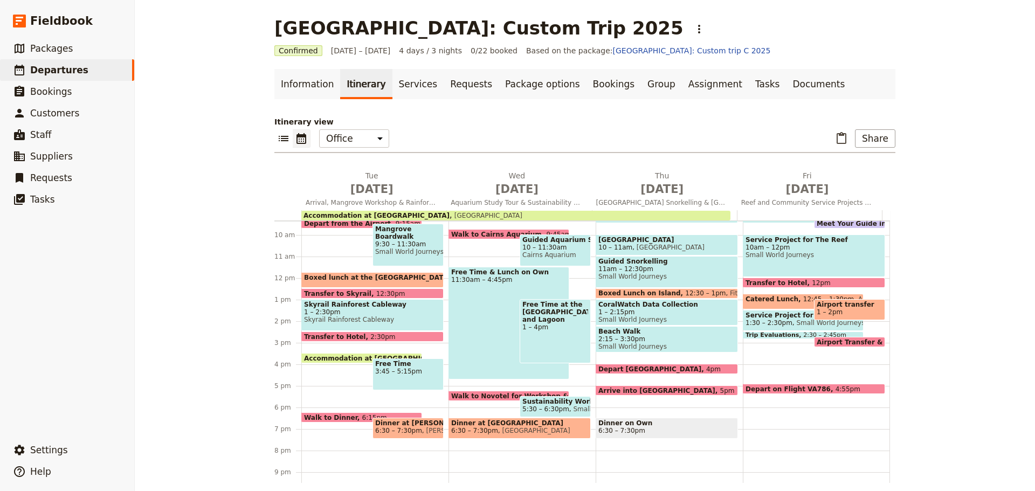
click at [343, 338] on span at bounding box center [372, 339] width 141 height 4
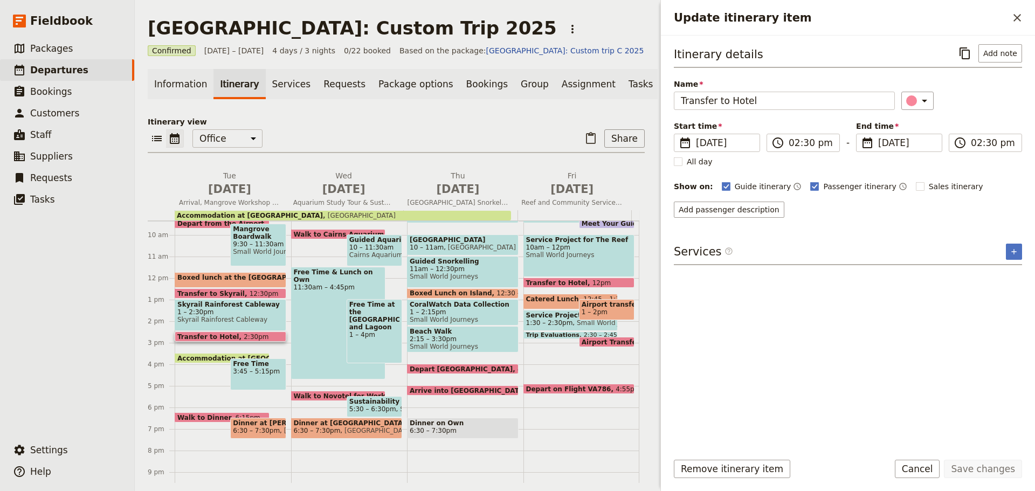
click at [213, 363] on span at bounding box center [222, 360] width 94 height 4
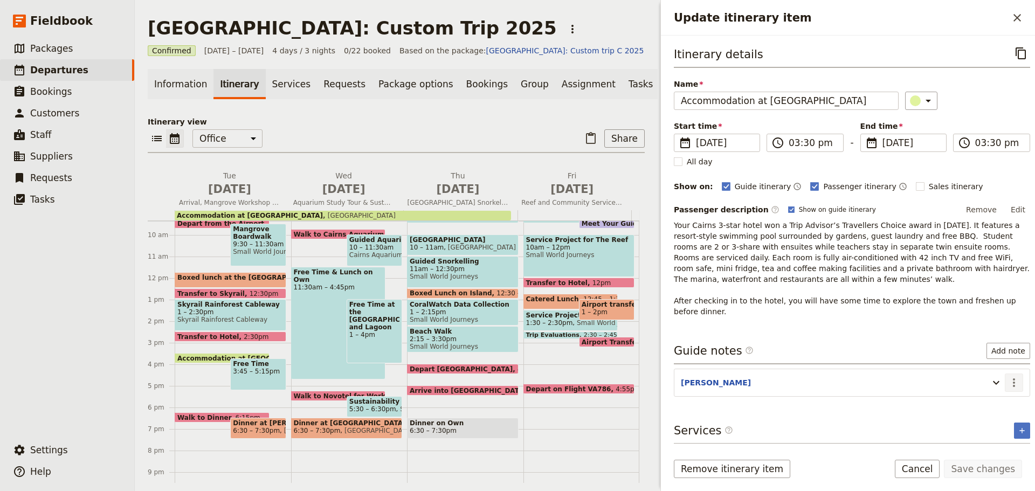
click at [1007, 383] on icon "Actions" at bounding box center [1013, 382] width 13 height 13
click at [993, 401] on span "Edit note" at bounding box center [983, 405] width 50 height 11
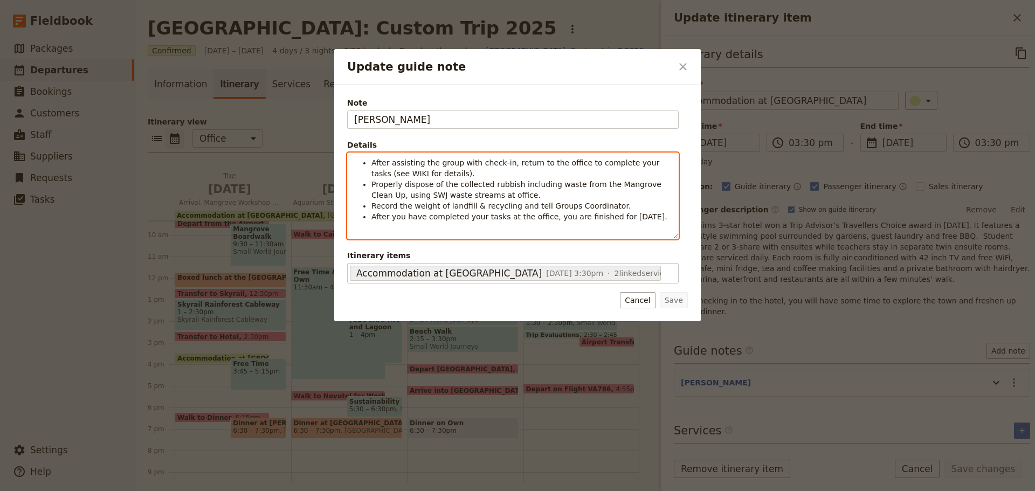
click at [522, 220] on span "After you have completed your tasks at the office, you are finished for today." at bounding box center [519, 216] width 296 height 9
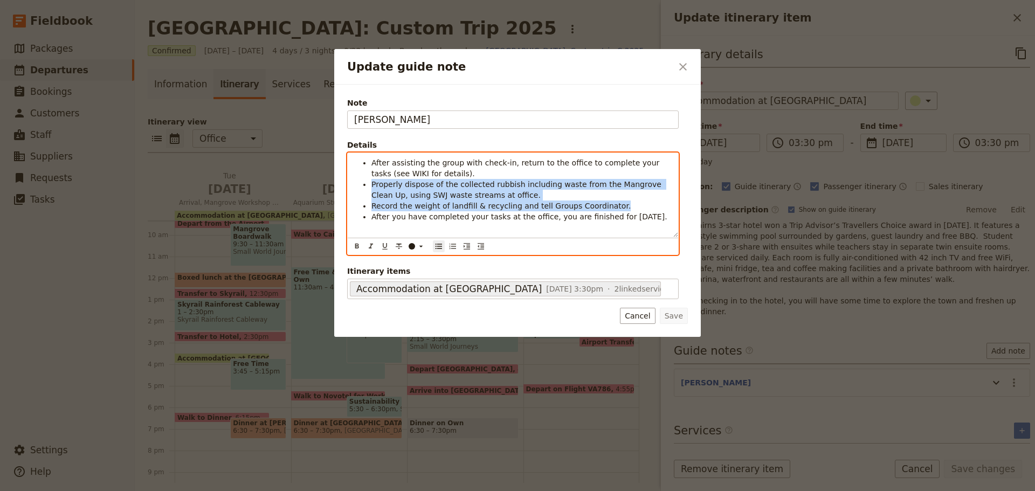
drag, startPoint x: 371, startPoint y: 182, endPoint x: 641, endPoint y: 208, distance: 271.8
click at [641, 208] on ul "After assisting the group with check-in, return to the office to complete your …" at bounding box center [512, 189] width 317 height 65
copy ul "Properly dispose of the collected rubbish including waste from the Mangrove Cle…"
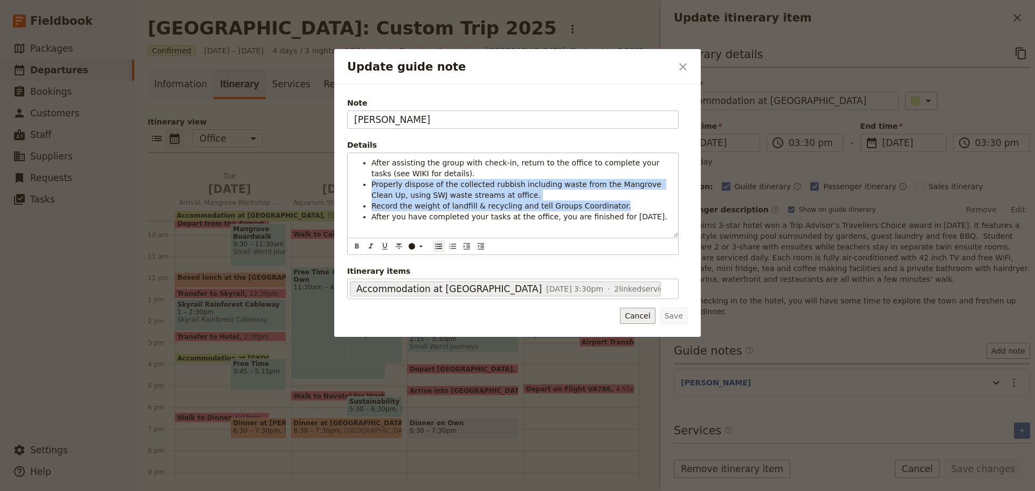
click at [634, 315] on button "Cancel" at bounding box center [637, 316] width 35 height 16
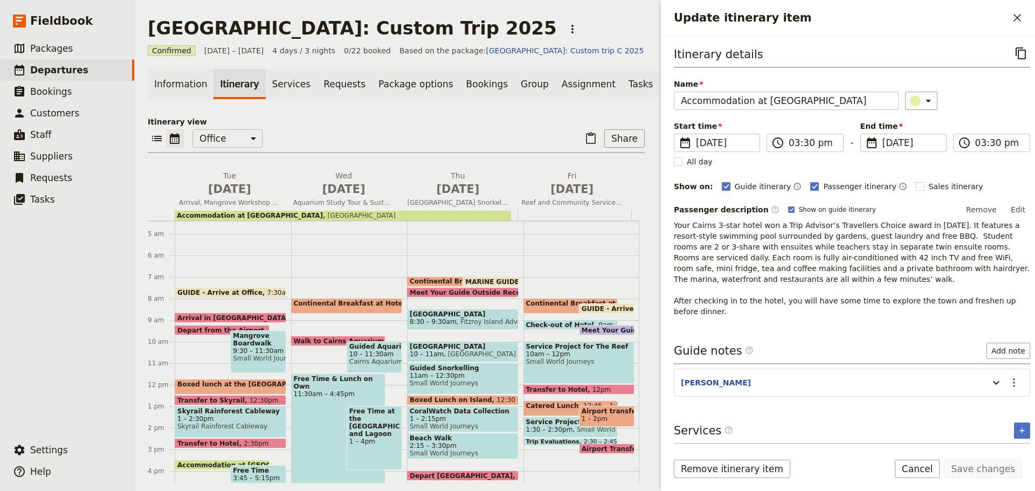
scroll to position [94, 0]
click at [251, 389] on span "Boxed lunch at the [GEOGRAPHIC_DATA]" at bounding box center [252, 386] width 151 height 8
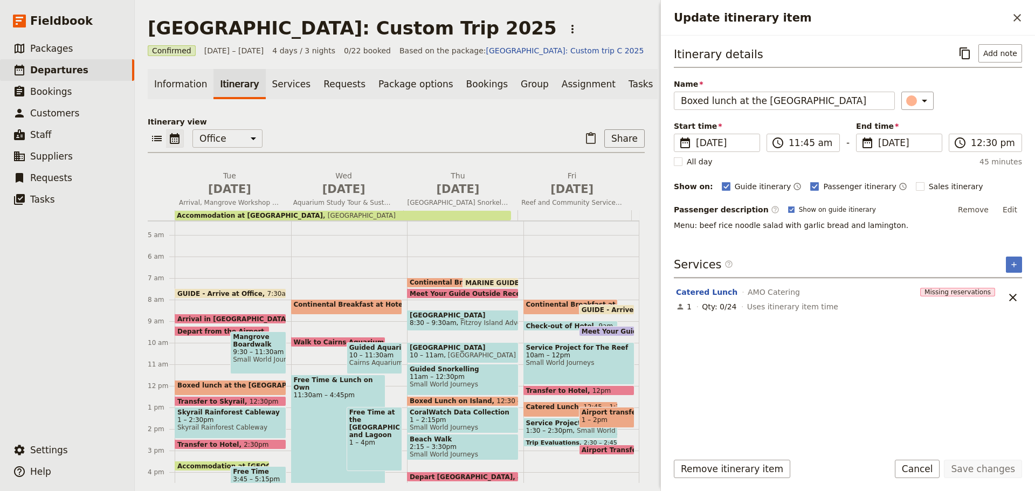
click at [268, 356] on span "9:30 – 11:30am" at bounding box center [258, 352] width 50 height 8
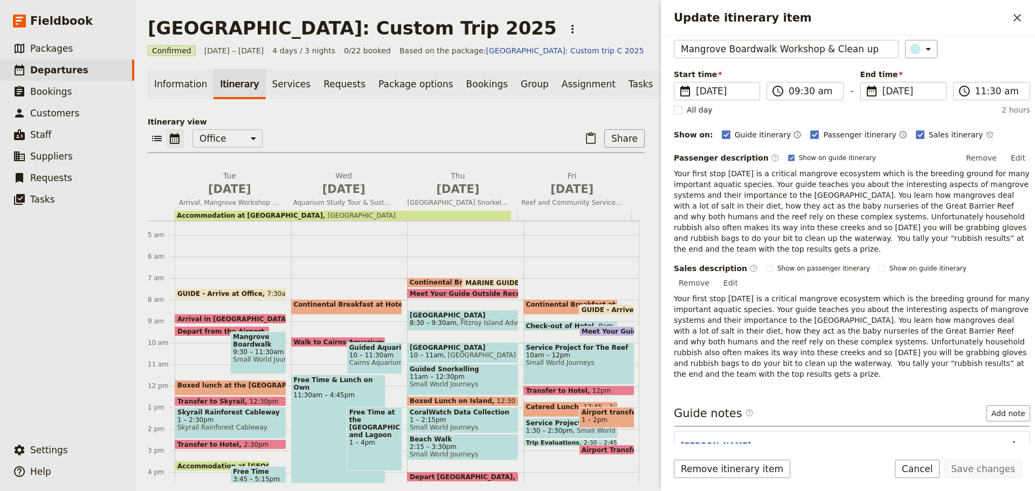
scroll to position [158, 0]
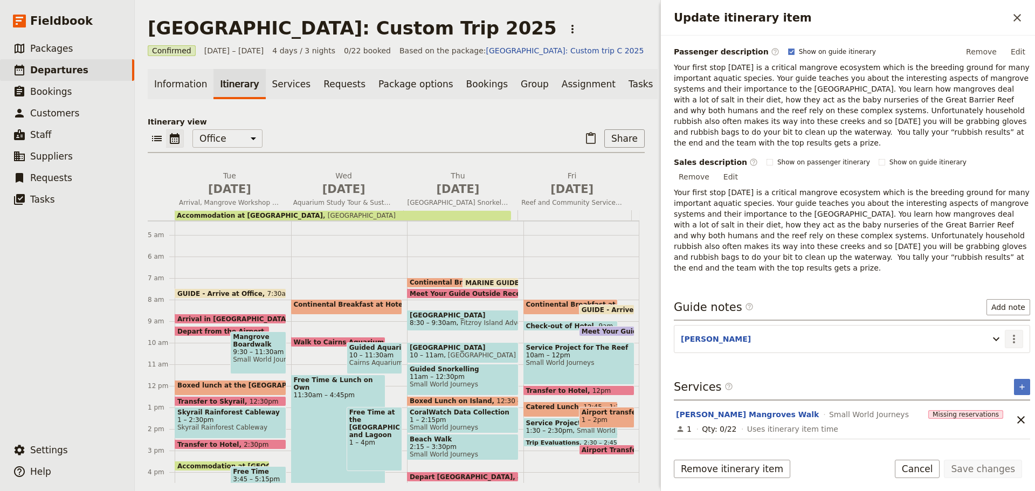
click at [1013, 335] on icon "Actions" at bounding box center [1014, 339] width 2 height 9
click at [996, 329] on span "Edit note" at bounding box center [983, 328] width 50 height 11
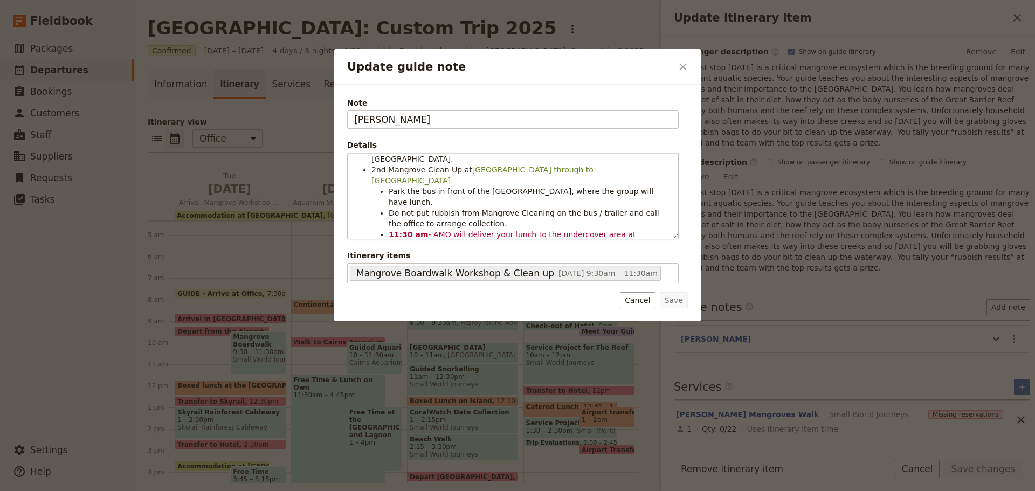
scroll to position [18, 0]
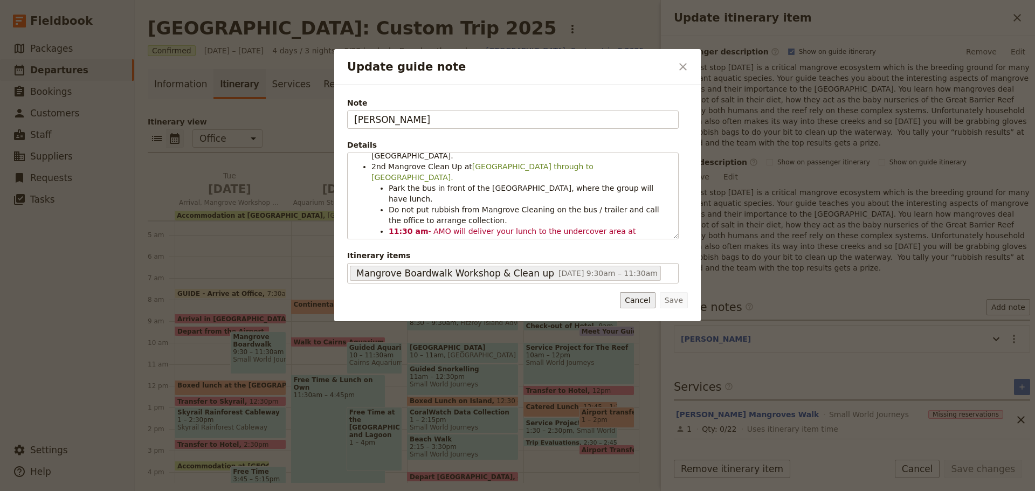
click at [639, 301] on button "Cancel" at bounding box center [637, 300] width 35 height 16
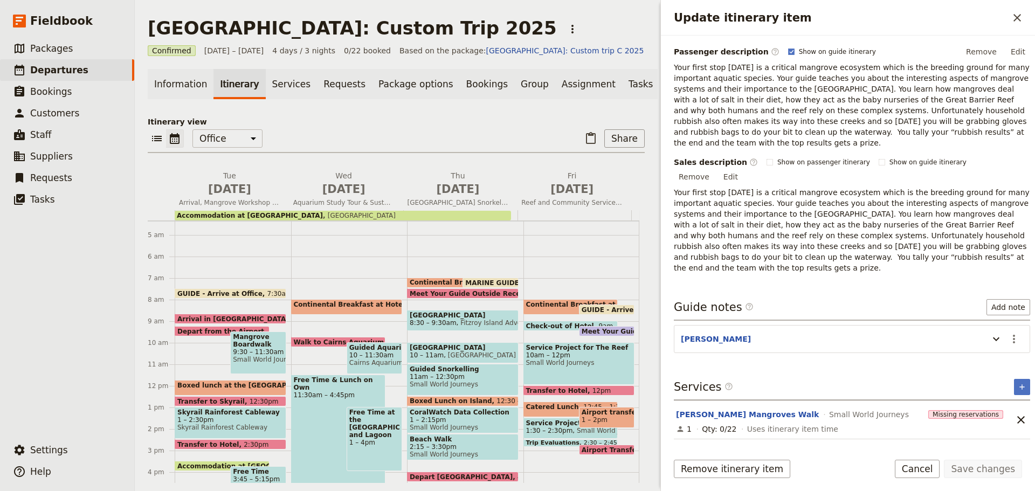
click at [233, 389] on span "Boxed lunch at the [GEOGRAPHIC_DATA]" at bounding box center [252, 386] width 151 height 8
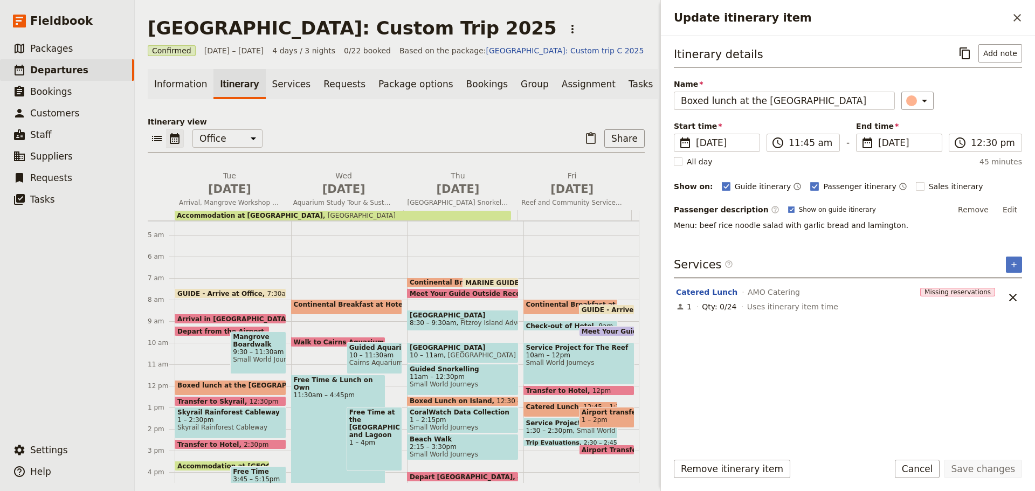
click at [254, 356] on span "9:30 – 11:30am" at bounding box center [258, 352] width 50 height 8
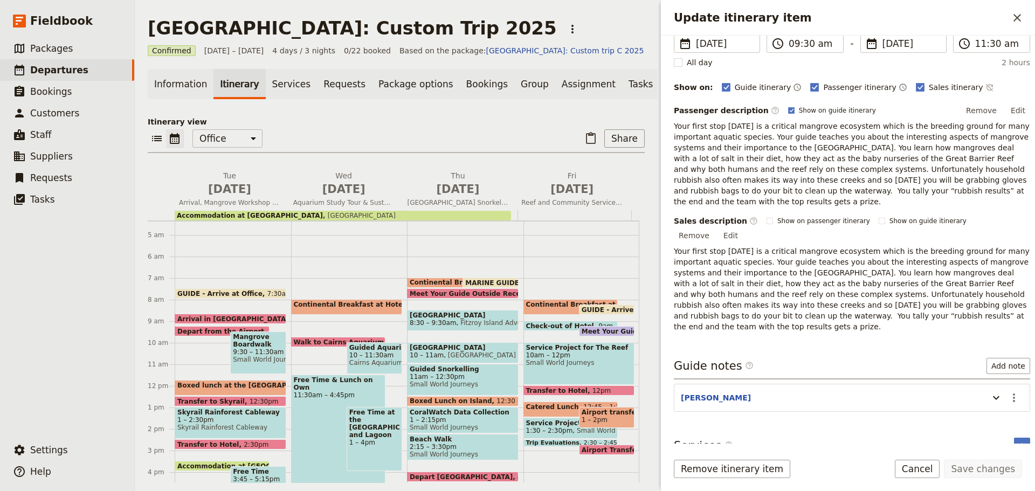
scroll to position [158, 0]
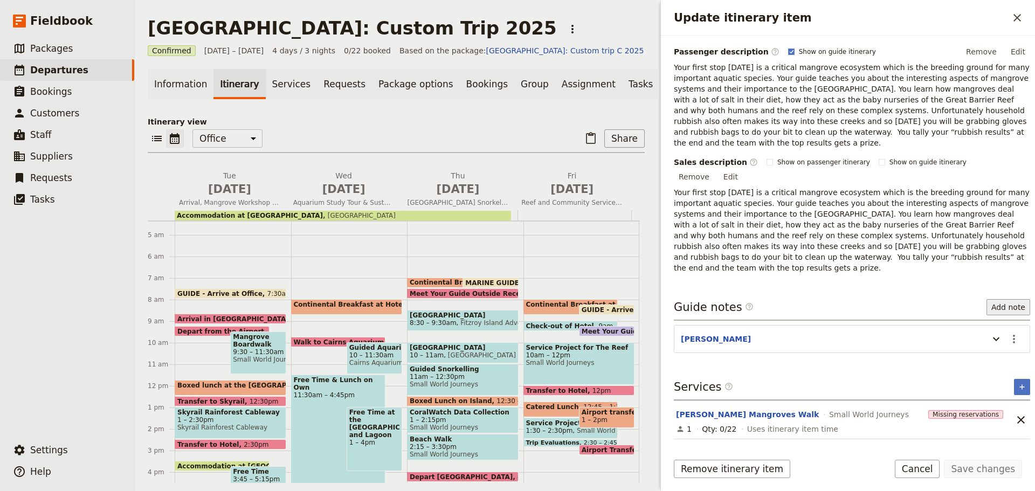
click at [998, 299] on button "Add note" at bounding box center [1008, 307] width 44 height 16
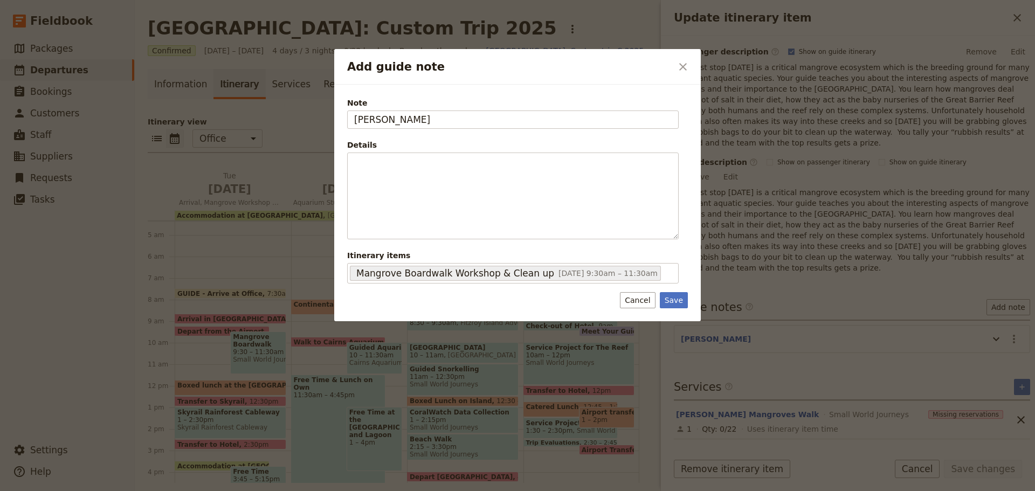
type input "ANDREW"
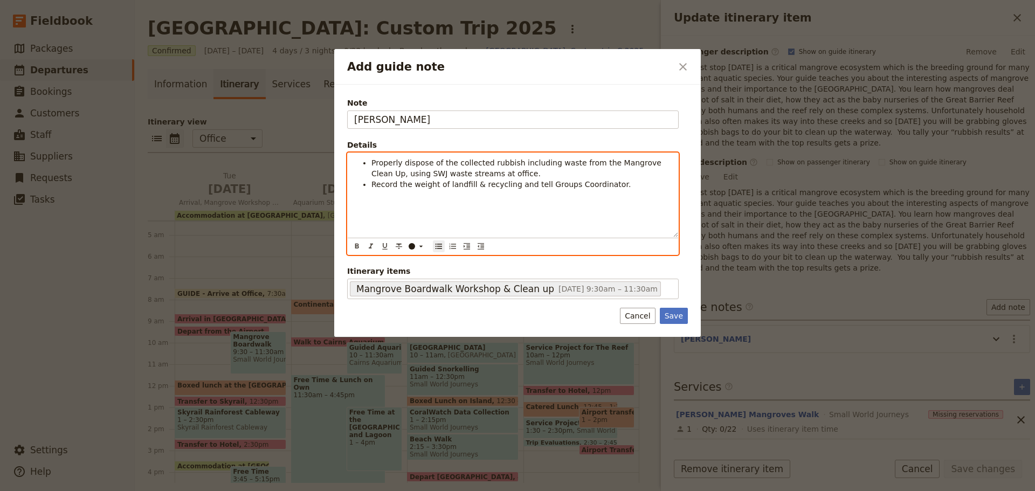
click at [372, 157] on div "Properly dispose of the collected rubbish including waste from the Mangrove Cle…" at bounding box center [513, 195] width 330 height 84
click at [412, 205] on div "Meet the group at Centenary Lakes to collect equipment & rubbish. Properly disp…" at bounding box center [513, 195] width 330 height 84
click at [618, 207] on div "Meet the group at Centenary Lakes to collect equipment & rubbish. Properly disp…" at bounding box center [513, 195] width 330 height 84
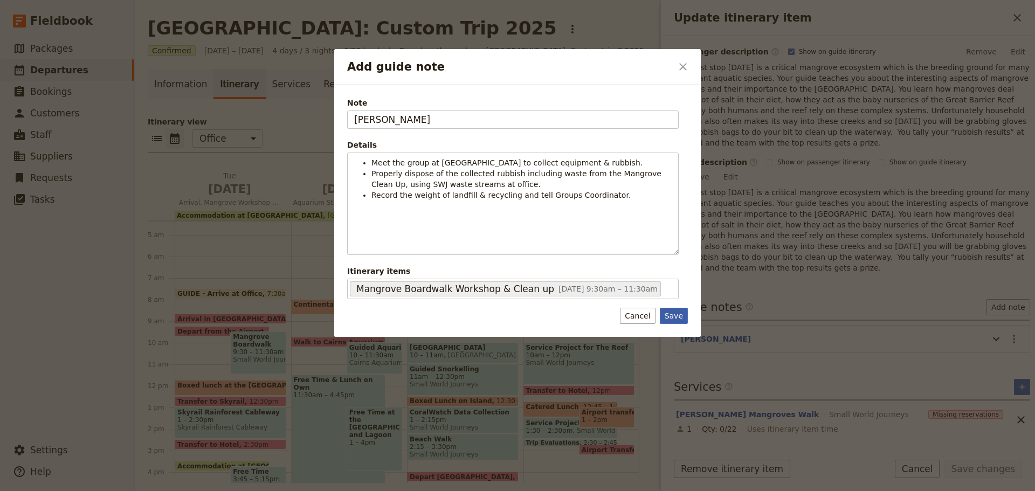
click at [676, 313] on button "Save" at bounding box center [674, 316] width 28 height 16
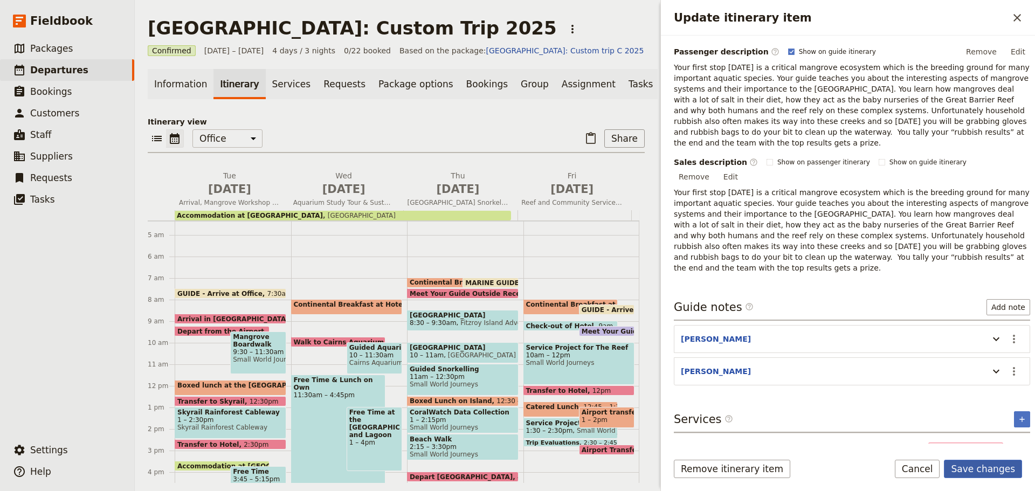
click at [985, 475] on button "Save changes" at bounding box center [983, 469] width 78 height 18
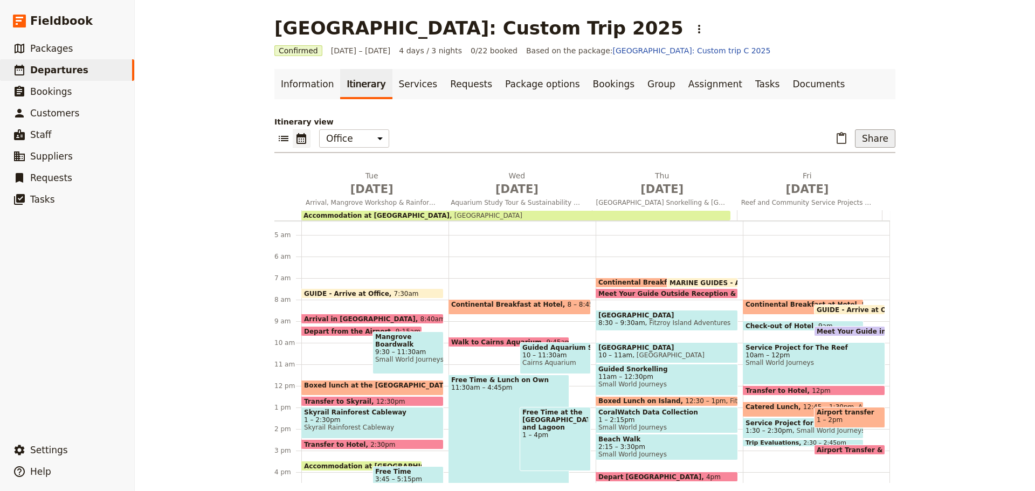
click at [872, 135] on button "Share" at bounding box center [875, 138] width 40 height 18
click at [853, 163] on span "Guide itinerary" at bounding box center [839, 162] width 57 height 11
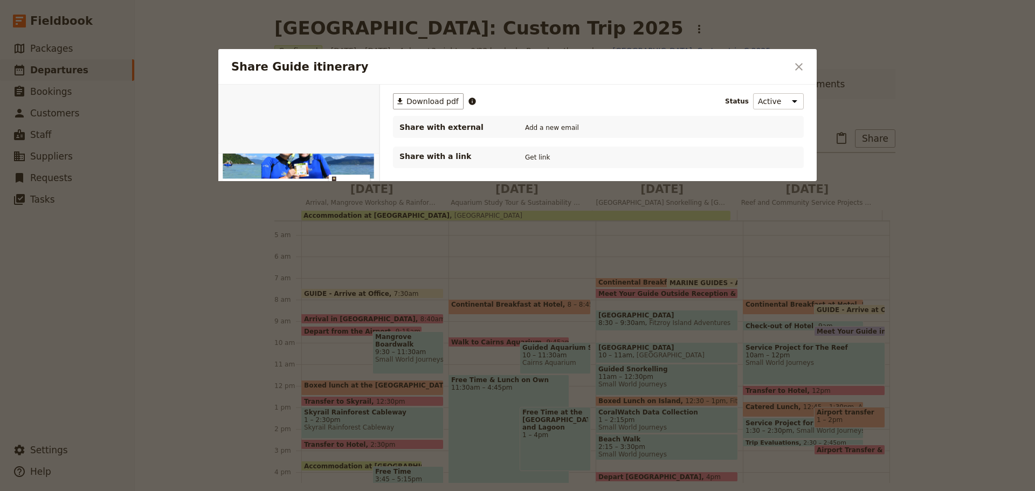
scroll to position [0, 0]
click at [795, 66] on icon "Close dialog" at bounding box center [798, 66] width 13 height 13
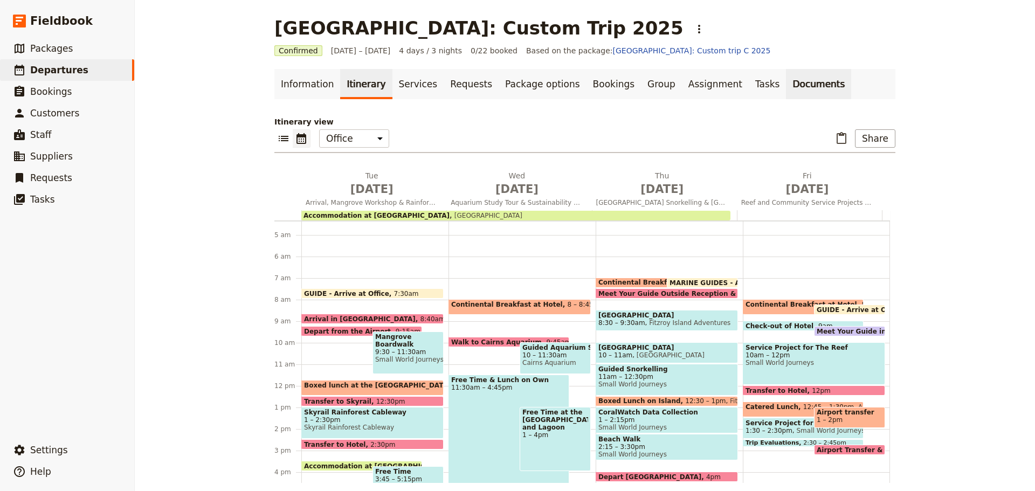
click at [786, 82] on link "Documents" at bounding box center [818, 84] width 65 height 30
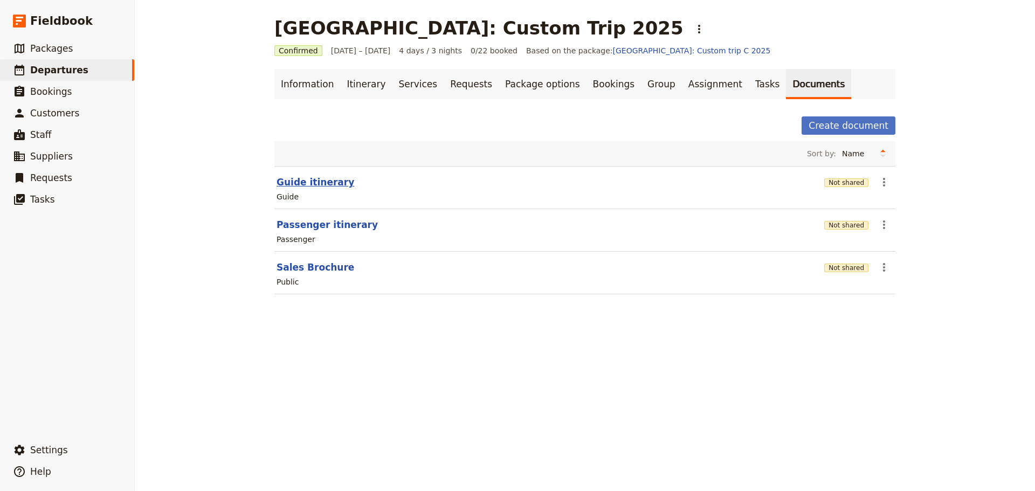
click at [302, 182] on button "Guide itinerary" at bounding box center [315, 182] width 78 height 13
select select "STAFF"
select select "RUN_SHEET"
select select "DEFAULT"
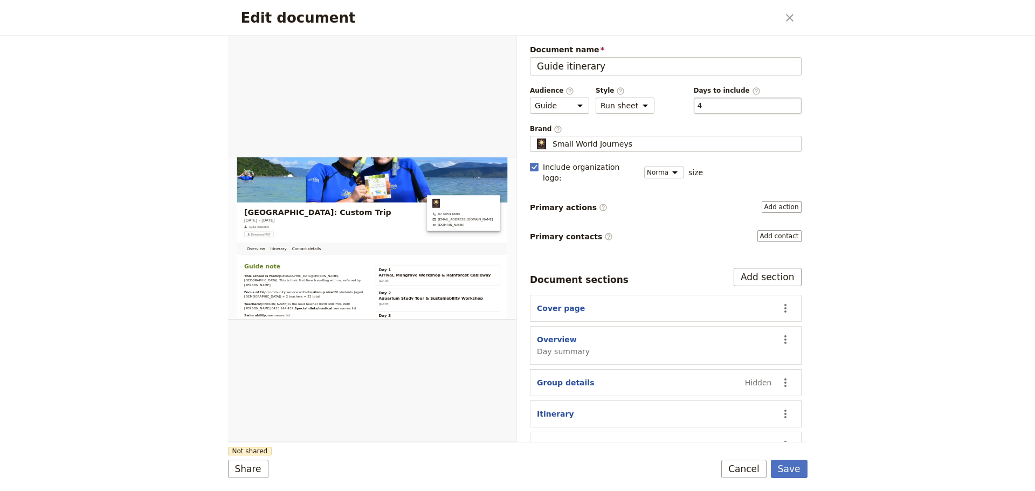
click at [731, 108] on div "​ 4 4" at bounding box center [748, 106] width 108 height 16
click at [702, 108] on button "​ 4" at bounding box center [699, 105] width 5 height 11
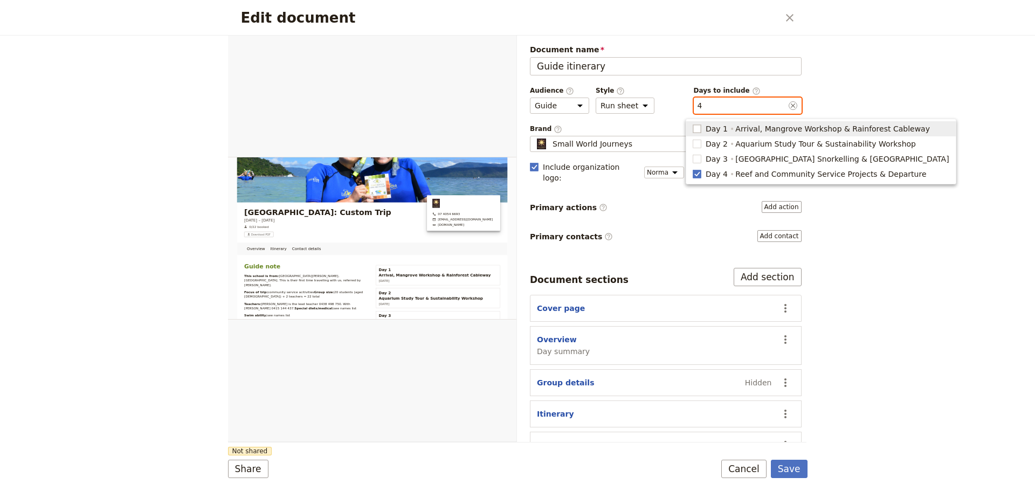
click at [700, 129] on rect "button" at bounding box center [697, 128] width 8 height 8
type input "1, 4"
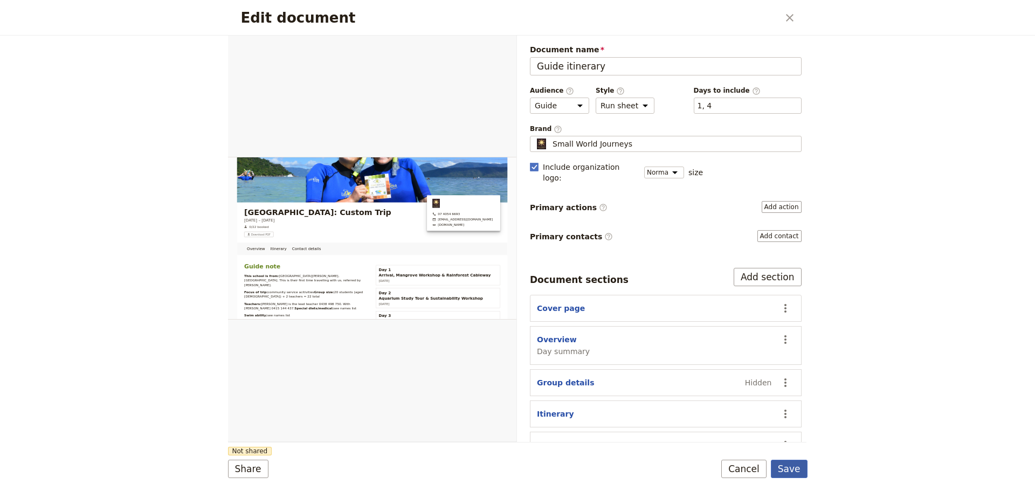
click at [791, 470] on button "Save" at bounding box center [789, 469] width 37 height 18
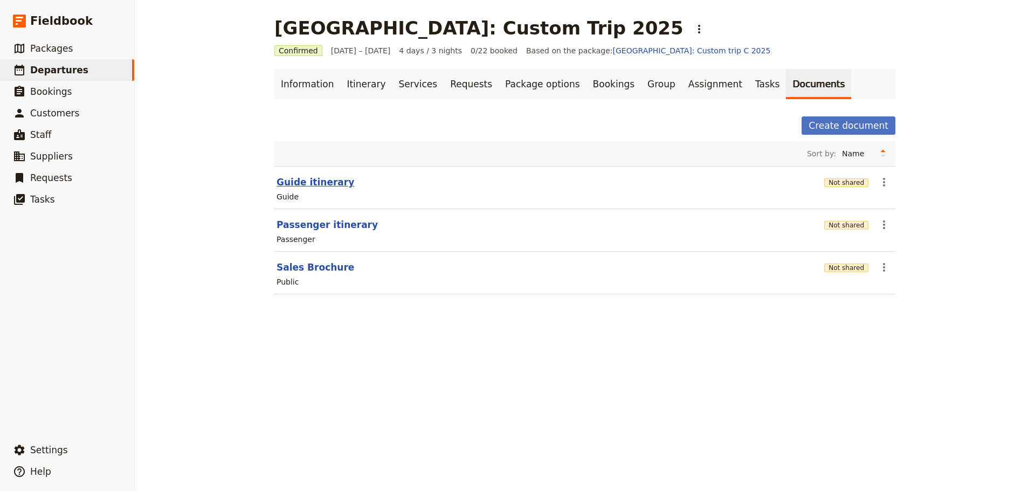
click at [290, 183] on button "Guide itinerary" at bounding box center [315, 182] width 78 height 13
select select "STAFF"
select select "RUN_SHEET"
select select "DEFAULT"
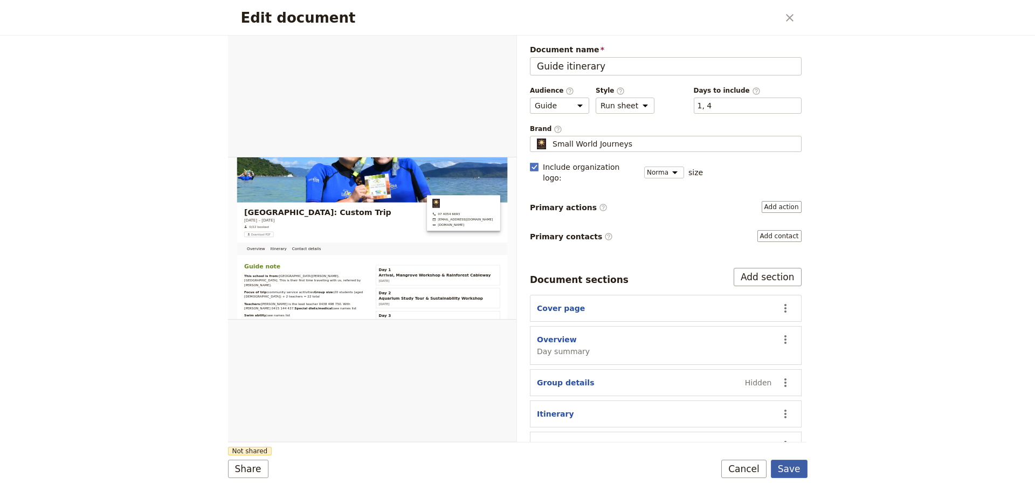
click at [788, 470] on button "Save" at bounding box center [789, 469] width 37 height 18
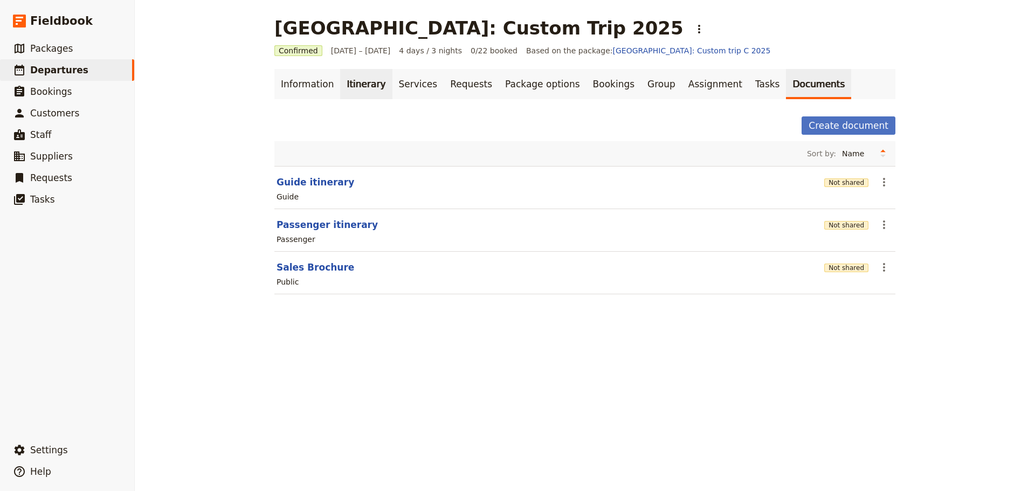
click at [341, 85] on link "Itinerary" at bounding box center [366, 84] width 52 height 30
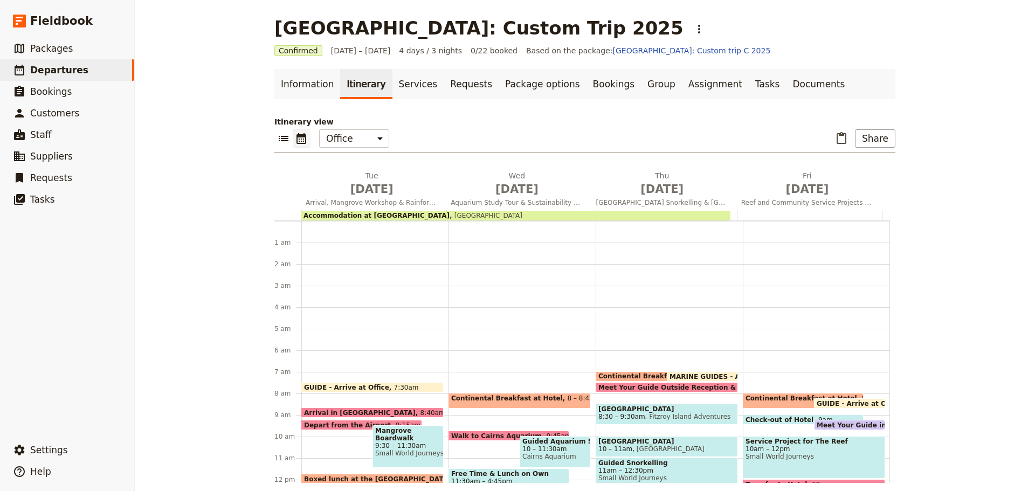
scroll to position [140, 0]
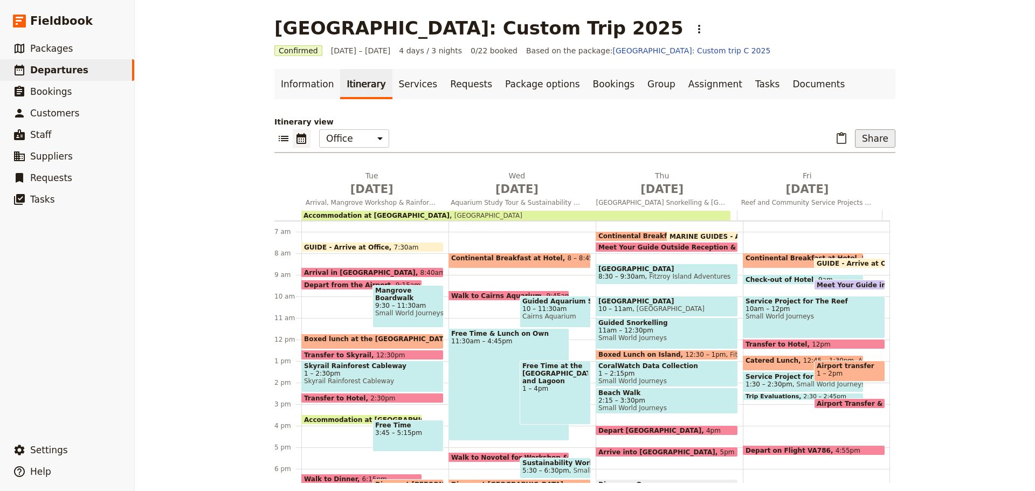
click at [870, 139] on button "Share" at bounding box center [875, 138] width 40 height 18
click at [848, 160] on span "Guide itinerary" at bounding box center [839, 162] width 57 height 11
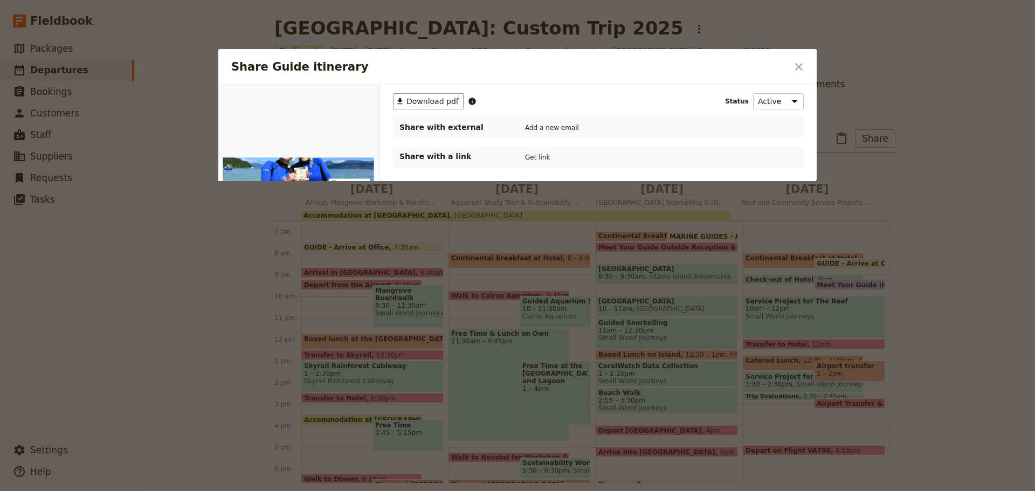
scroll to position [0, 0]
click at [430, 99] on span "Download pdf" at bounding box center [432, 101] width 52 height 11
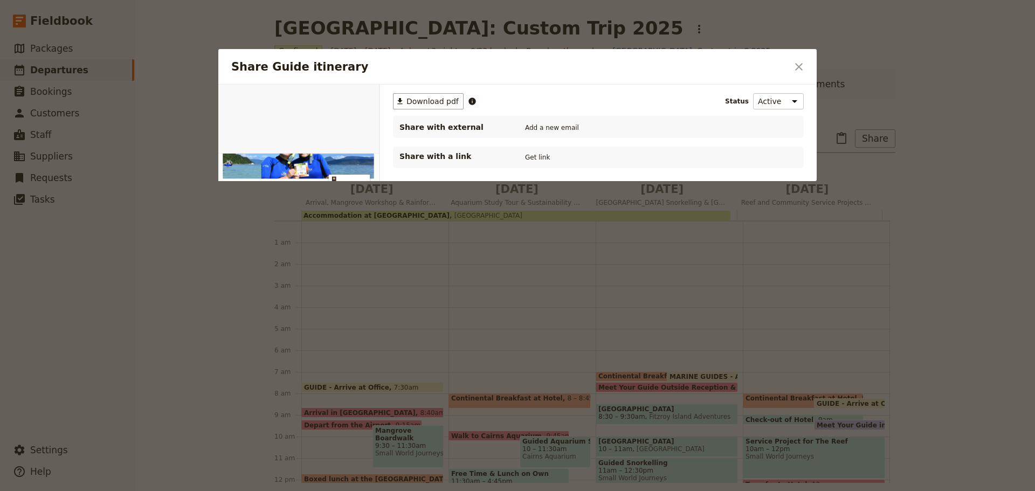
scroll to position [140, 0]
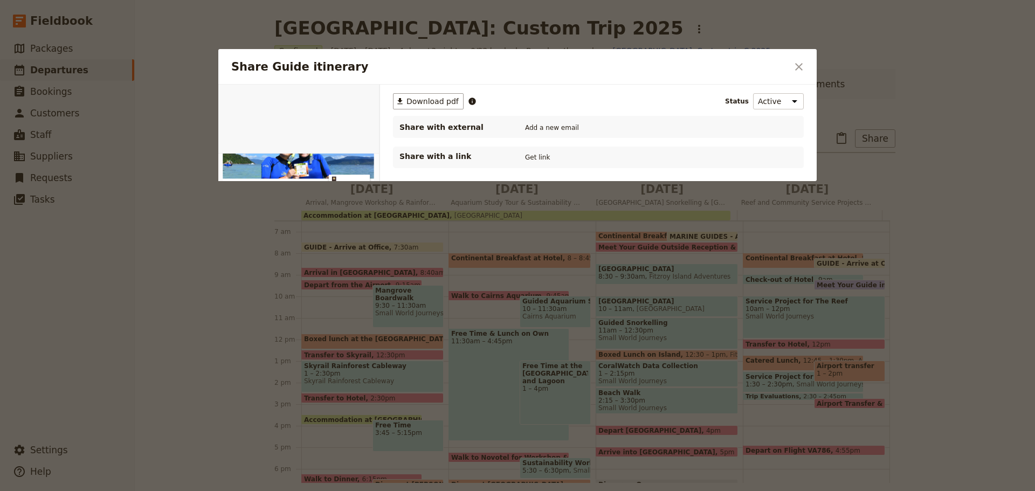
click at [798, 65] on icon "Close dialog" at bounding box center [798, 66] width 13 height 13
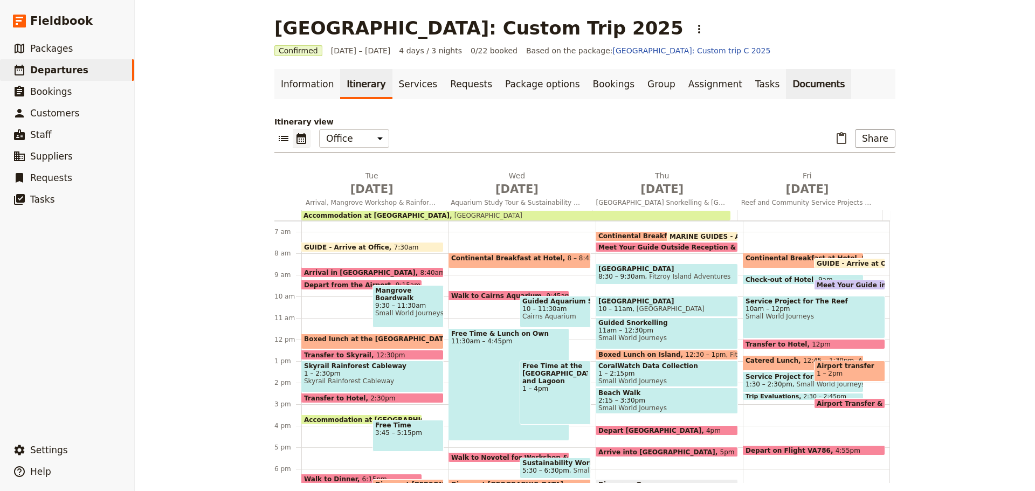
click at [786, 81] on link "Documents" at bounding box center [818, 84] width 65 height 30
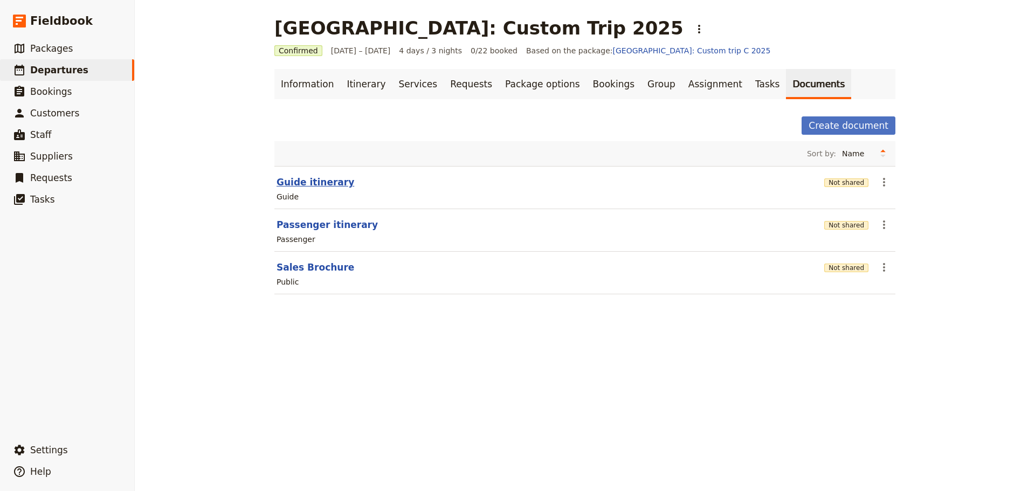
click at [316, 184] on button "Guide itinerary" at bounding box center [315, 182] width 78 height 13
select select "STAFF"
select select "RUN_SHEET"
select select "DEFAULT"
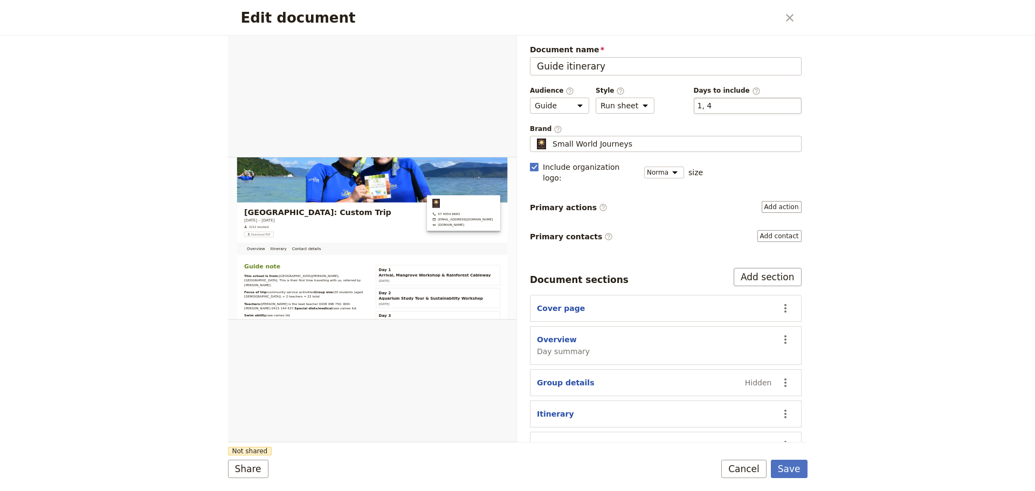
click at [737, 106] on div "​ 1, 4 1, 4" at bounding box center [748, 106] width 108 height 16
click at [712, 106] on button "​ 1, 4" at bounding box center [704, 105] width 15 height 11
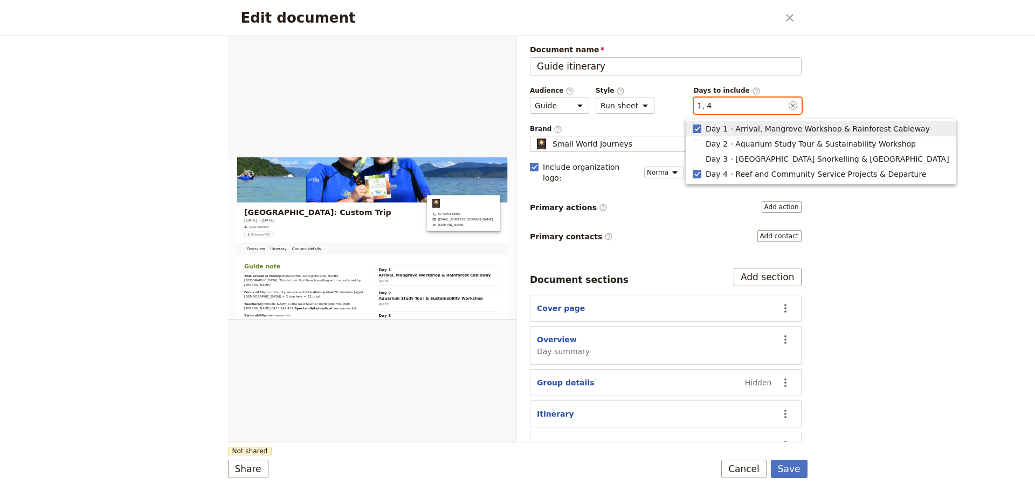
click at [697, 129] on polygon "button" at bounding box center [696, 128] width 5 height 6
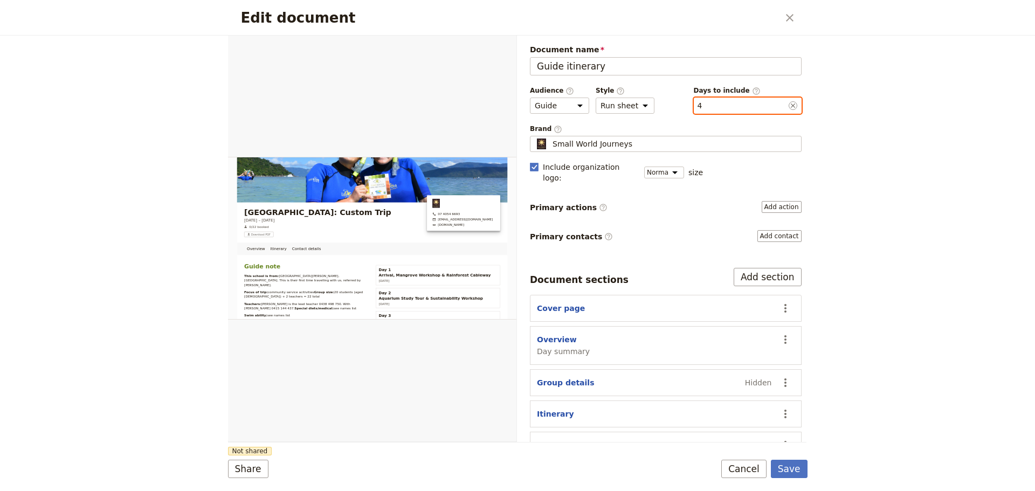
click at [697, 106] on button "​ 4" at bounding box center [699, 105] width 5 height 11
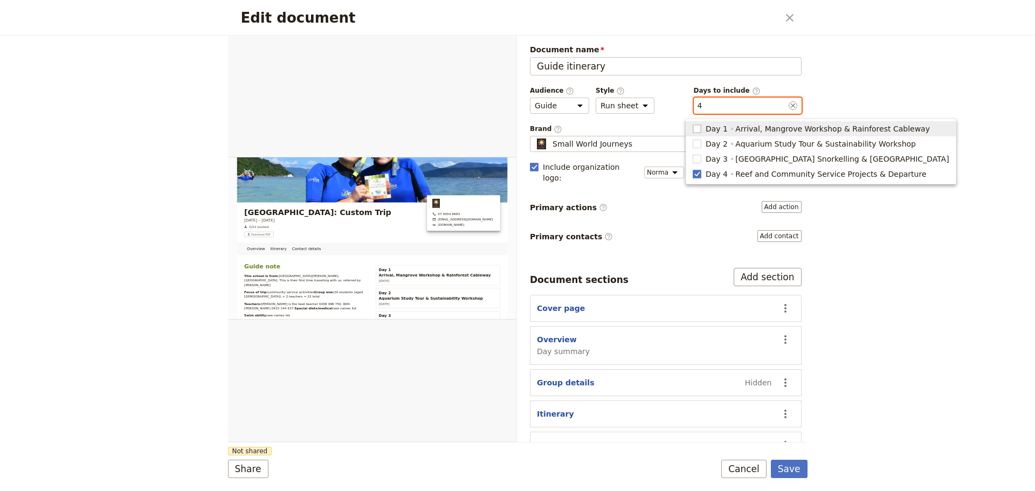
click at [694, 130] on rect "button" at bounding box center [697, 128] width 8 height 8
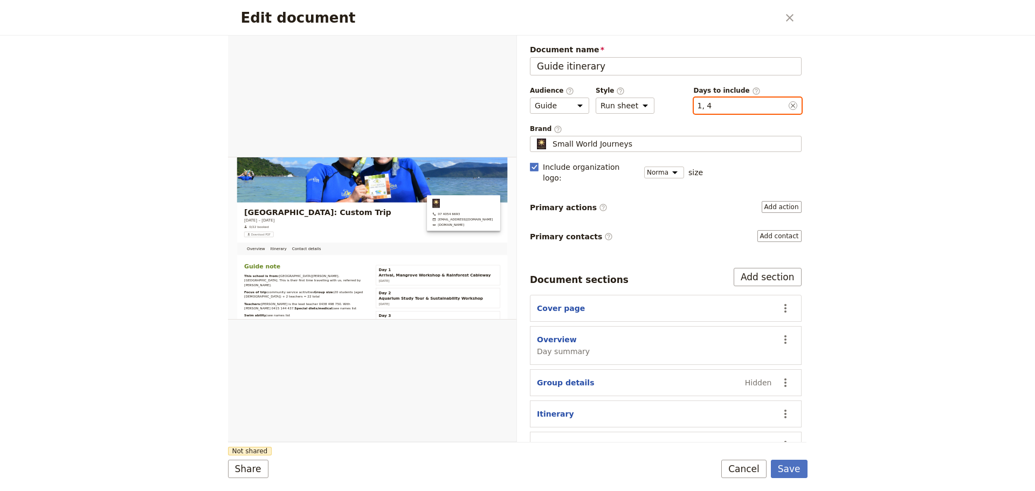
click at [697, 104] on button "​ 1, 4" at bounding box center [704, 105] width 15 height 11
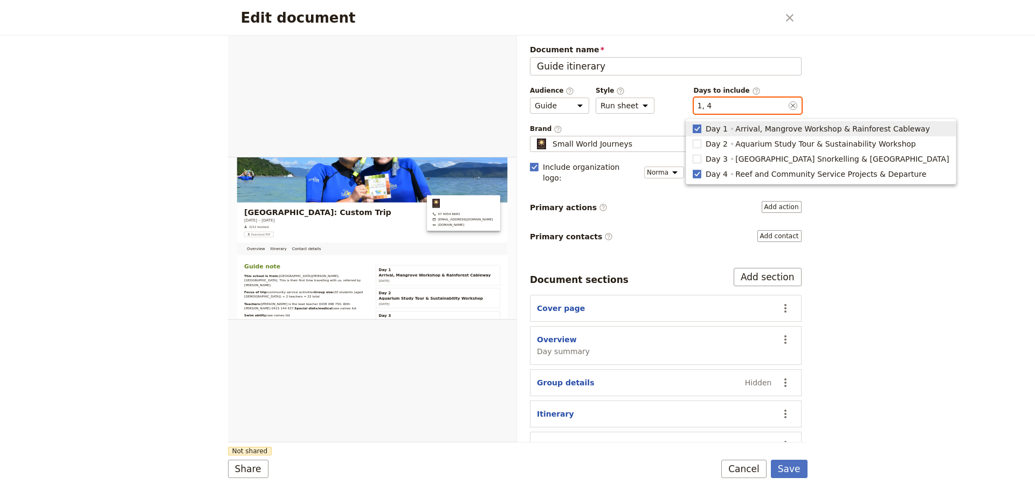
click at [701, 126] on span "Day 1 Arrival, Mangrove Workshop & Rainforest Cableway" at bounding box center [821, 128] width 257 height 11
type input "4"
checkbox input "false"
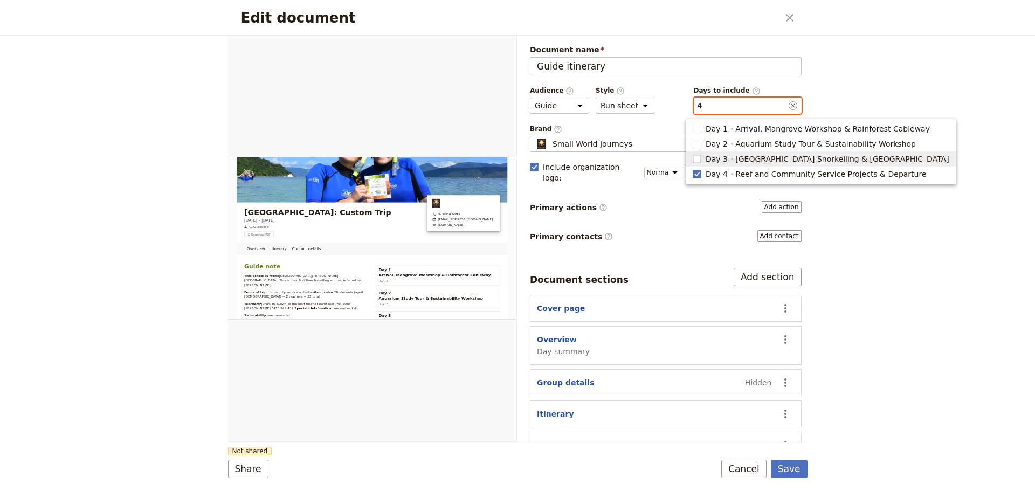
click at [695, 163] on label "button" at bounding box center [697, 159] width 9 height 11
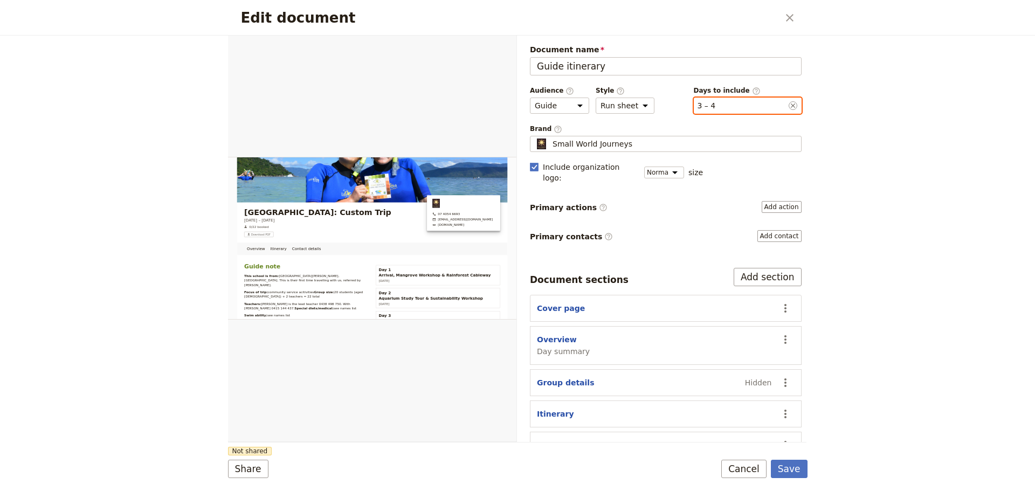
click at [698, 105] on button "​ 3 – 4" at bounding box center [706, 105] width 18 height 11
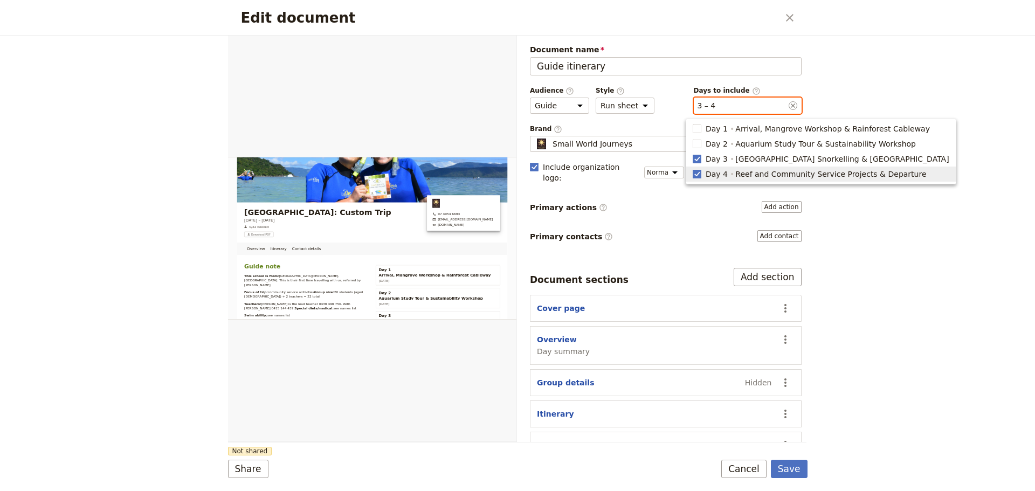
click at [693, 172] on rect "button" at bounding box center [697, 174] width 8 height 8
type input "3"
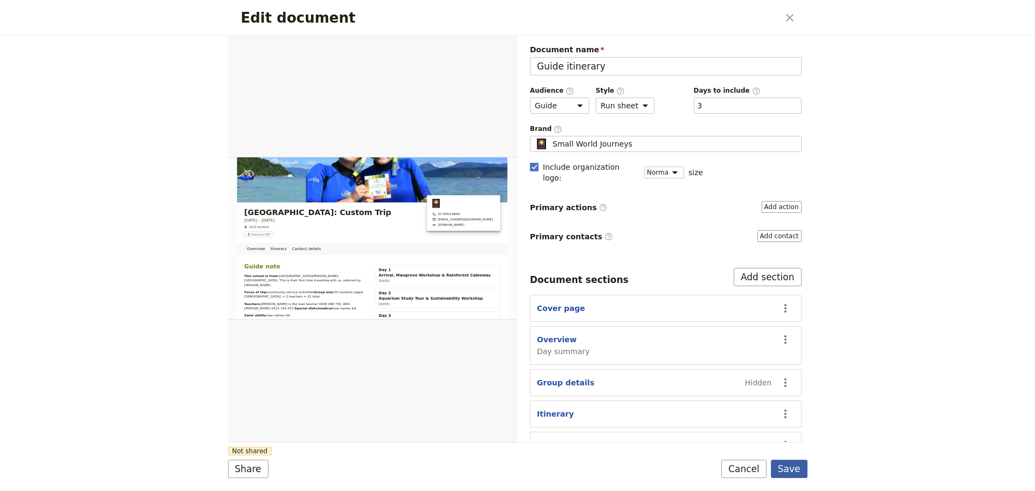
click at [802, 467] on button "Save" at bounding box center [789, 469] width 37 height 18
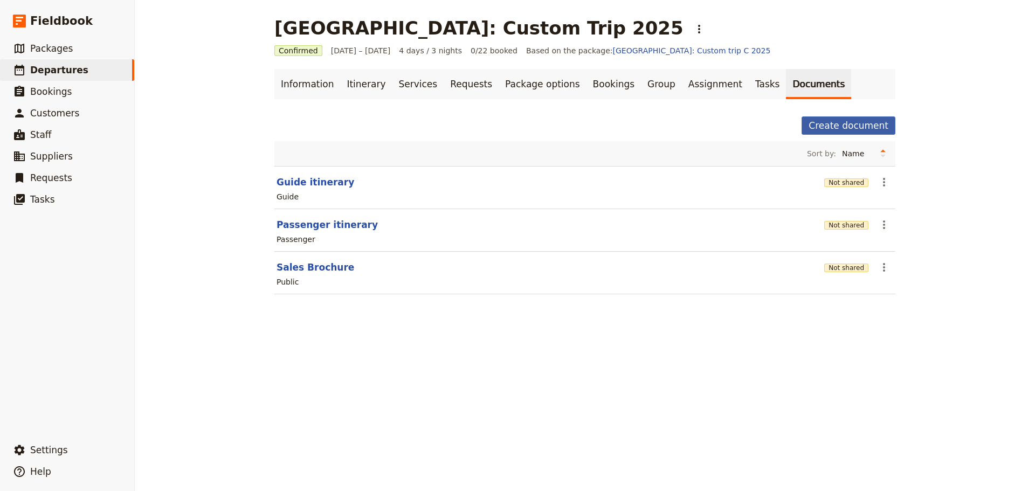
click at [871, 123] on button "Create document" at bounding box center [848, 125] width 94 height 18
select select "RUN_SHEET"
select select "DEFAULT"
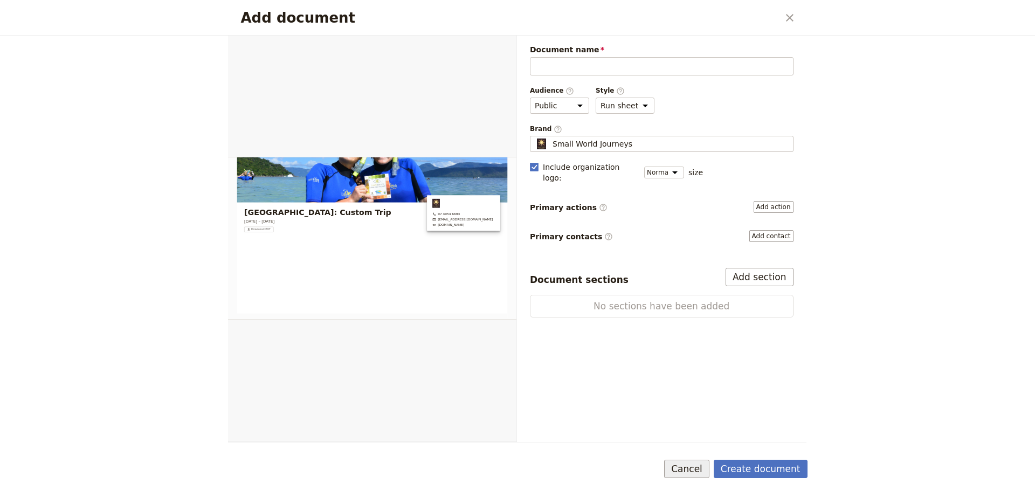
drag, startPoint x: 693, startPoint y: 474, endPoint x: 689, endPoint y: 467, distance: 8.4
click at [692, 474] on button "Cancel" at bounding box center [686, 469] width 45 height 18
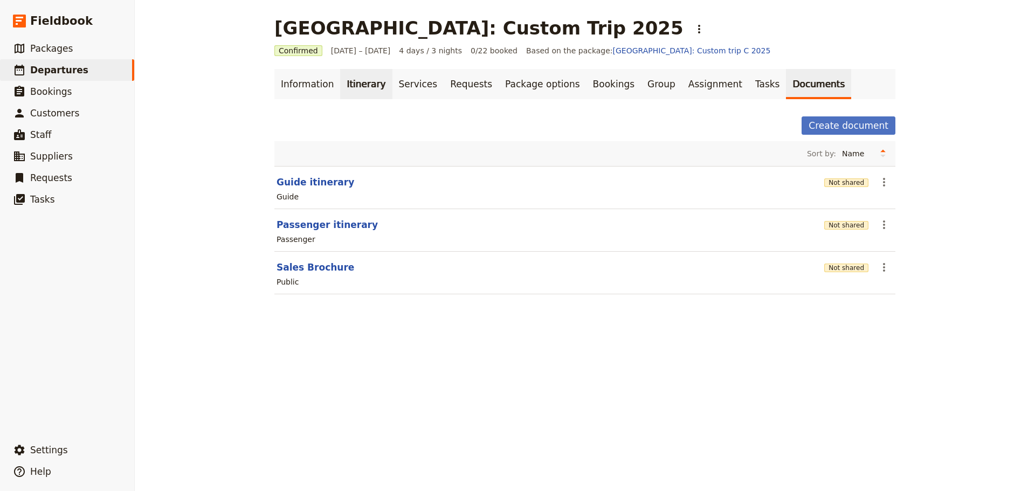
drag, startPoint x: 355, startPoint y: 82, endPoint x: 360, endPoint y: 85, distance: 5.8
click at [355, 82] on link "Itinerary" at bounding box center [366, 84] width 52 height 30
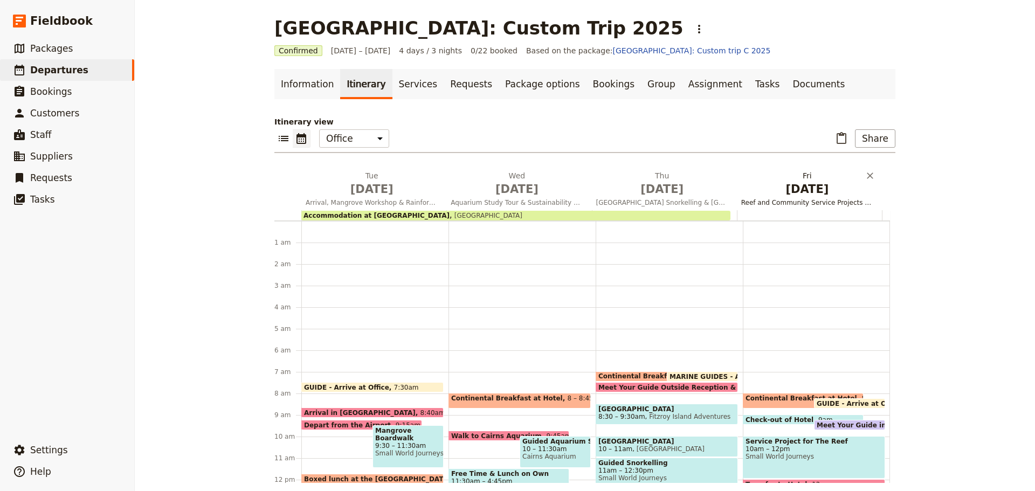
scroll to position [140, 0]
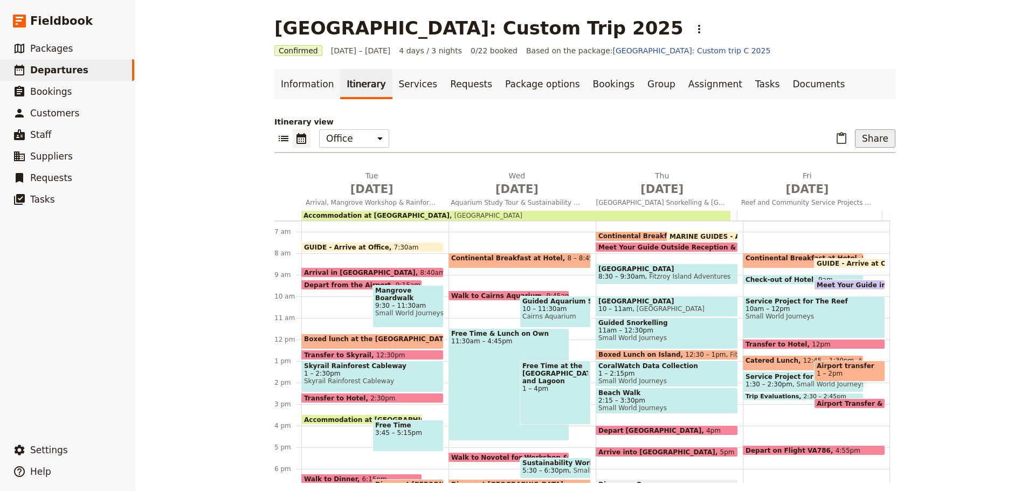
click at [870, 141] on button "Share" at bounding box center [875, 138] width 40 height 18
click at [832, 164] on span "Guide itinerary" at bounding box center [839, 162] width 57 height 11
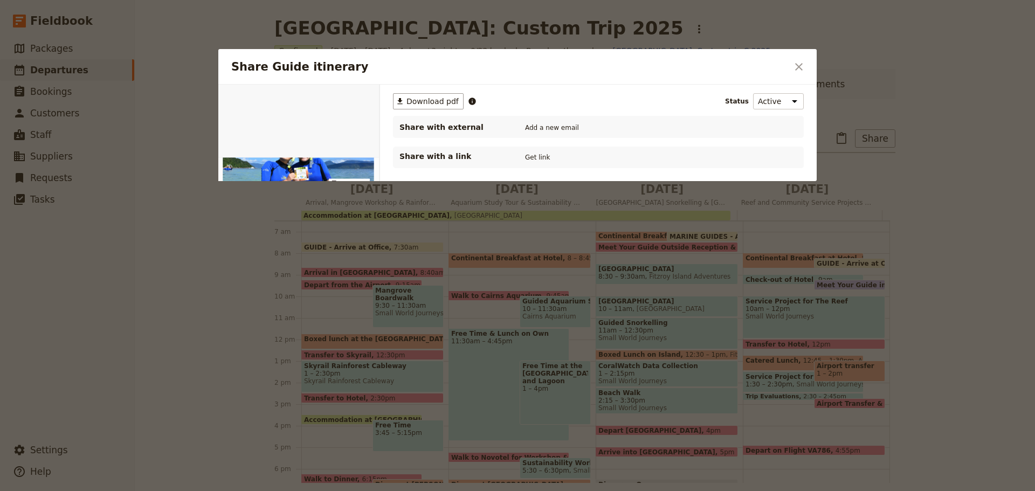
scroll to position [0, 0]
click at [425, 101] on span "Download pdf" at bounding box center [432, 101] width 52 height 11
click at [803, 64] on icon "Close dialog" at bounding box center [798, 66] width 13 height 13
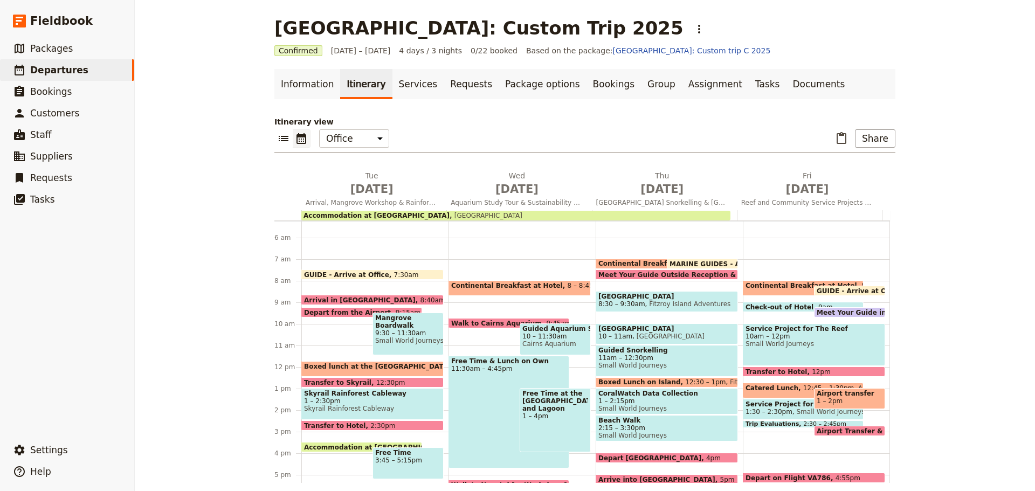
scroll to position [94, 0]
